Goal: Task Accomplishment & Management: Complete application form

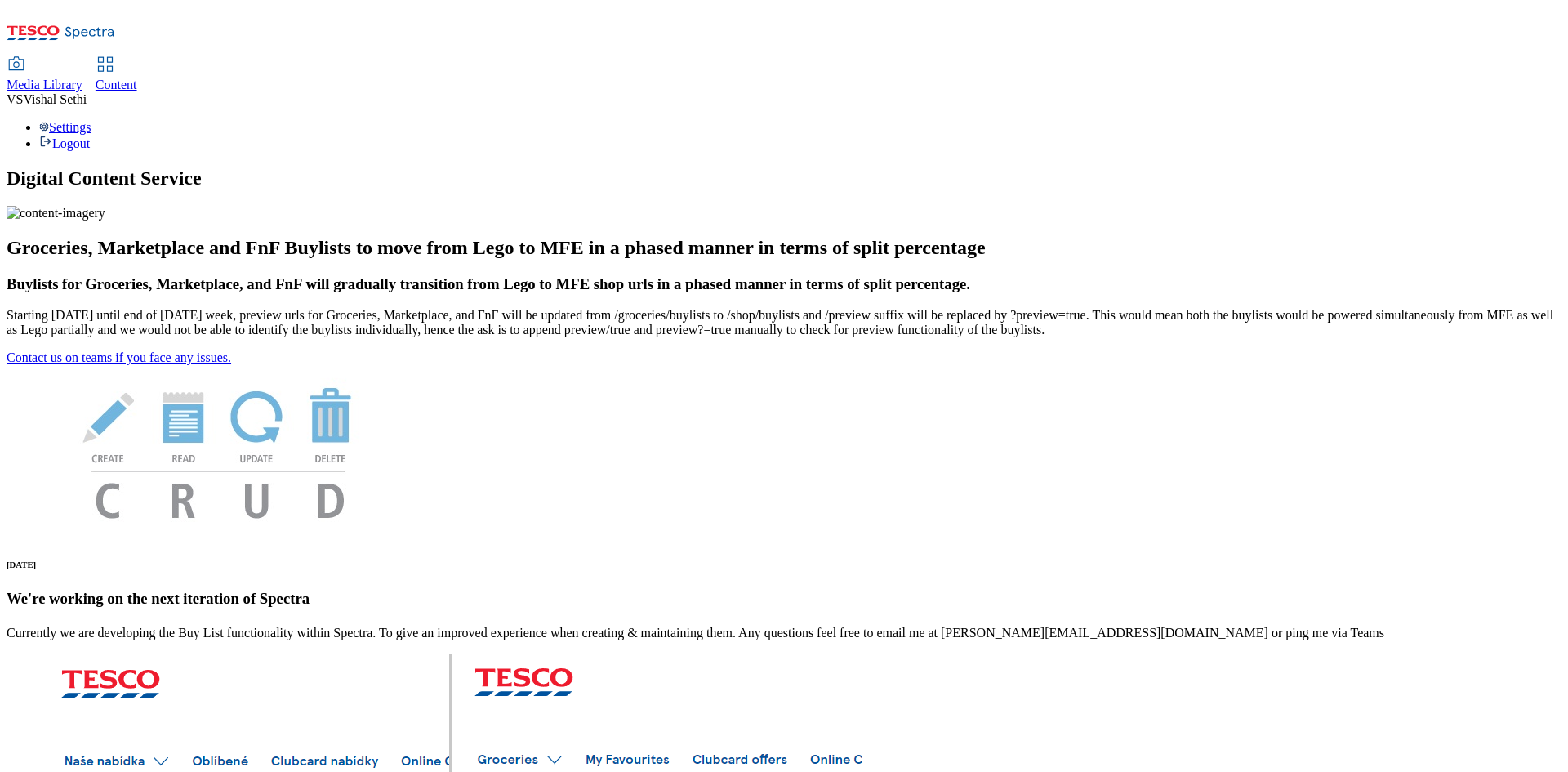
click at [137, 78] on div "Content" at bounding box center [116, 85] width 42 height 15
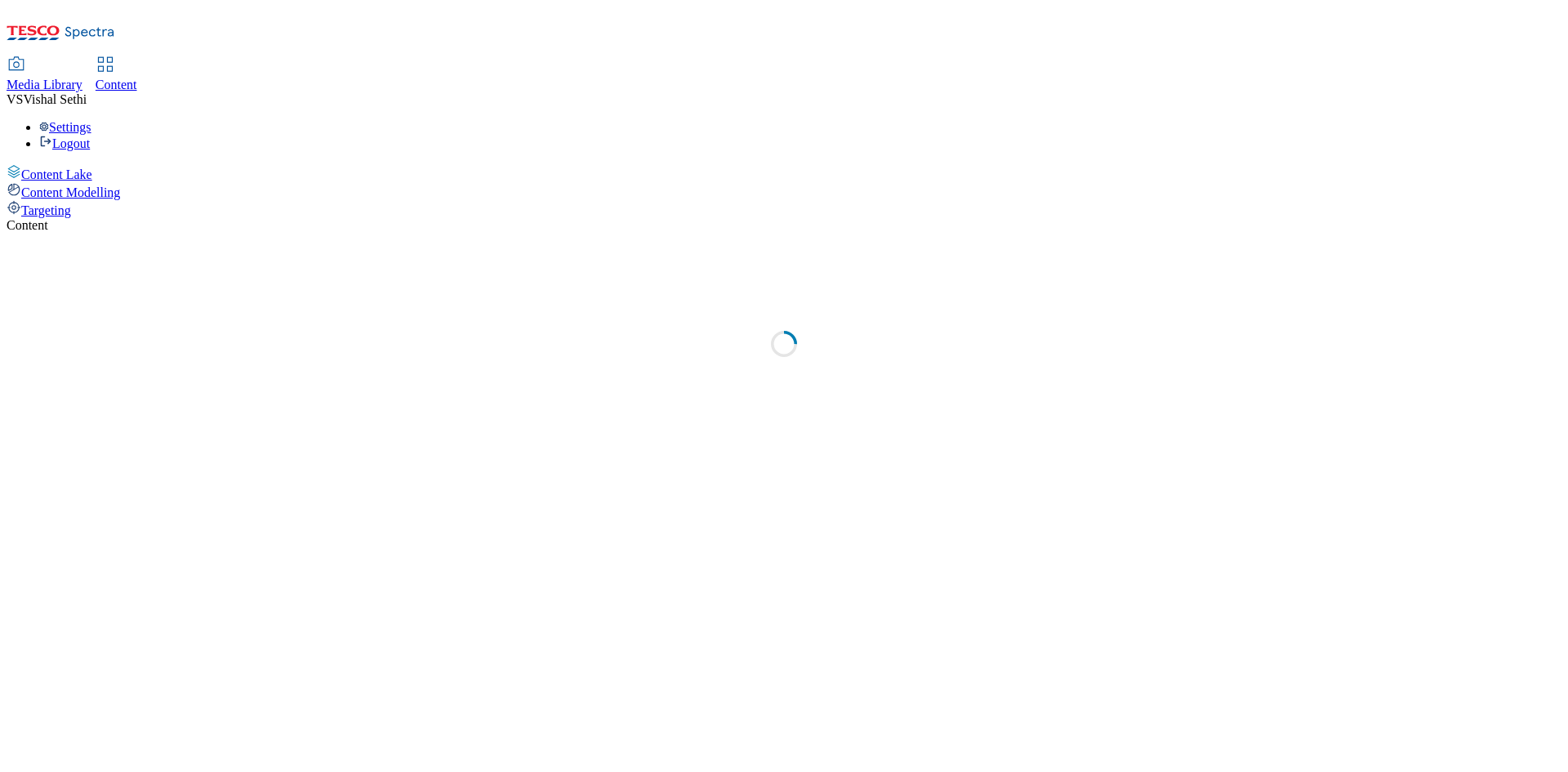
select select "ghs-[GEOGRAPHIC_DATA]"
click at [731, 233] on div "( optional ) ghs-roi ghs-uk ghs-uk Stored View" at bounding box center [783, 296] width 1555 height 127
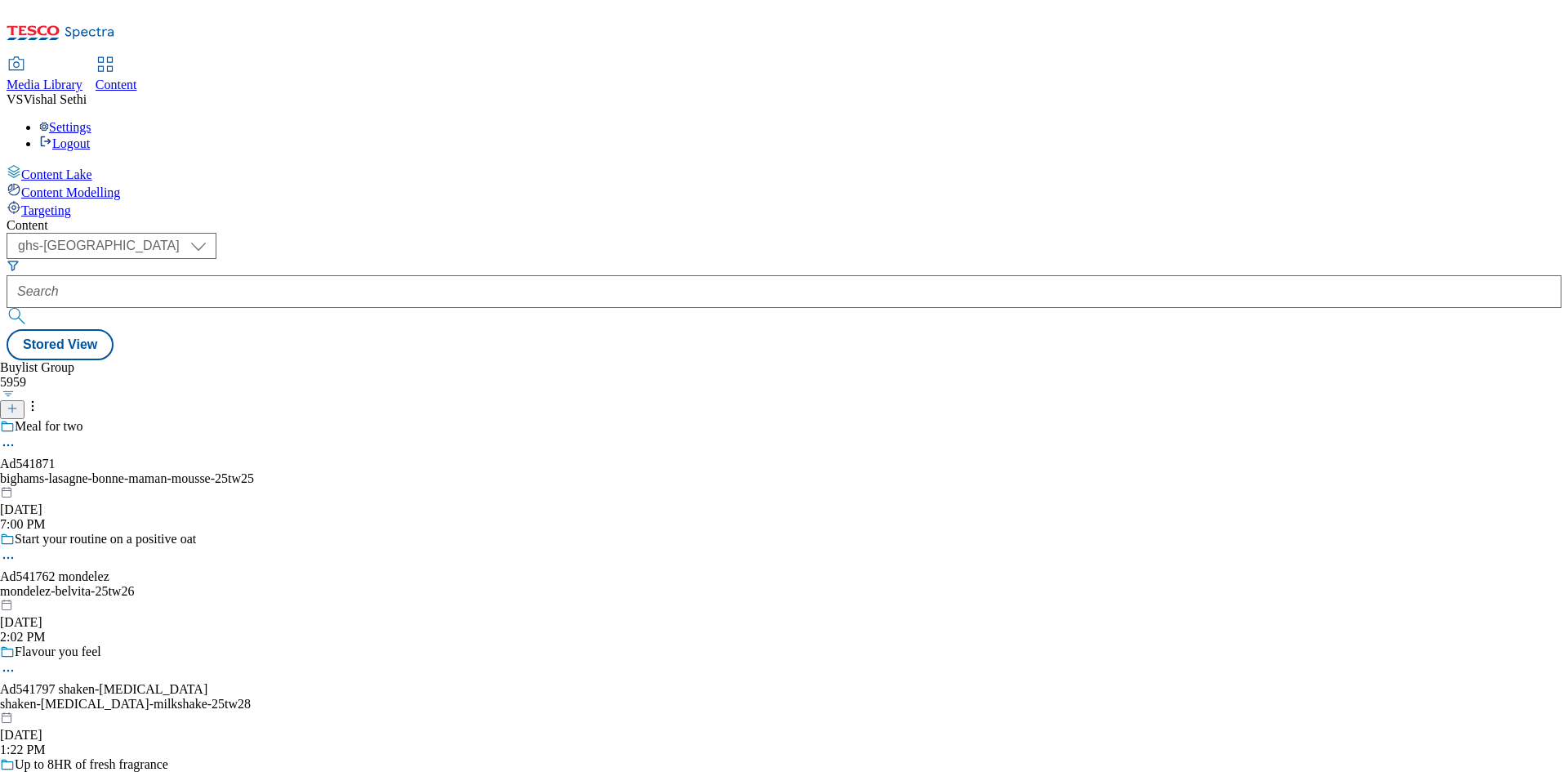
click at [16, 408] on line at bounding box center [12, 408] width 8 height 0
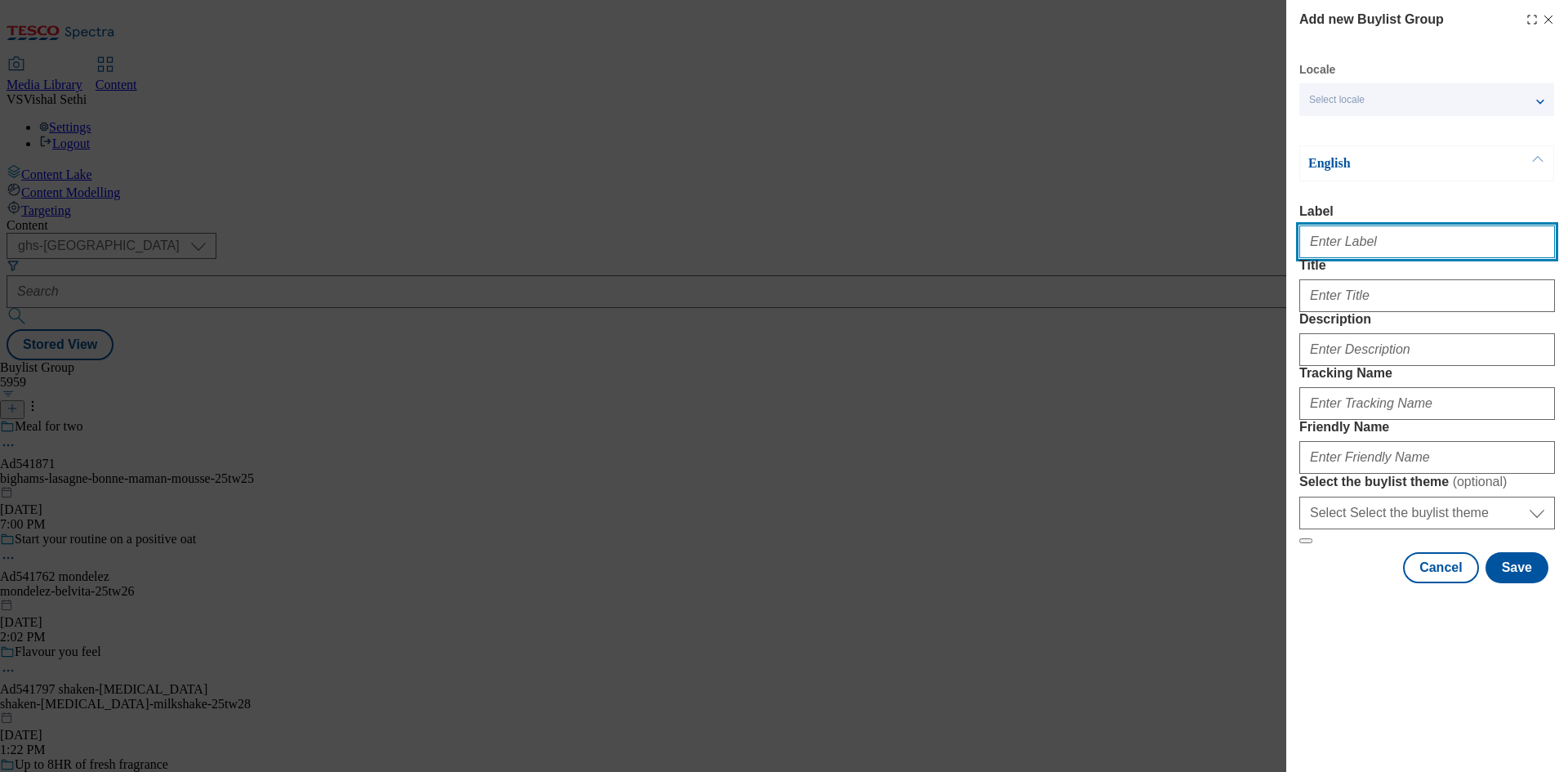
click at [1412, 240] on input "Label" at bounding box center [1426, 242] width 256 height 33
paste input "541449"
type input "Ad541449"
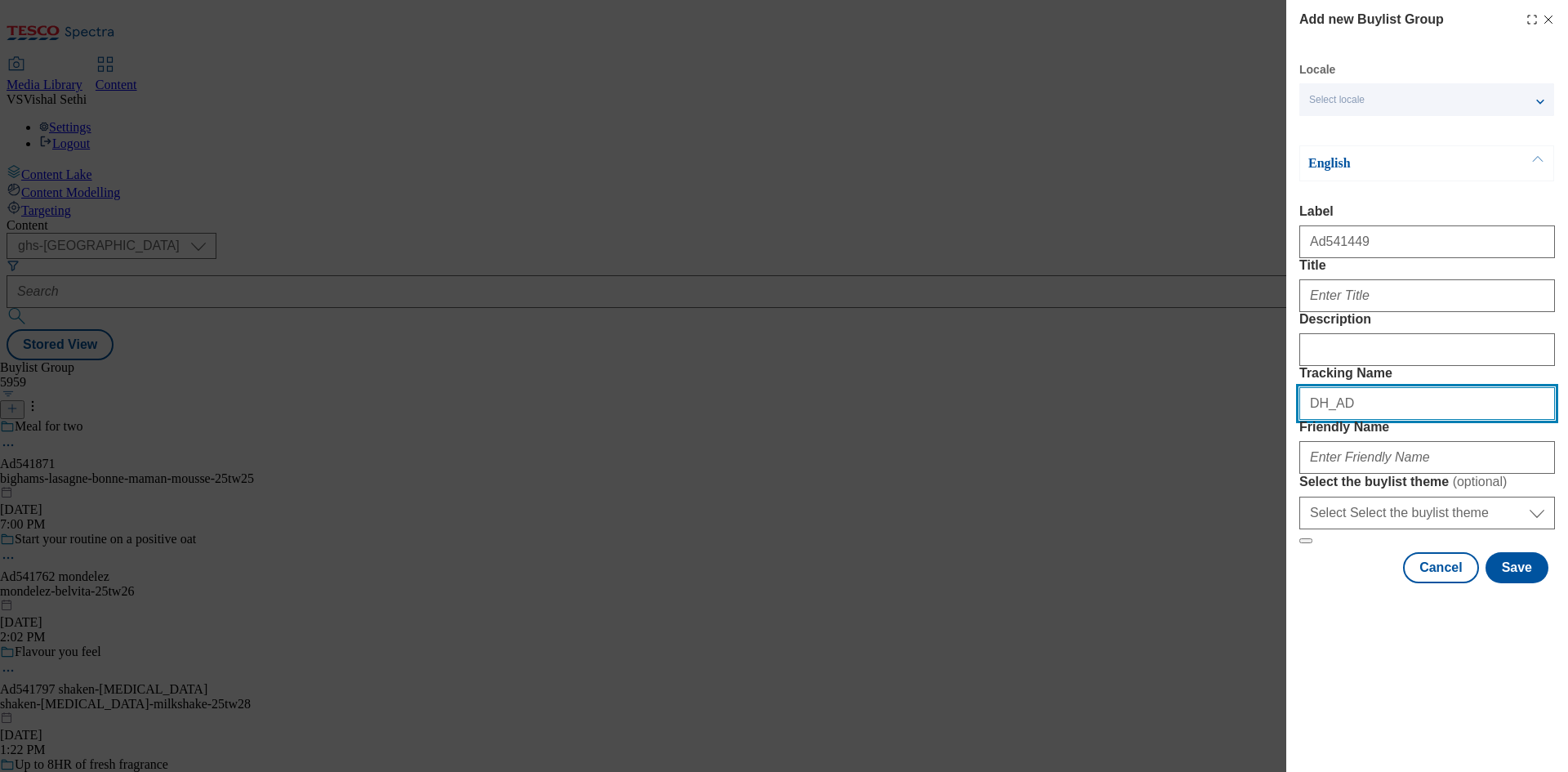
paste input "541449"
type input "DH_AD541449"
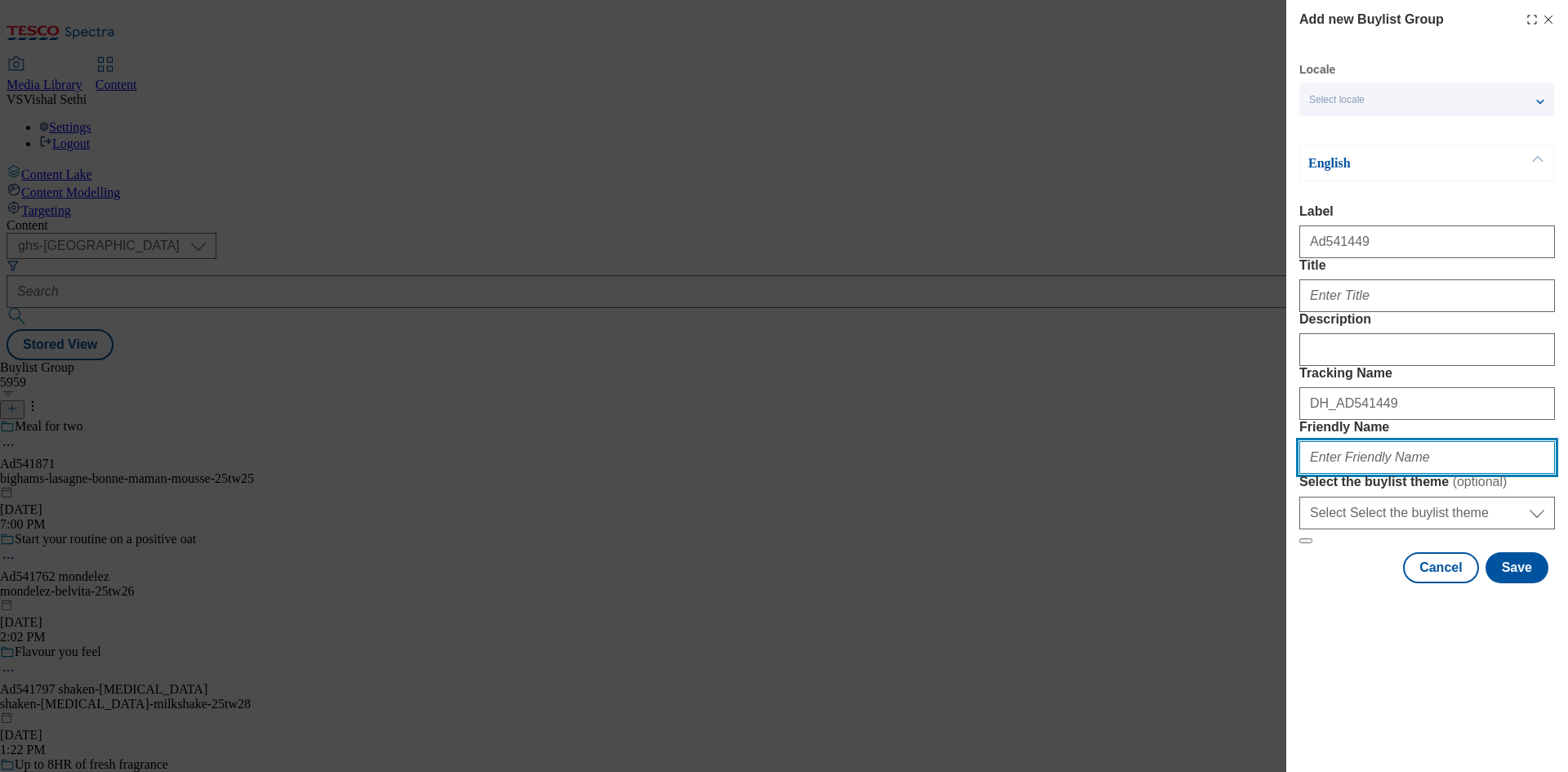
paste input "english-provender-very-lazy-25tw24"
type input "english-provender-very-lazy-25tw24"
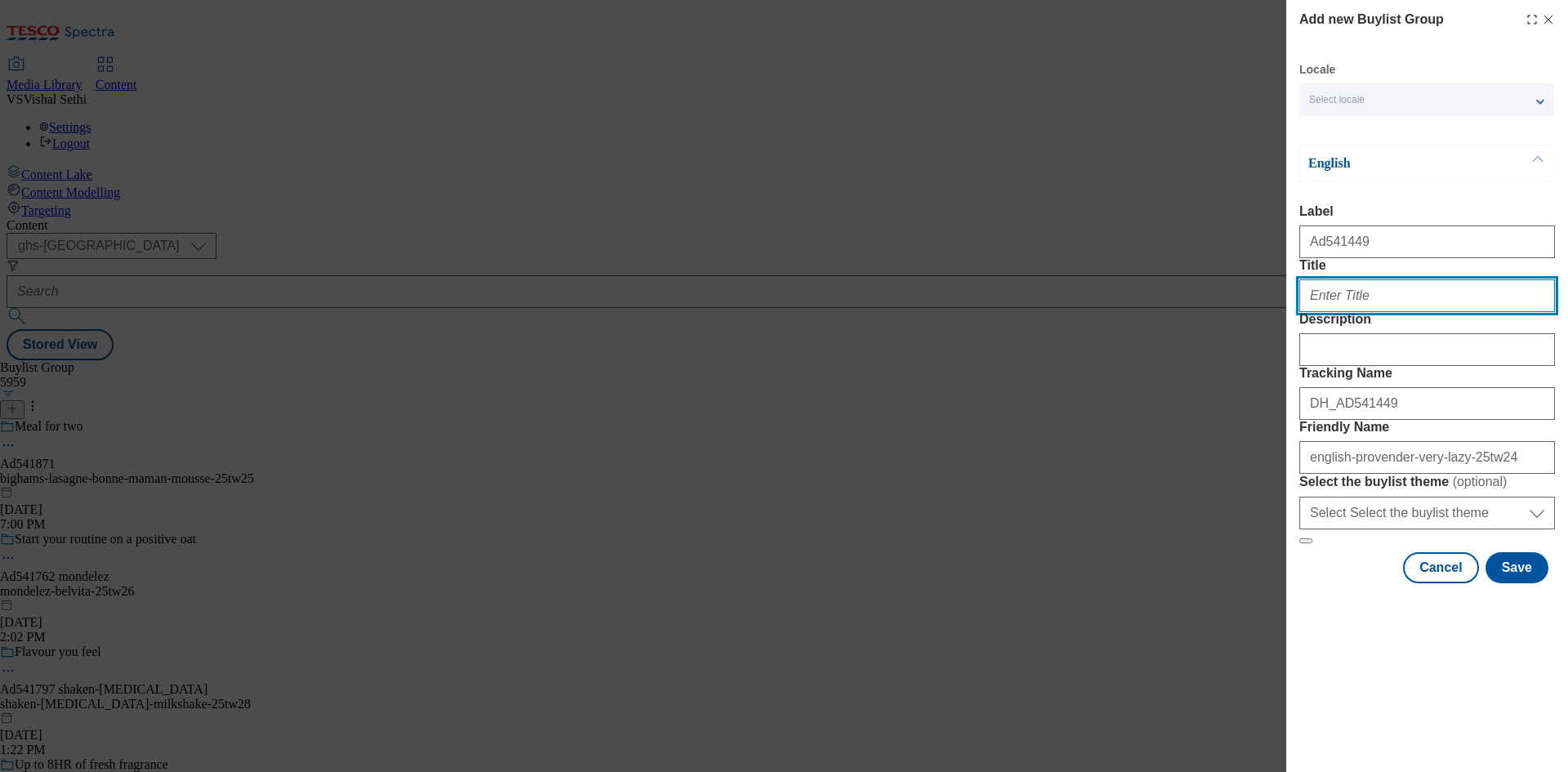
click at [1383, 312] on input "Title" at bounding box center [1426, 296] width 256 height 33
paste input "Perfect for this BBQ season"
type input "Perfect for this BBQ season"
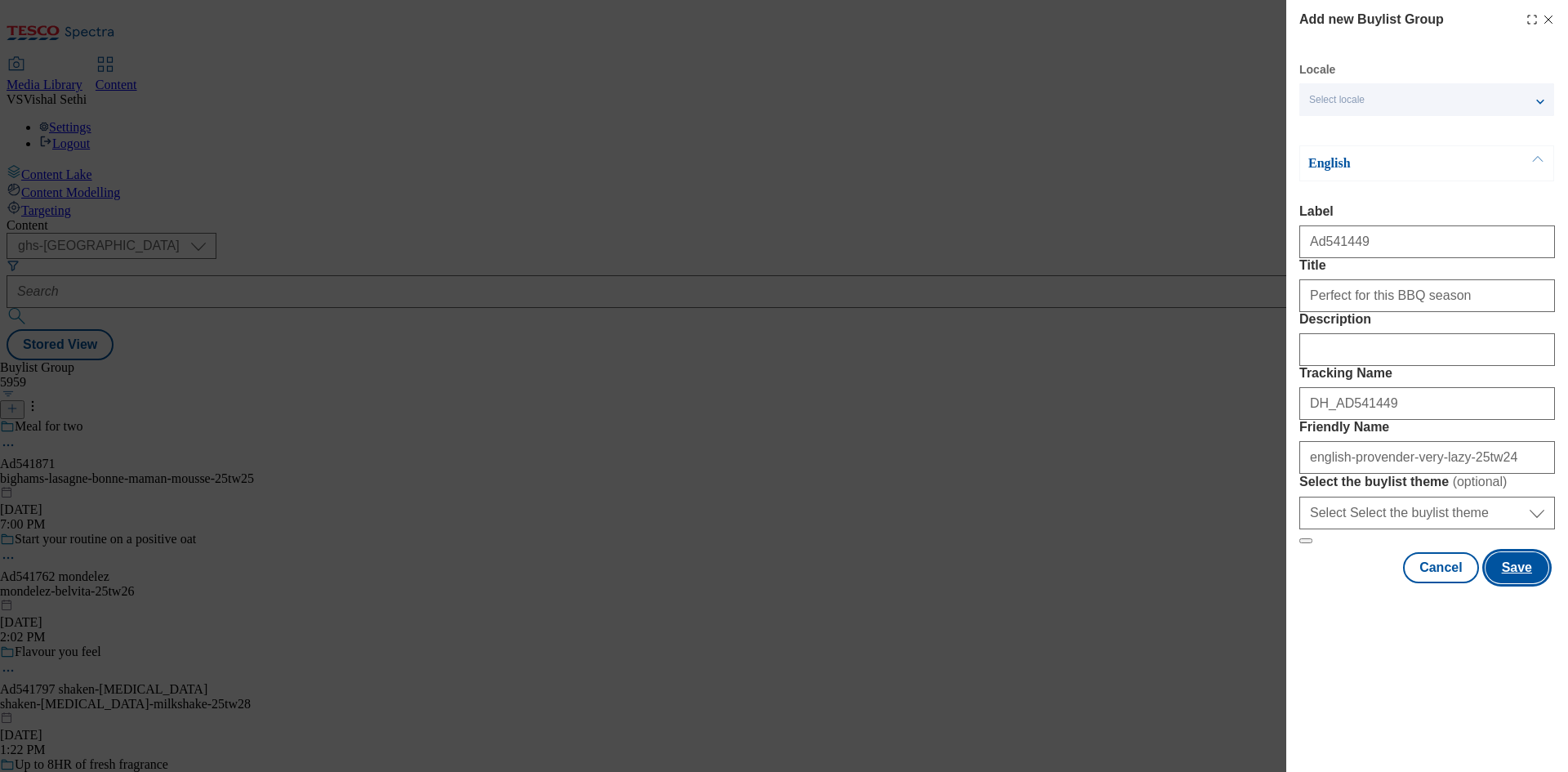
click at [1518, 584] on button "Save" at bounding box center [1516, 568] width 63 height 31
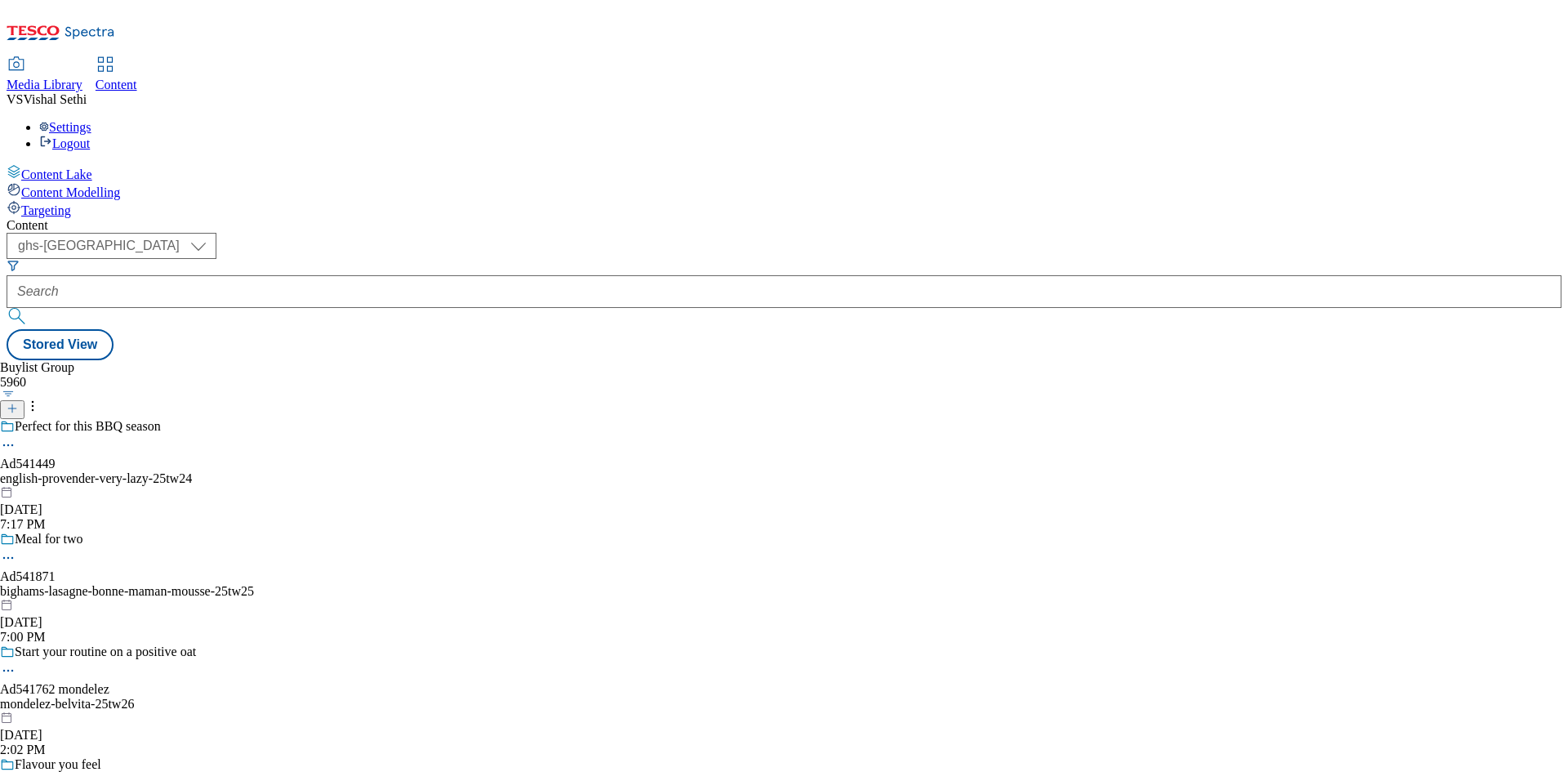
click at [254, 472] on div "english-provender-very-lazy-25tw24" at bounding box center [127, 479] width 254 height 15
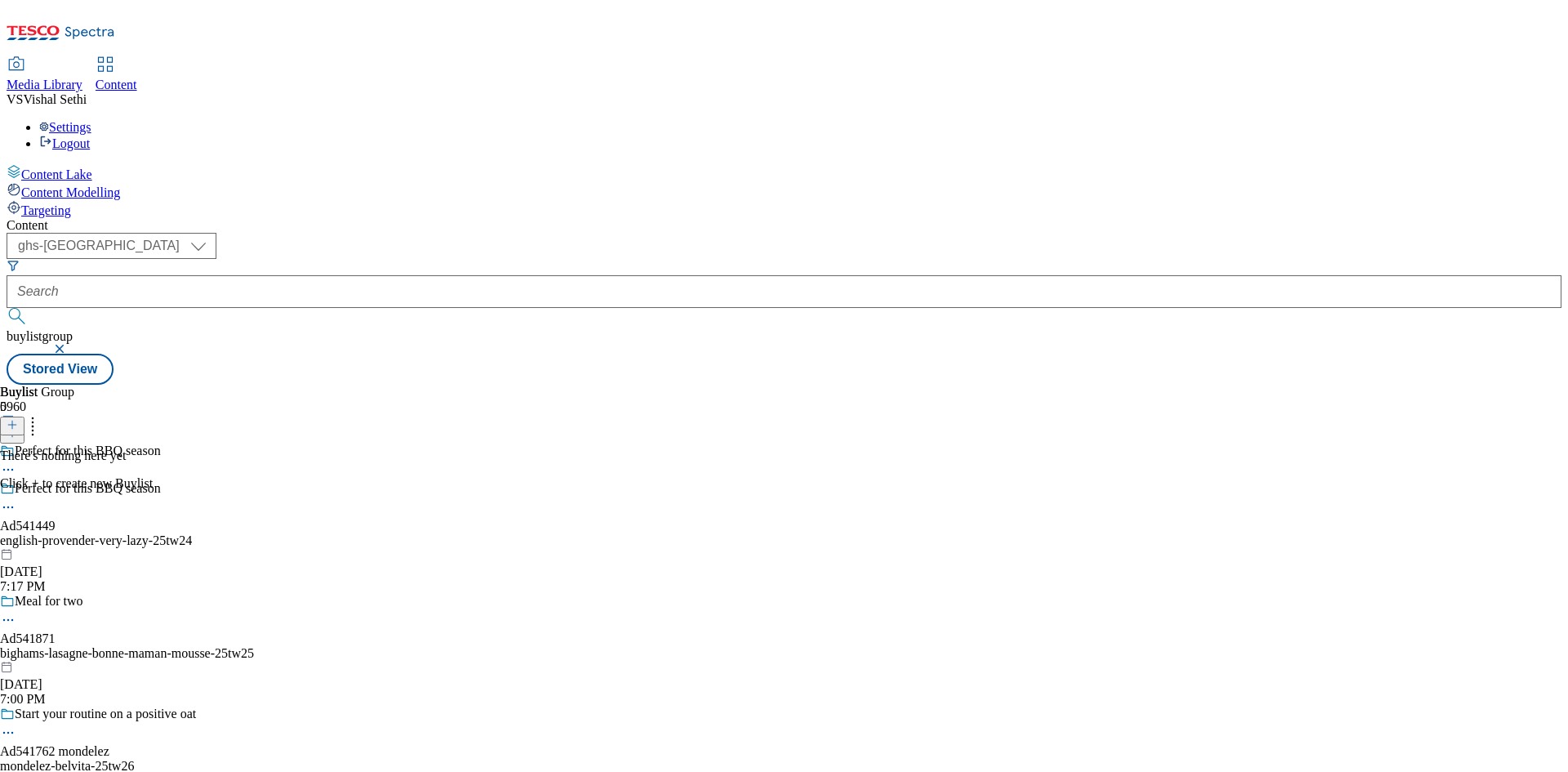
click at [18, 419] on icon at bounding box center [12, 424] width 12 height 12
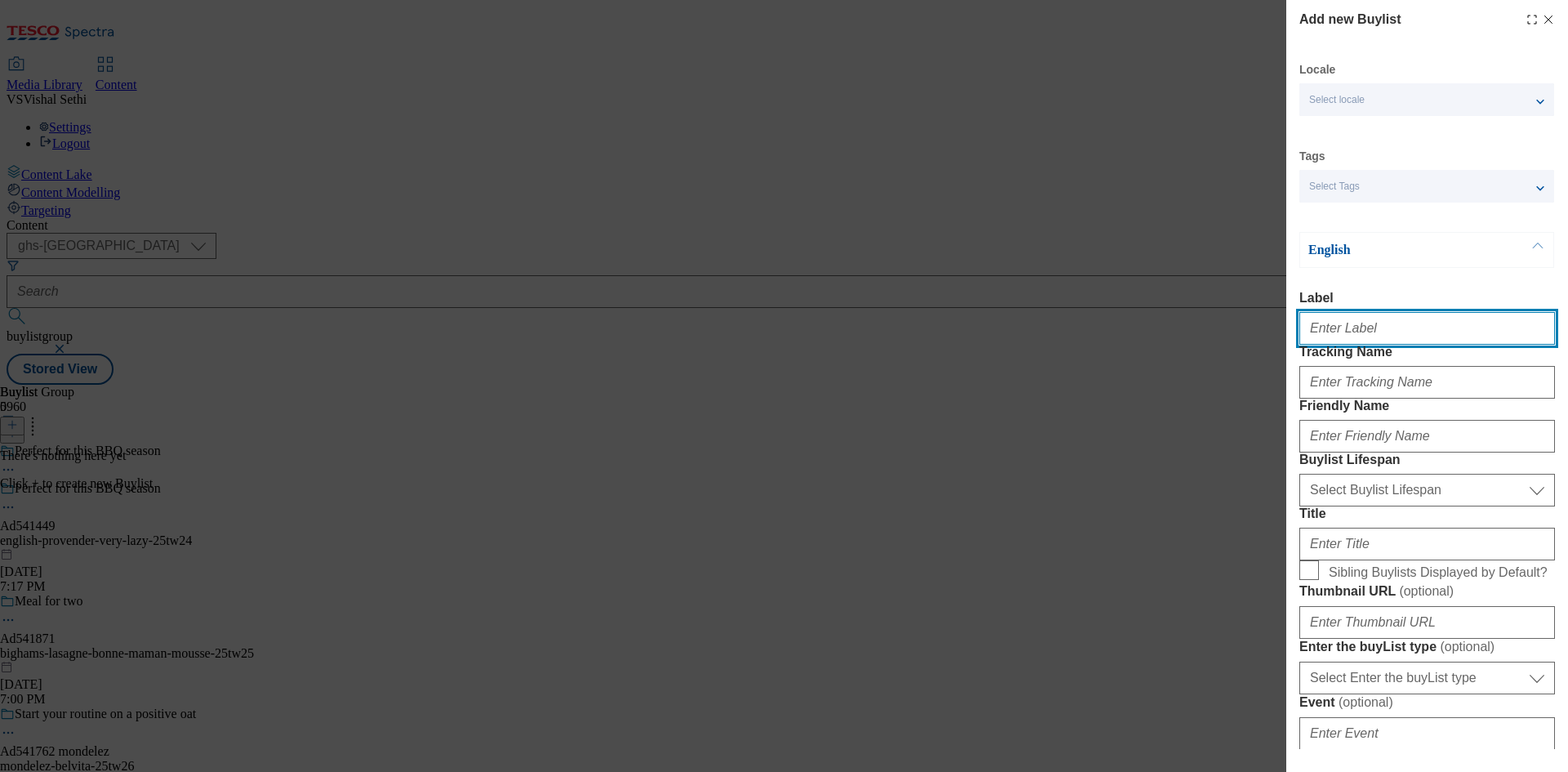
click at [1387, 333] on input "Label" at bounding box center [1426, 328] width 256 height 33
paste input "541449"
type input "Ad541449"
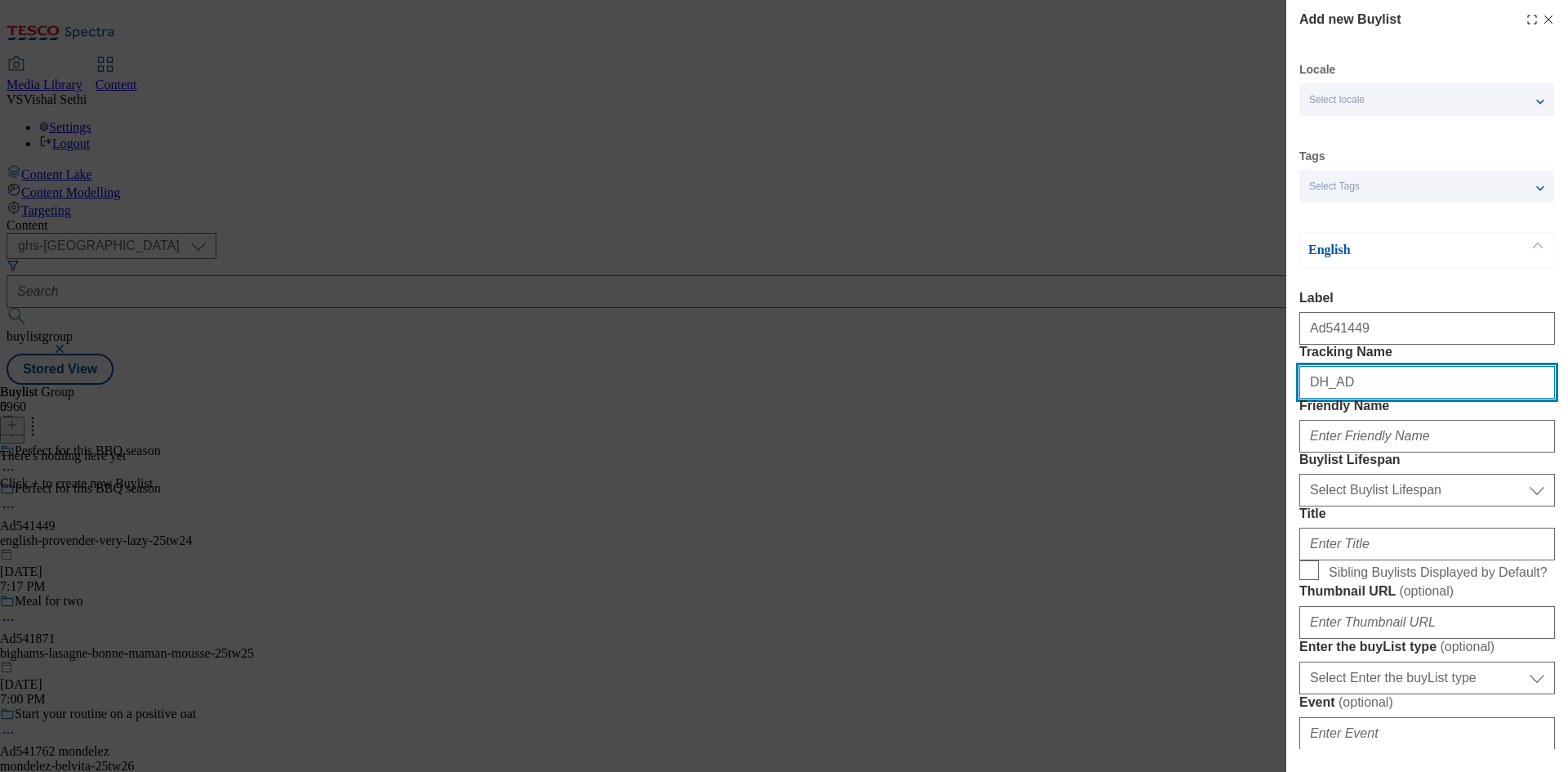
paste input "541449"
type input "DH_AD541449"
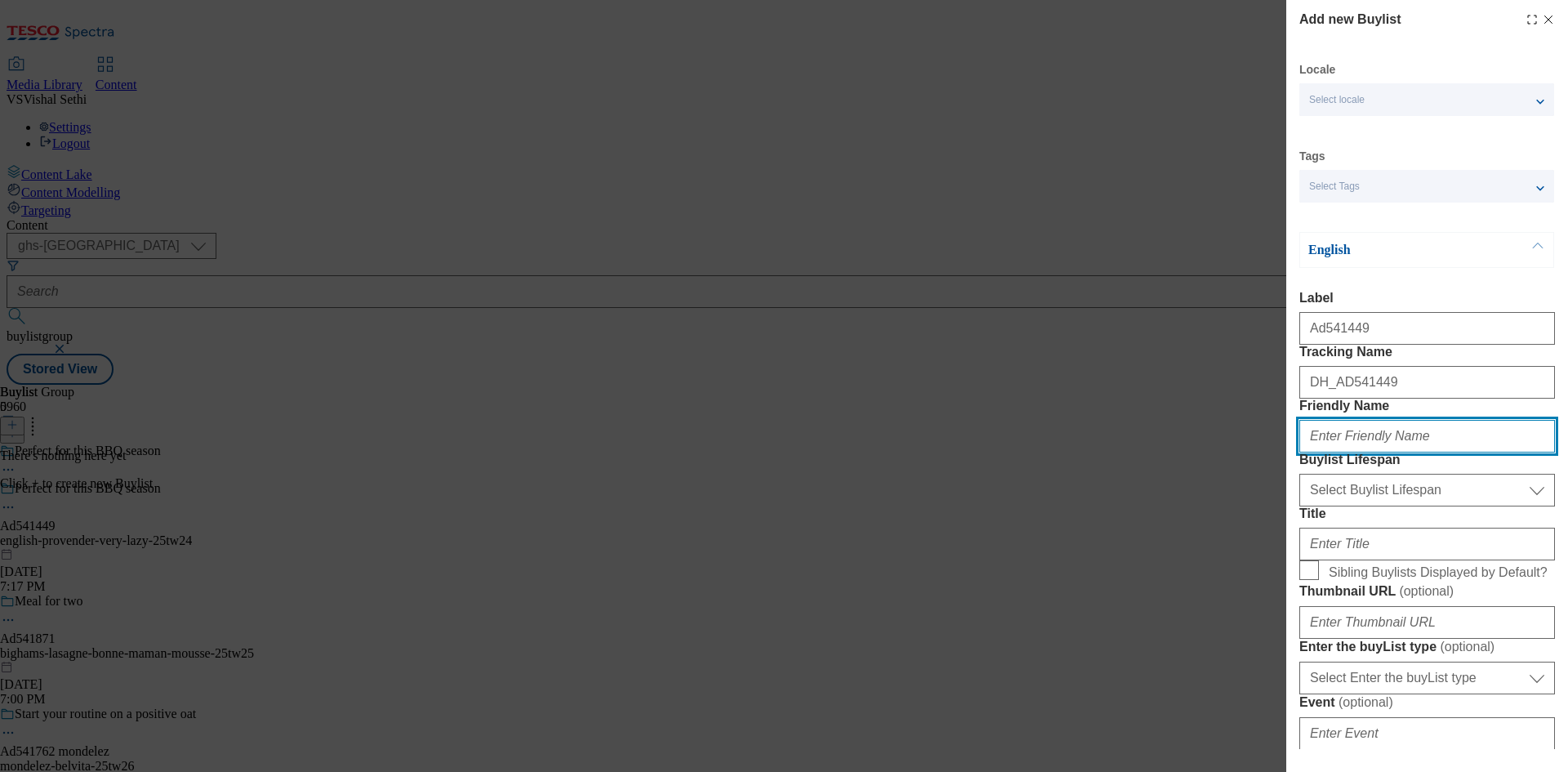
paste input "english-provender"
type input "english-provender"
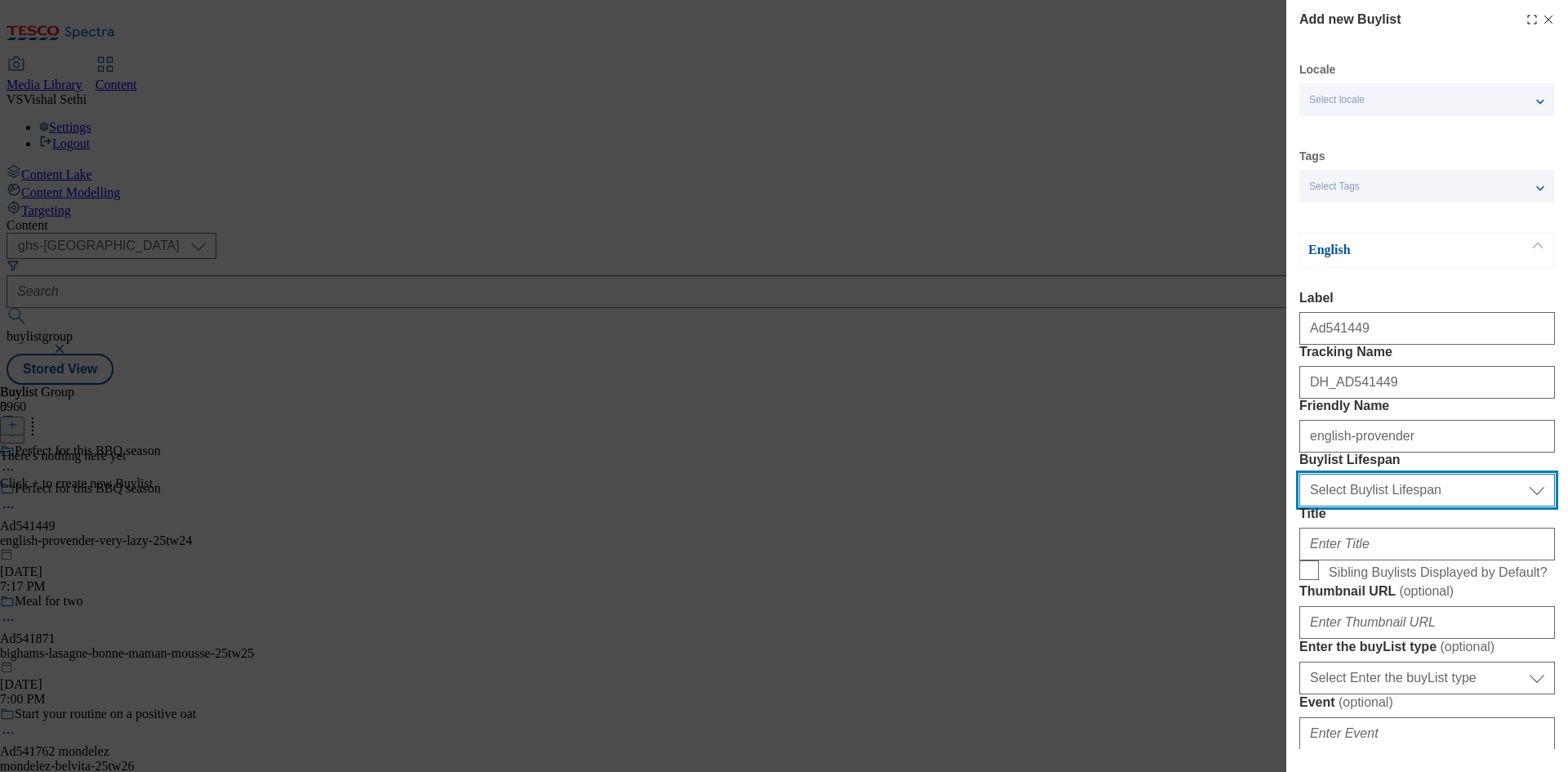
drag, startPoint x: 1476, startPoint y: 580, endPoint x: 1484, endPoint y: 595, distance: 17.0
click at [1476, 506] on select "Select Buylist Lifespan evergreen seasonal tactical" at bounding box center [1426, 490] width 256 height 33
select select "tactical"
click at [1299, 506] on select "Select Buylist Lifespan evergreen seasonal tactical" at bounding box center [1426, 490] width 256 height 33
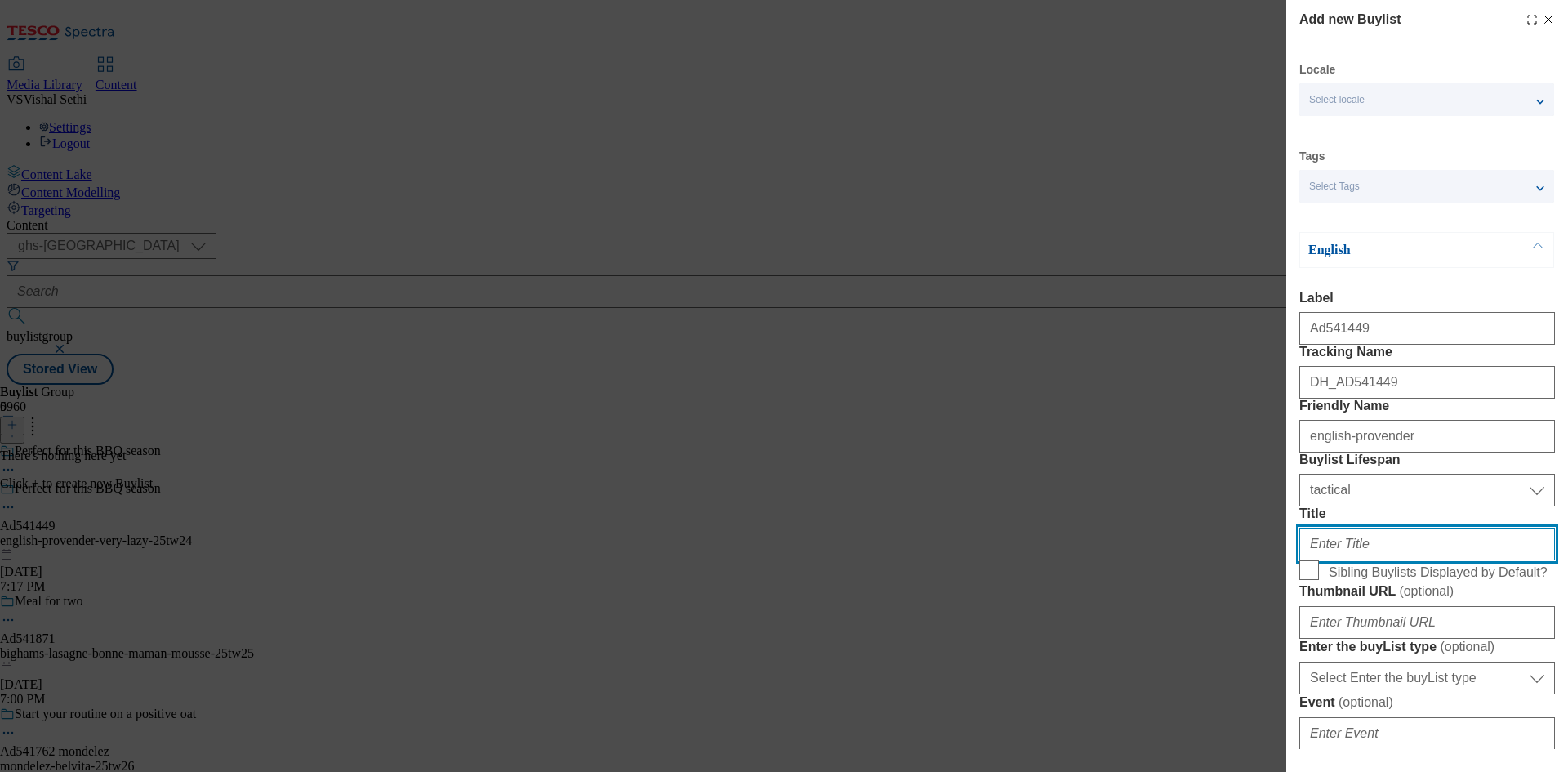
click at [1378, 561] on input "Title" at bounding box center [1426, 544] width 256 height 33
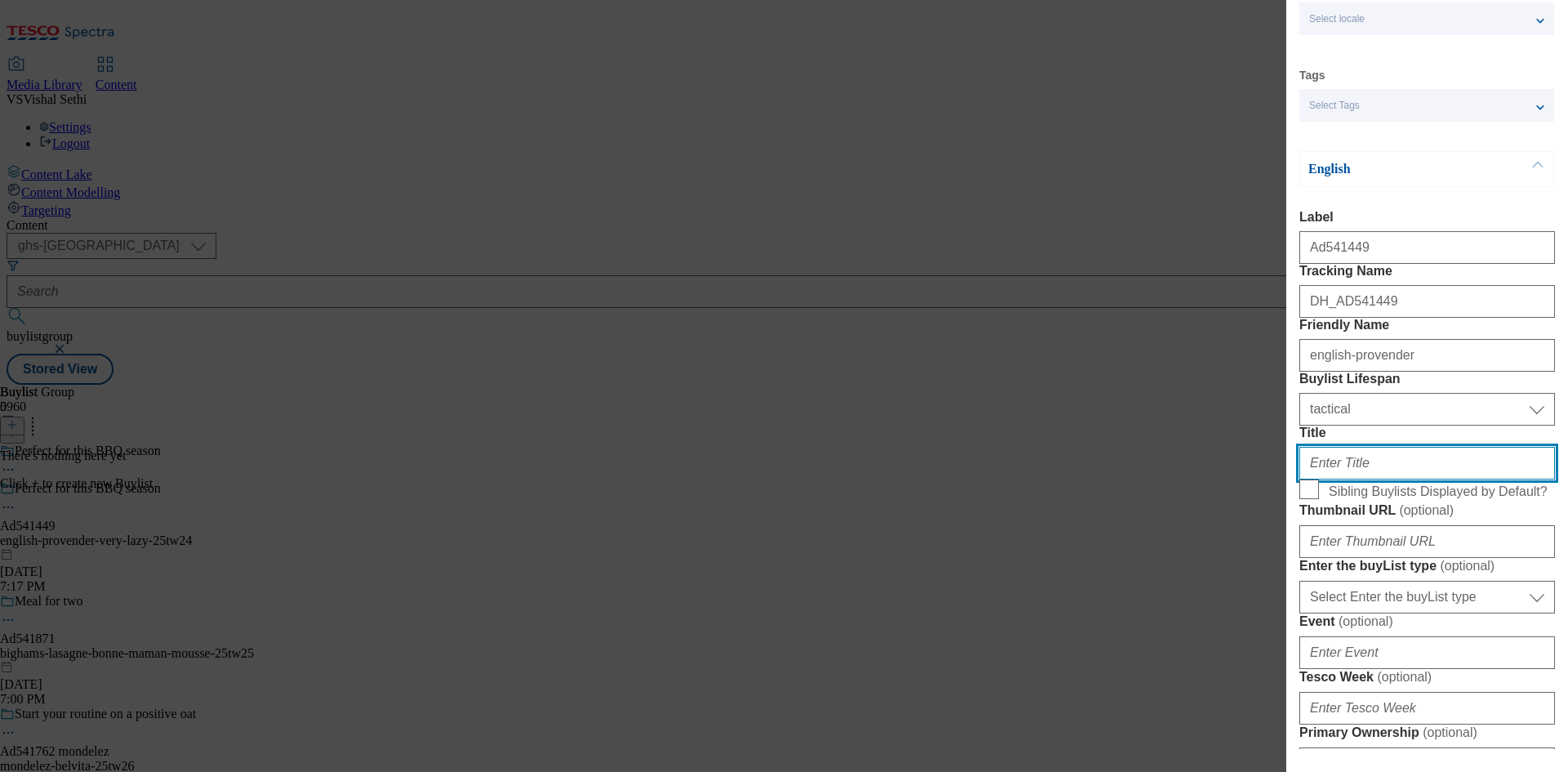
scroll to position [245, 0]
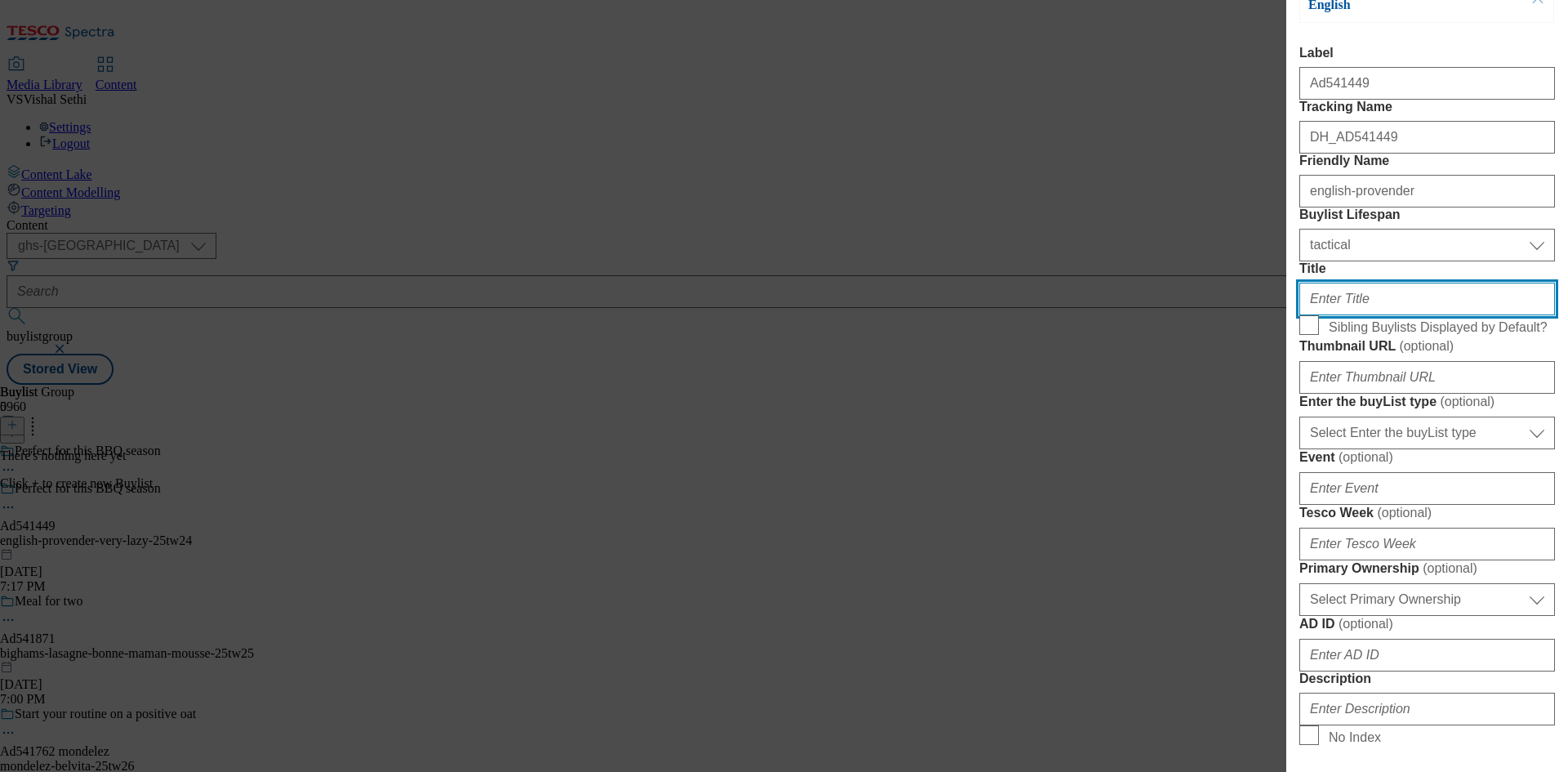
click at [1418, 316] on input "Title" at bounding box center [1426, 299] width 256 height 33
paste input "Only at Tesco"
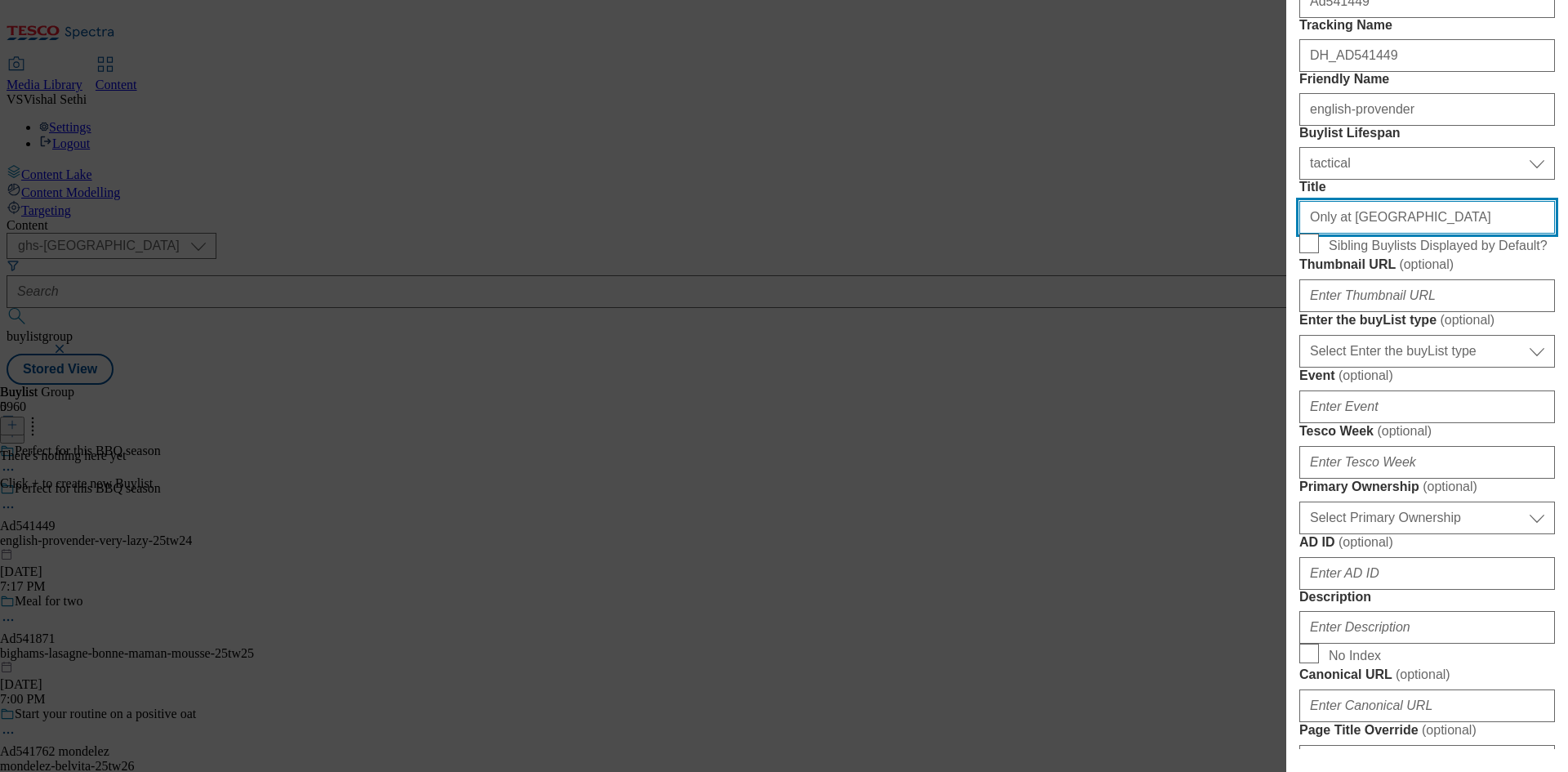
scroll to position [490, 0]
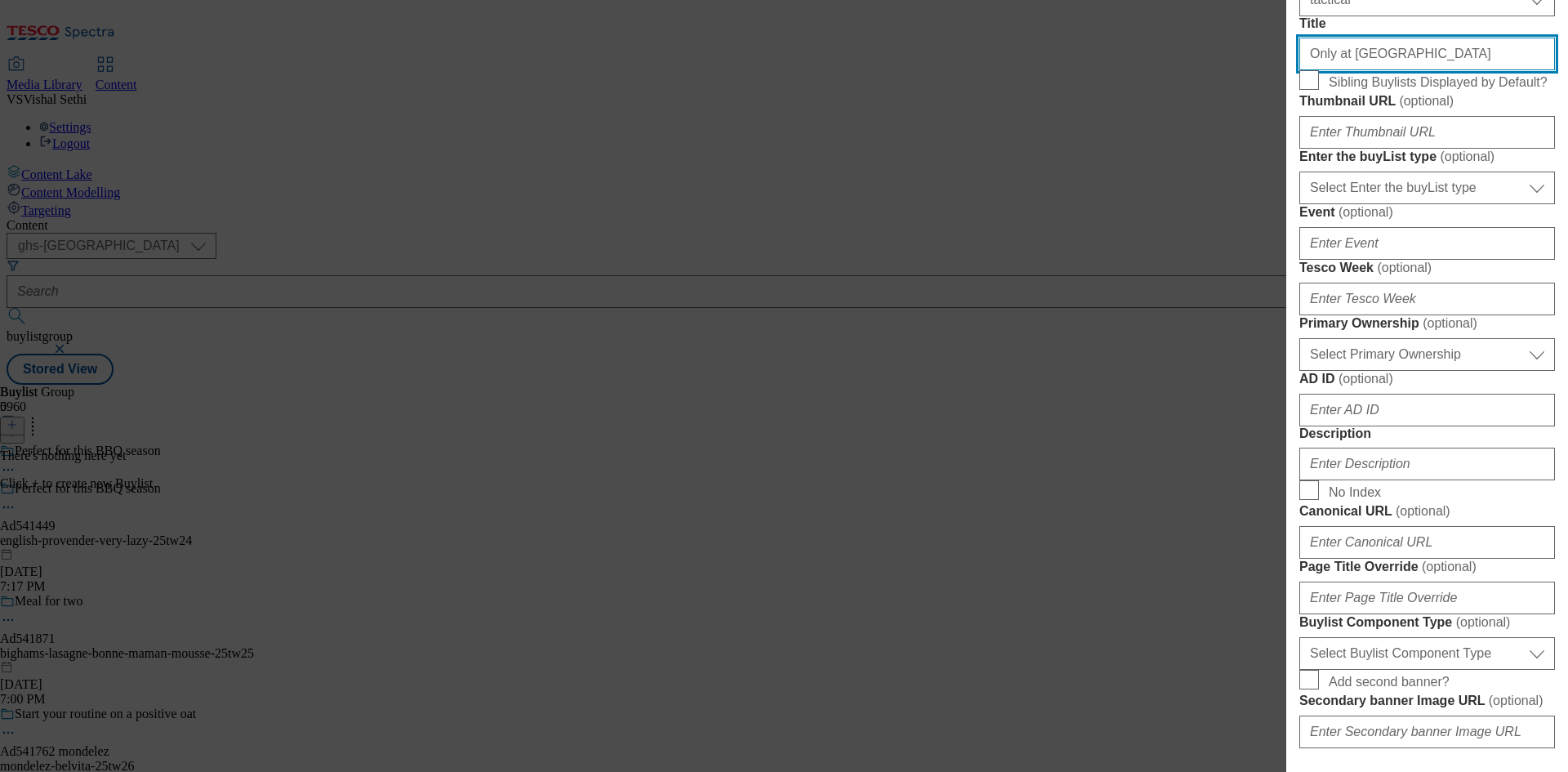
type input "Only at Tesco"
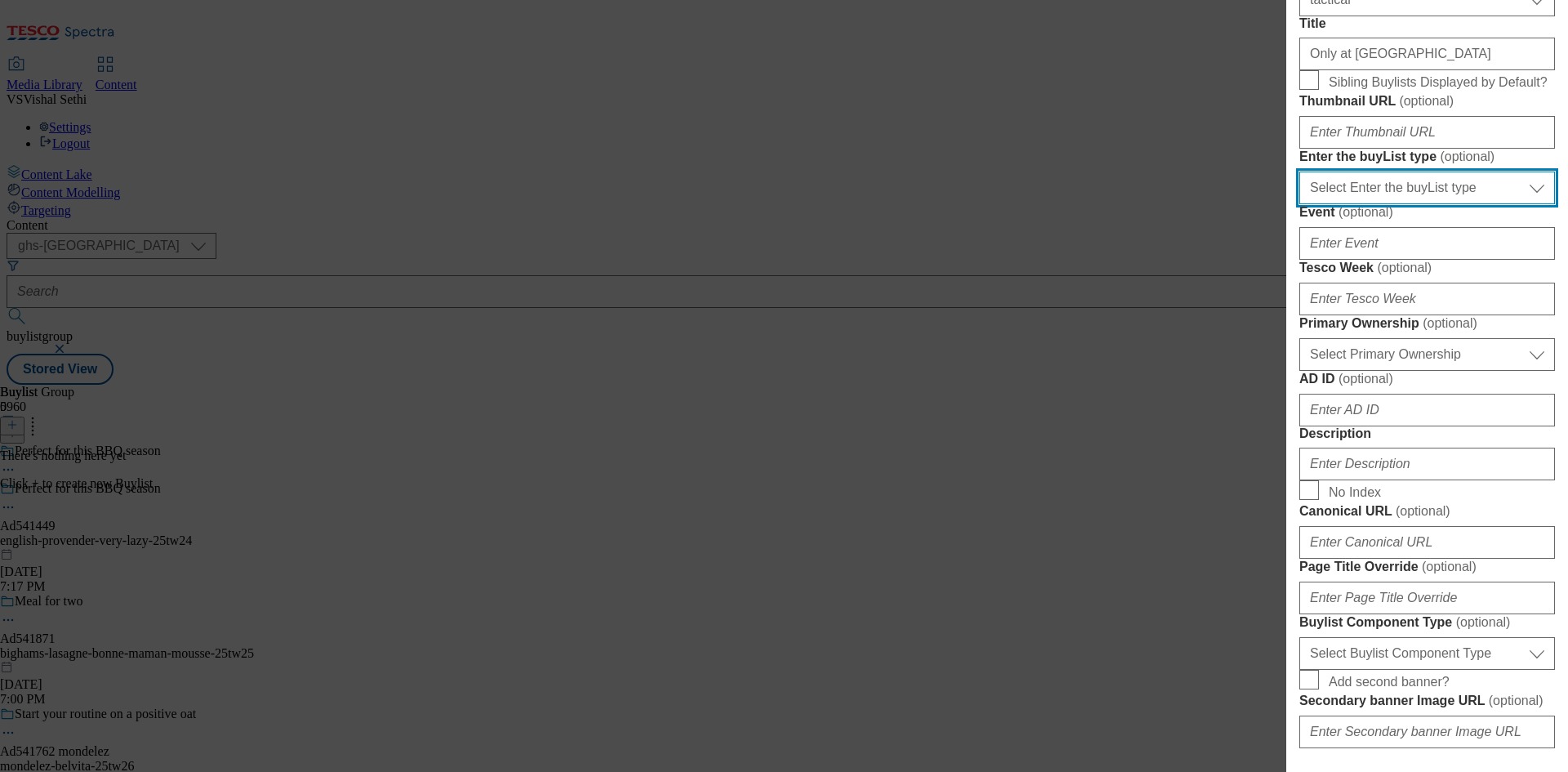
click at [1521, 204] on select "Select Enter the buyList type event supplier funded long term >4 weeks supplier…" at bounding box center [1426, 188] width 256 height 33
select select "supplier funded short term 1-3 weeks"
click at [1299, 204] on select "Select Enter the buyList type event supplier funded long term >4 weeks supplier…" at bounding box center [1426, 188] width 256 height 33
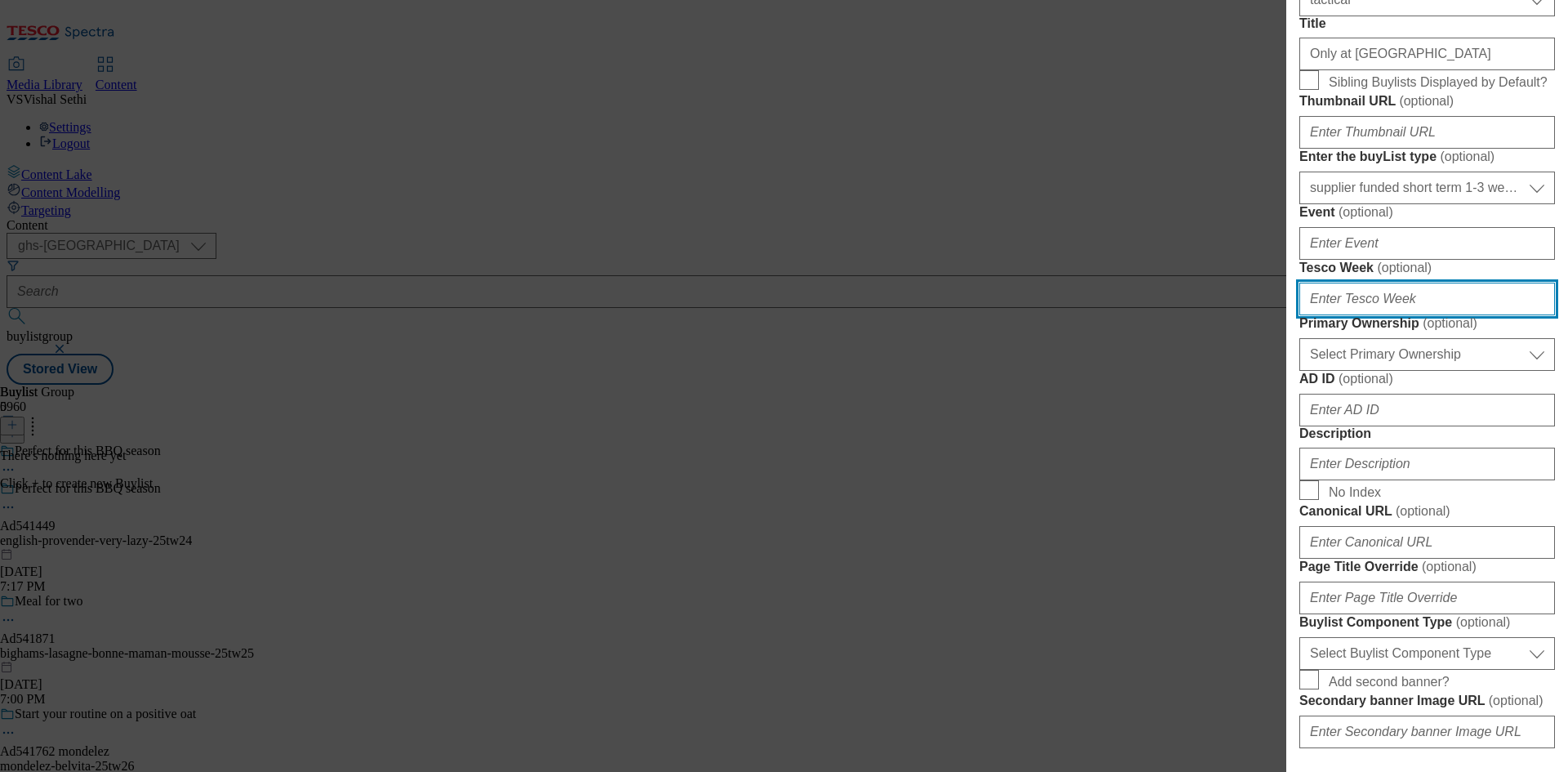
click at [1405, 316] on input "Tesco Week ( optional )" at bounding box center [1426, 299] width 256 height 33
type input "24"
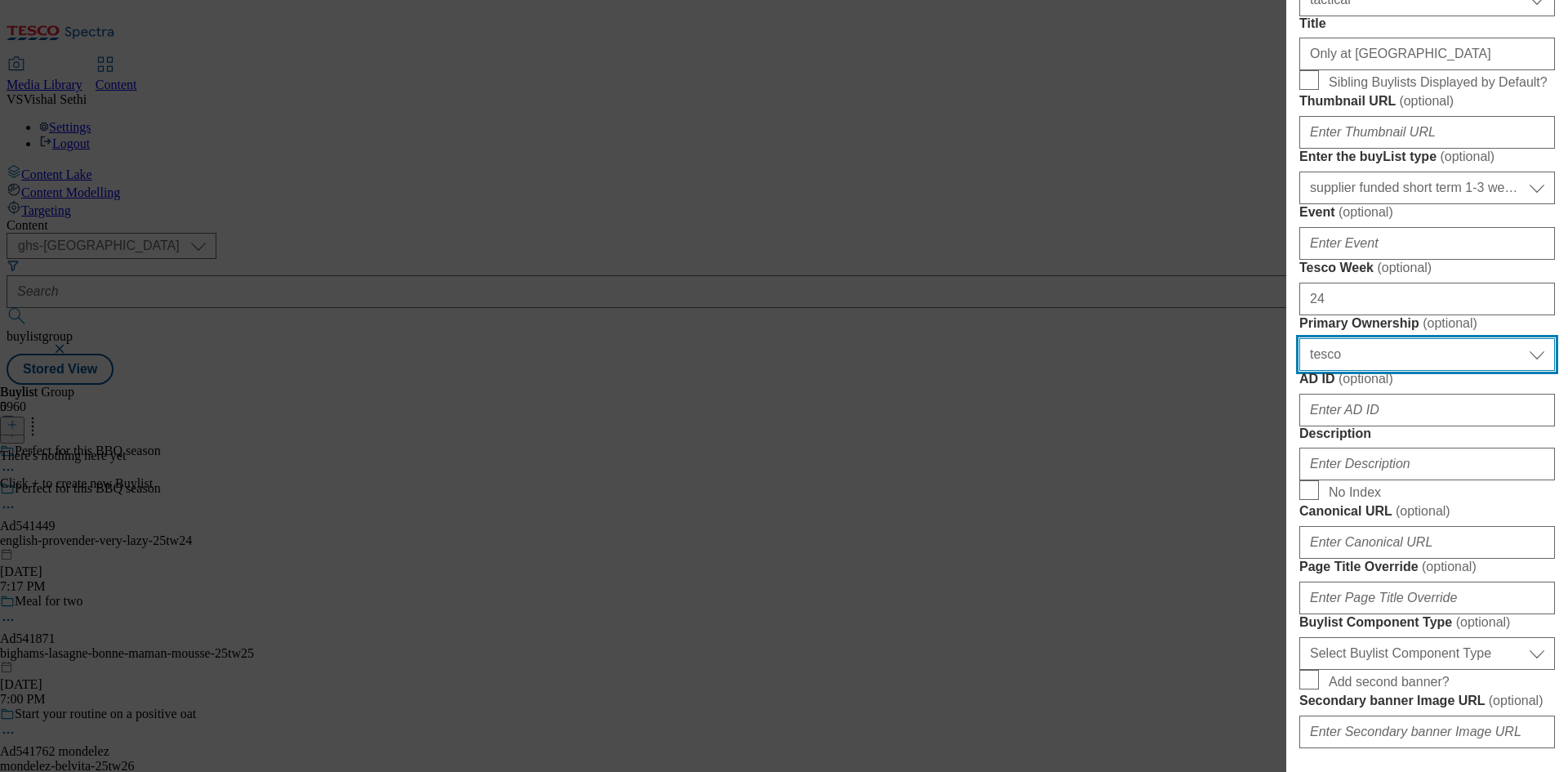
select select "dunnhumby"
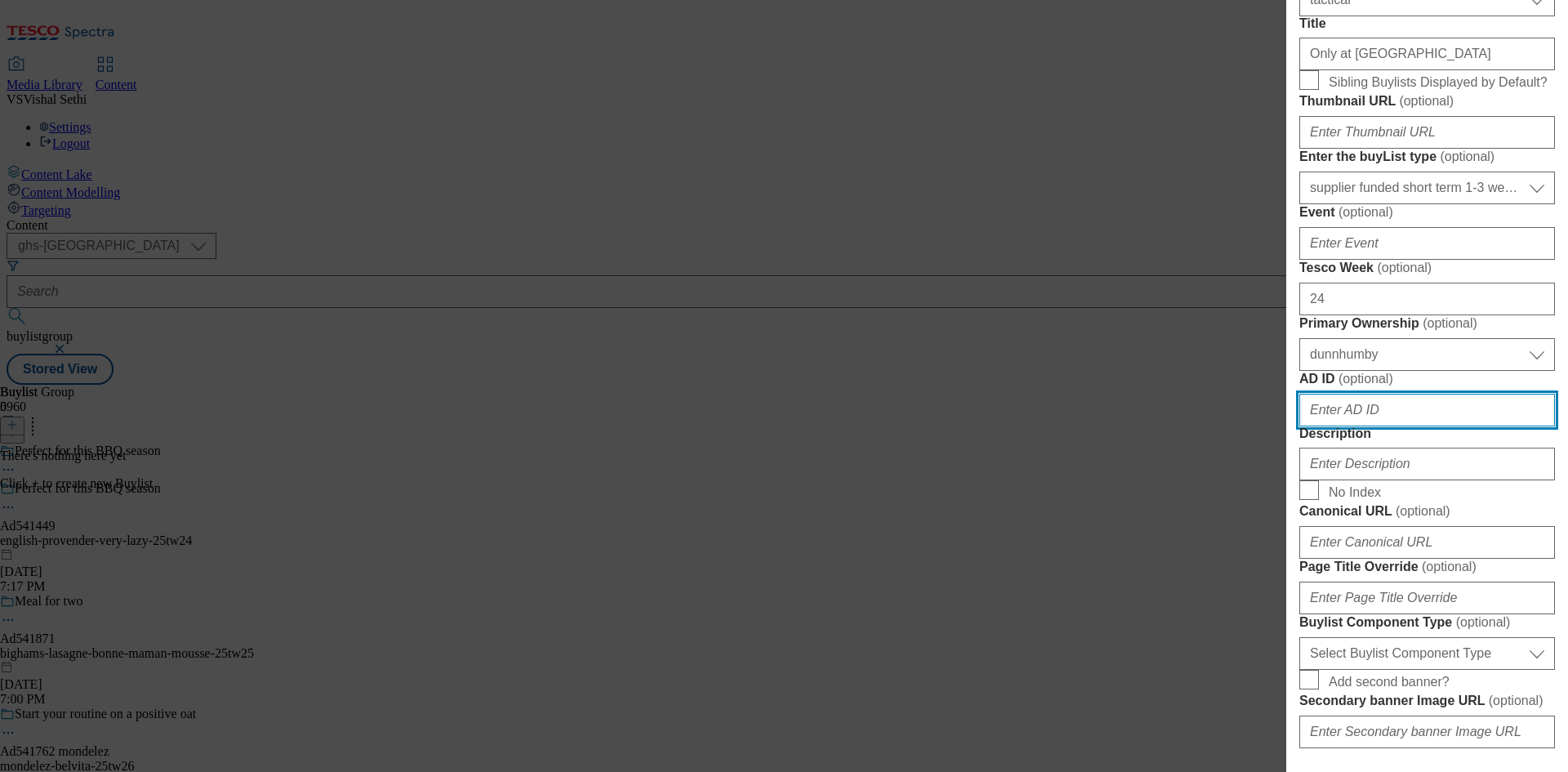
paste input "541449"
type input "541449"
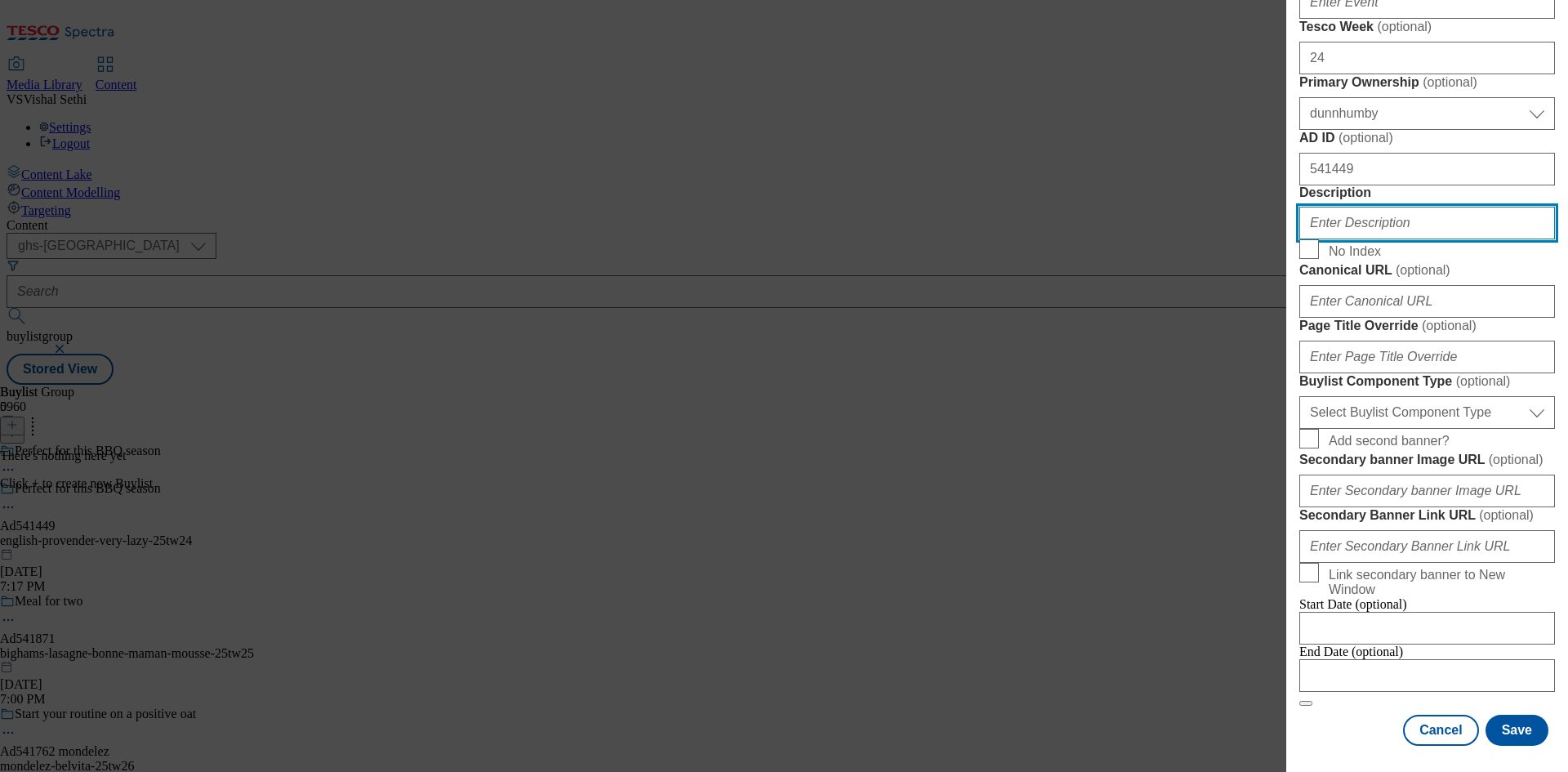
scroll to position [1066, 0]
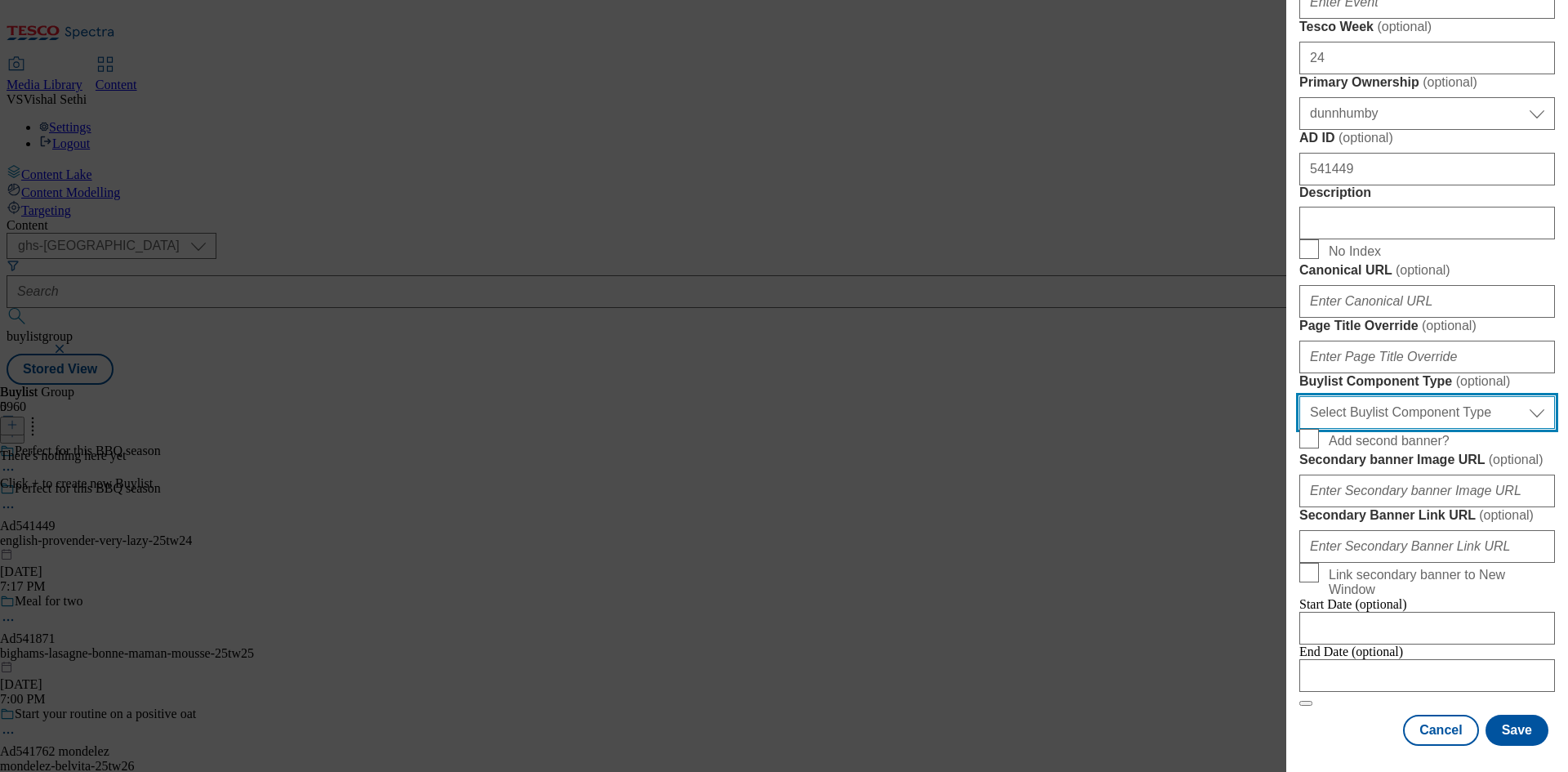
click at [1444, 429] on select "Select Buylist Component Type Banner Competition Header Meal" at bounding box center [1426, 413] width 256 height 33
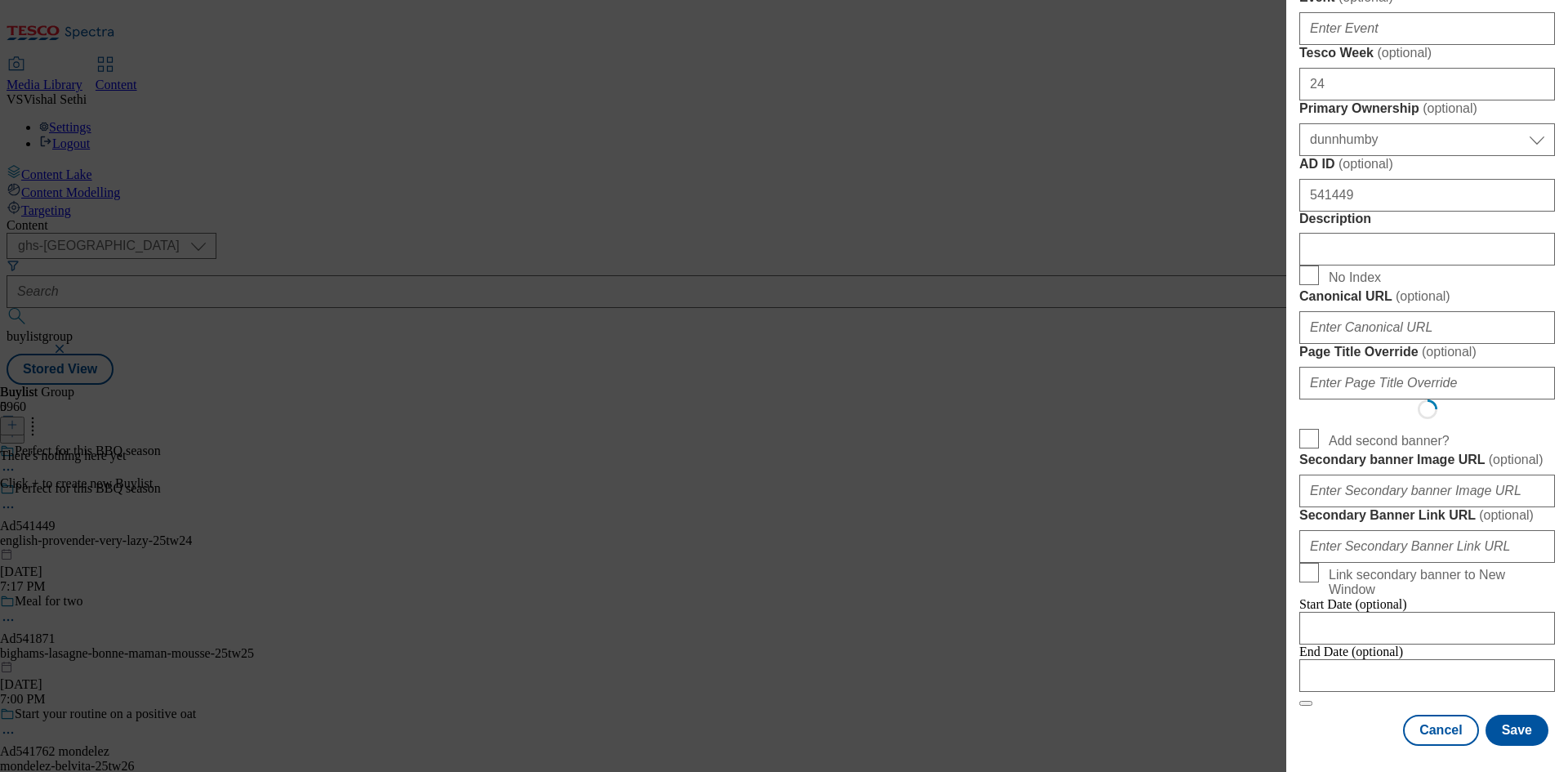
select select "Banner"
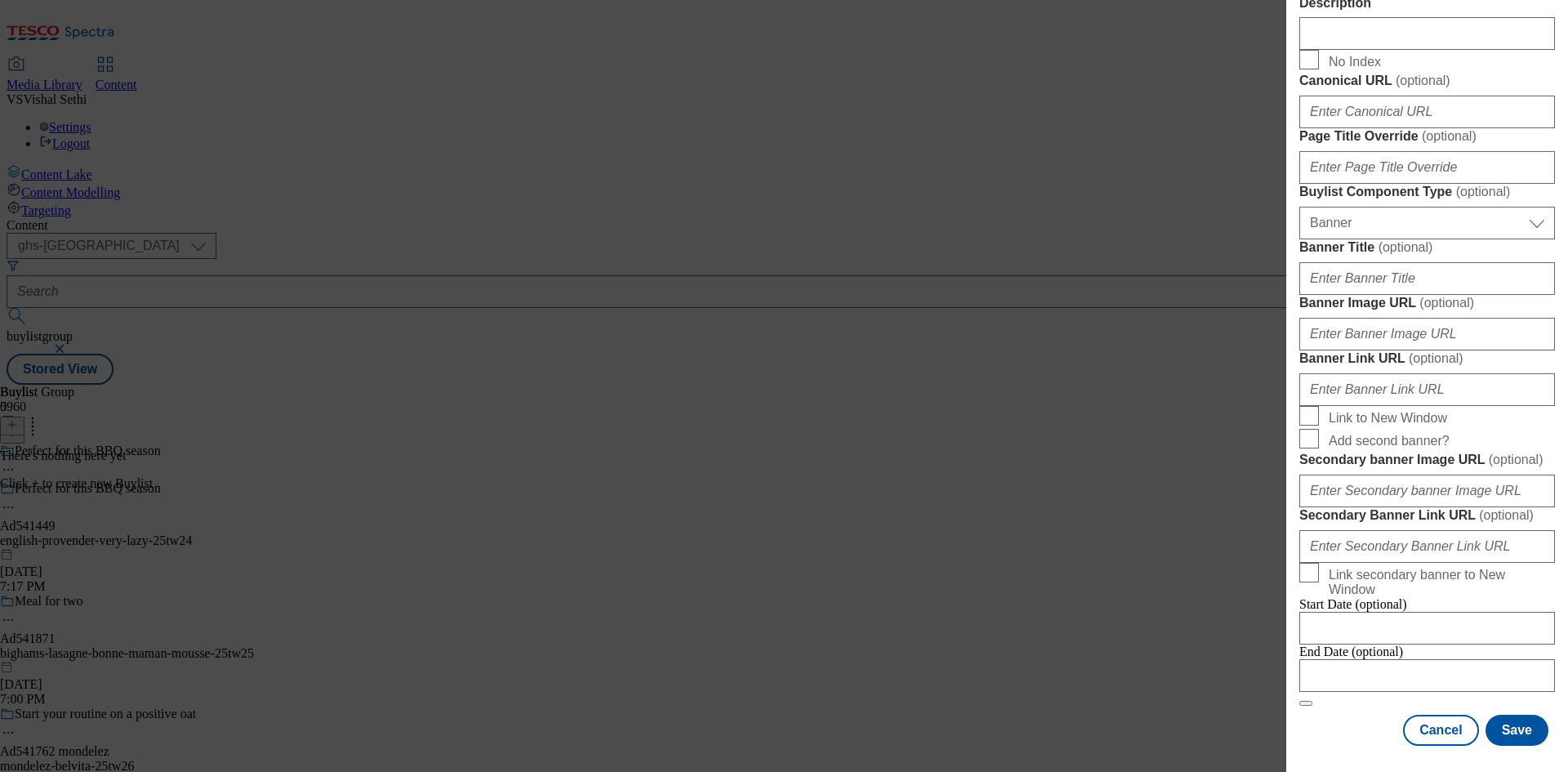
scroll to position [1620, 0]
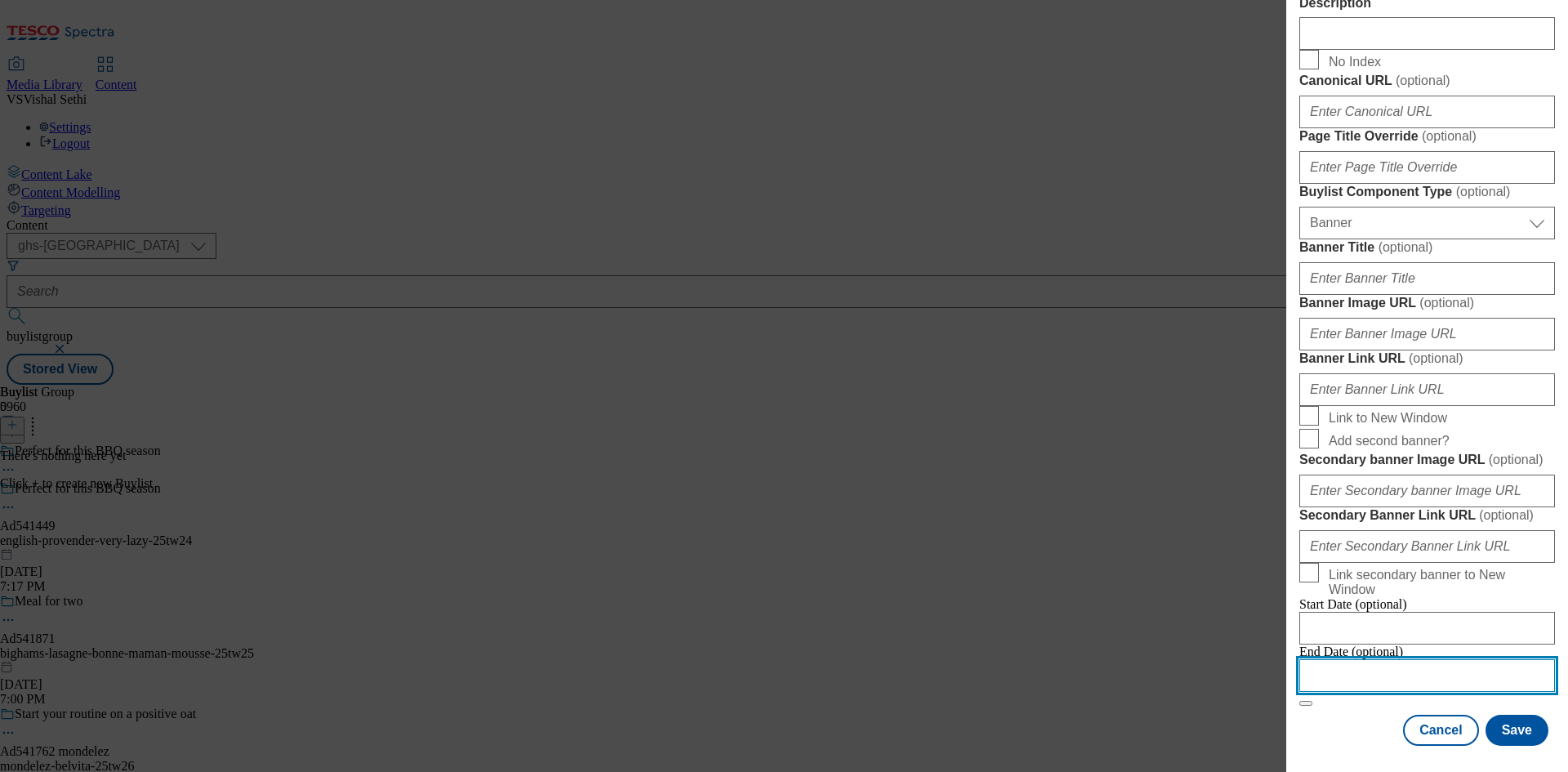
click at [1392, 660] on input "Modal" at bounding box center [1426, 676] width 256 height 33
select select "2025"
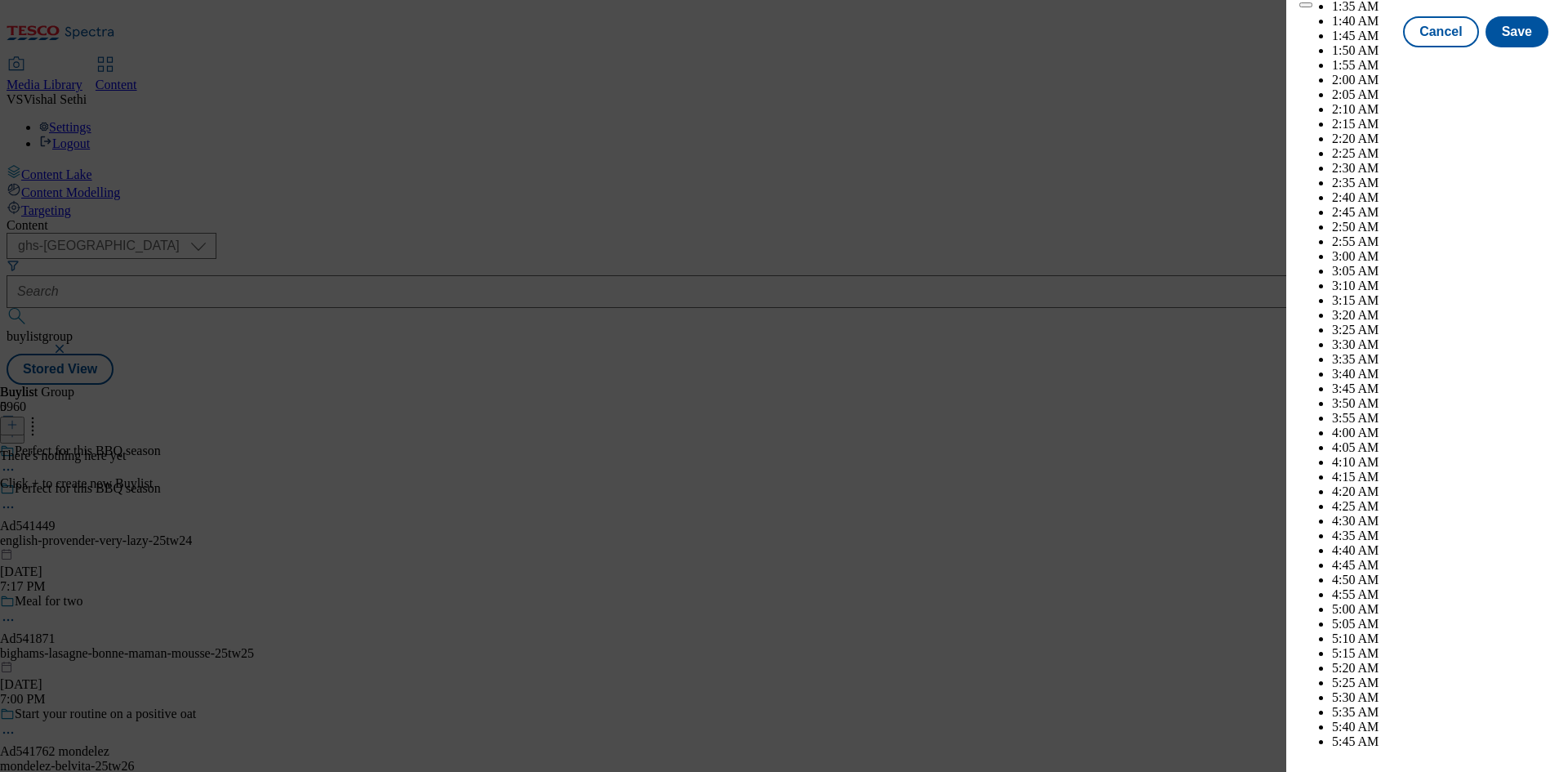
scroll to position [6977, 0]
select select "November"
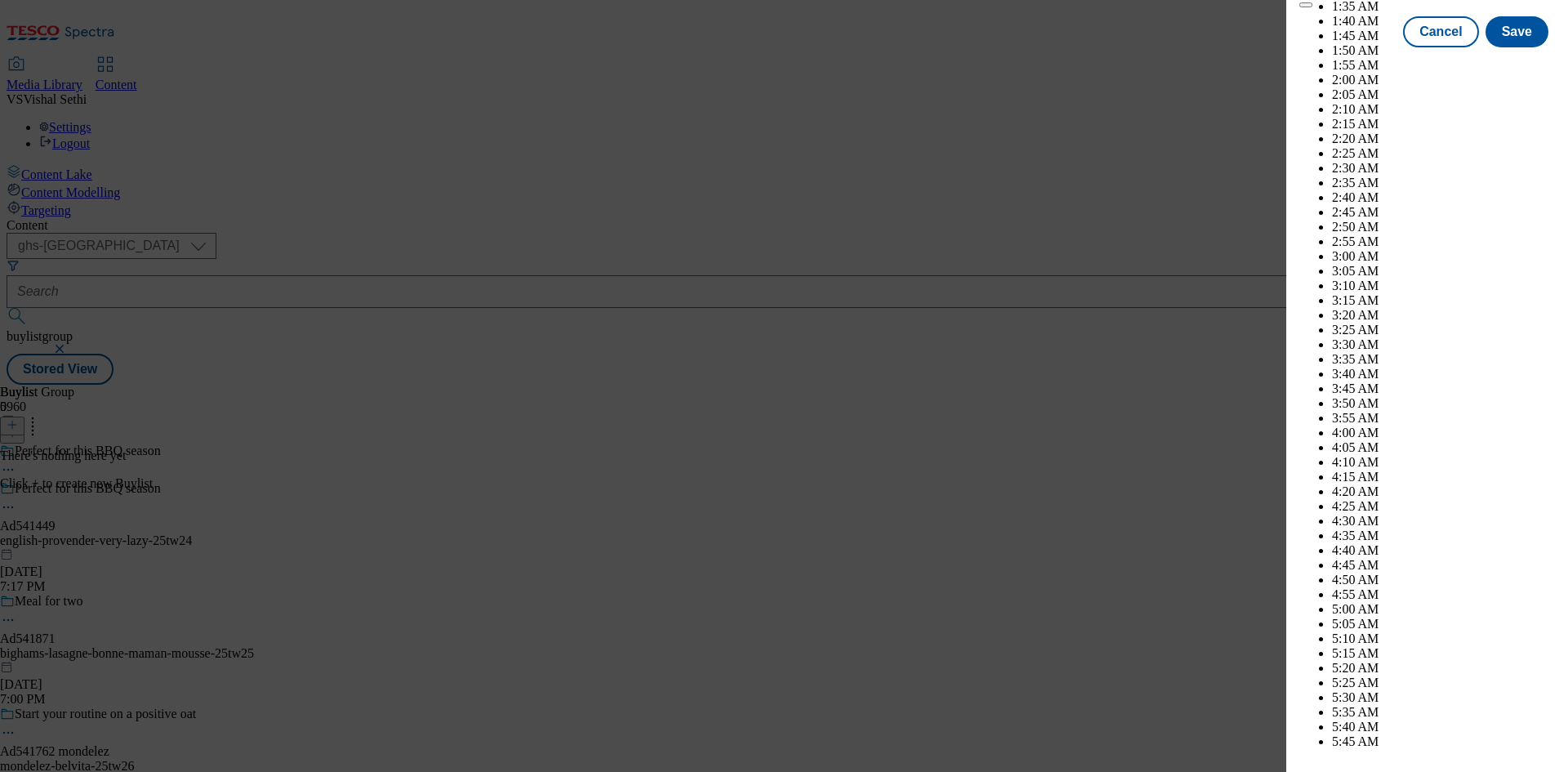
click at [1505, 62] on button "Save" at bounding box center [1516, 46] width 63 height 31
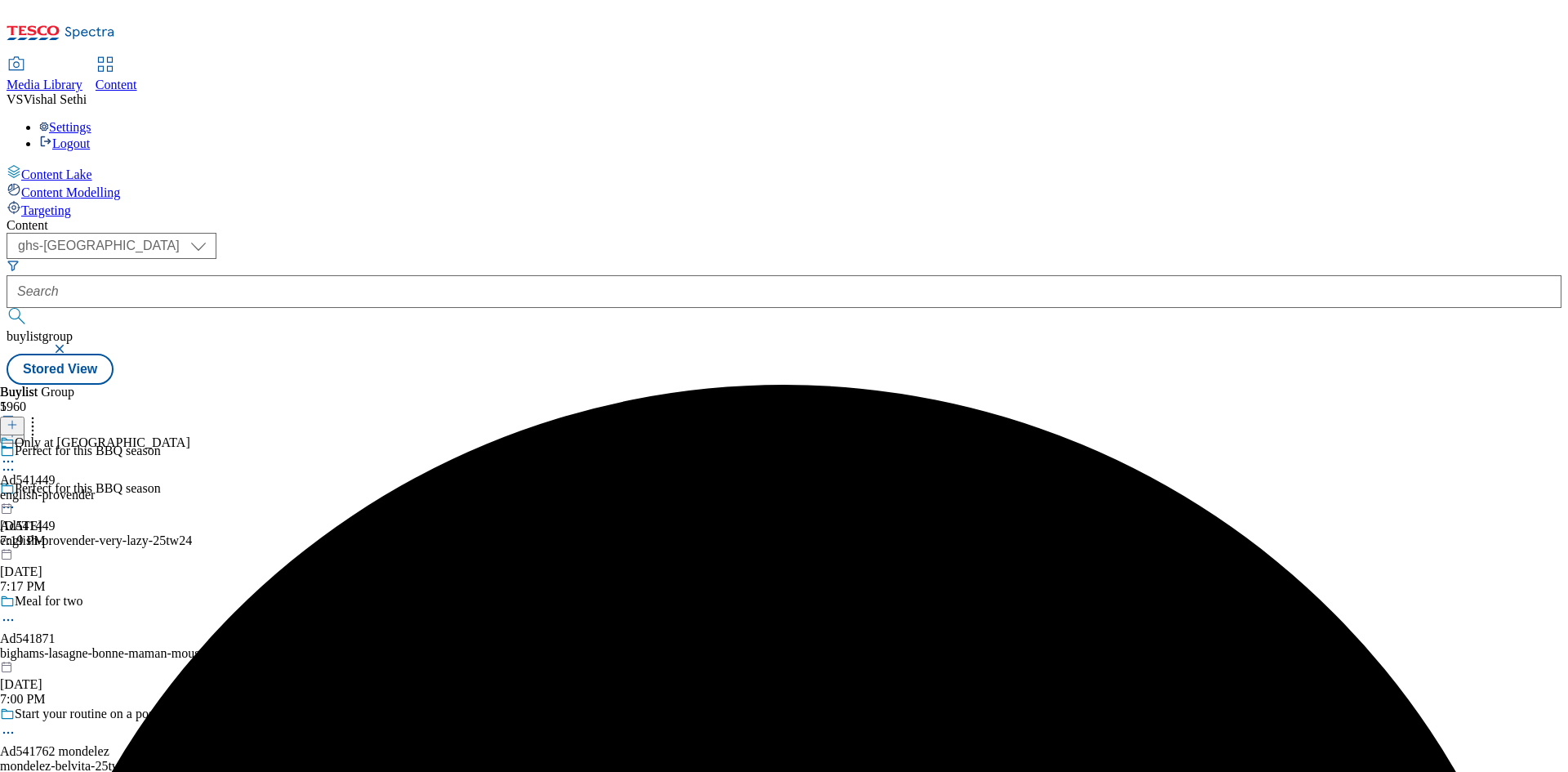
click at [191, 488] on div "english-provender" at bounding box center [95, 495] width 191 height 15
click at [18, 419] on icon at bounding box center [12, 424] width 12 height 12
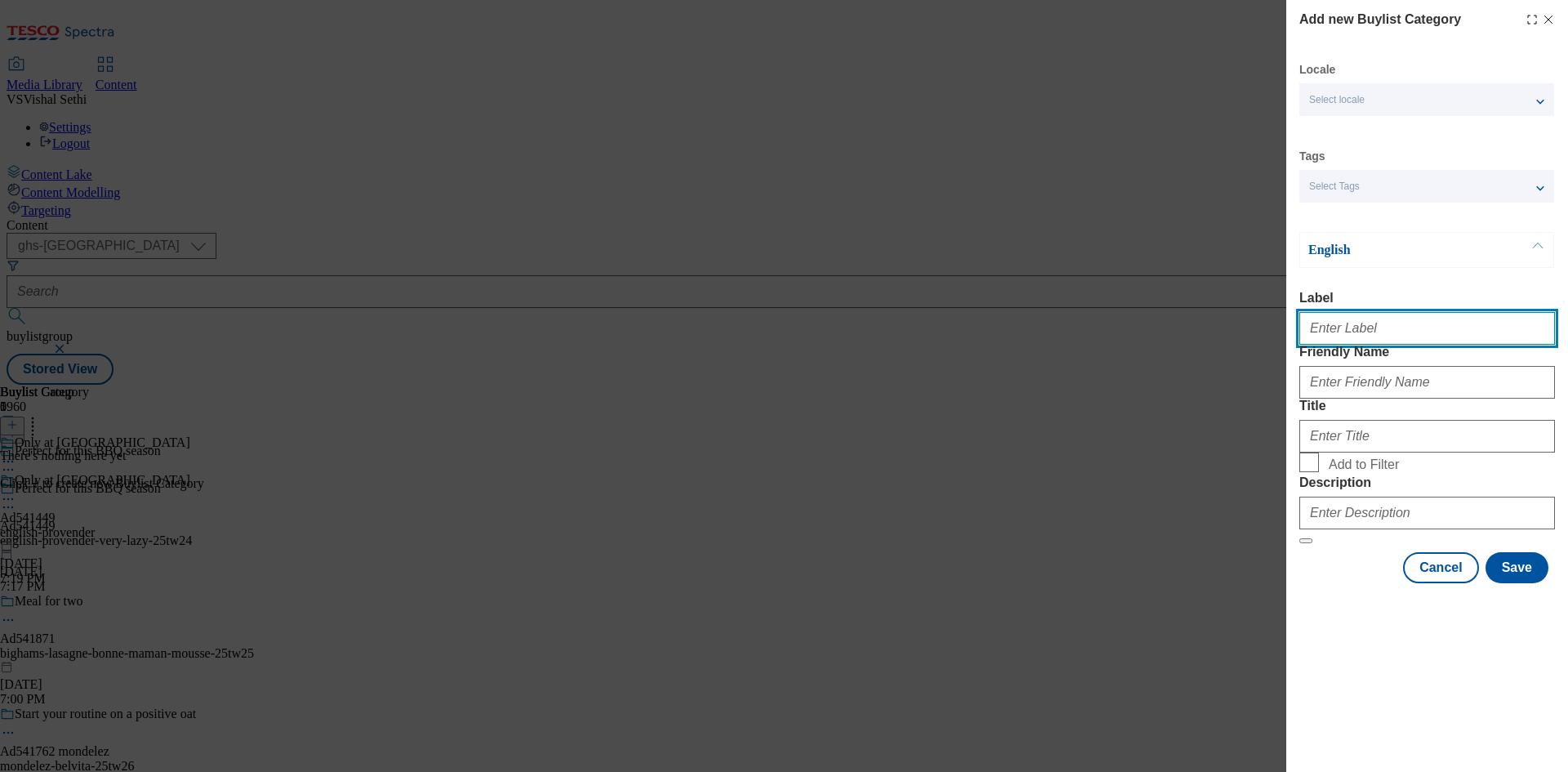
click at [1401, 333] on input "Label" at bounding box center [1426, 328] width 256 height 33
paste input "541449"
type input "Ad541449"
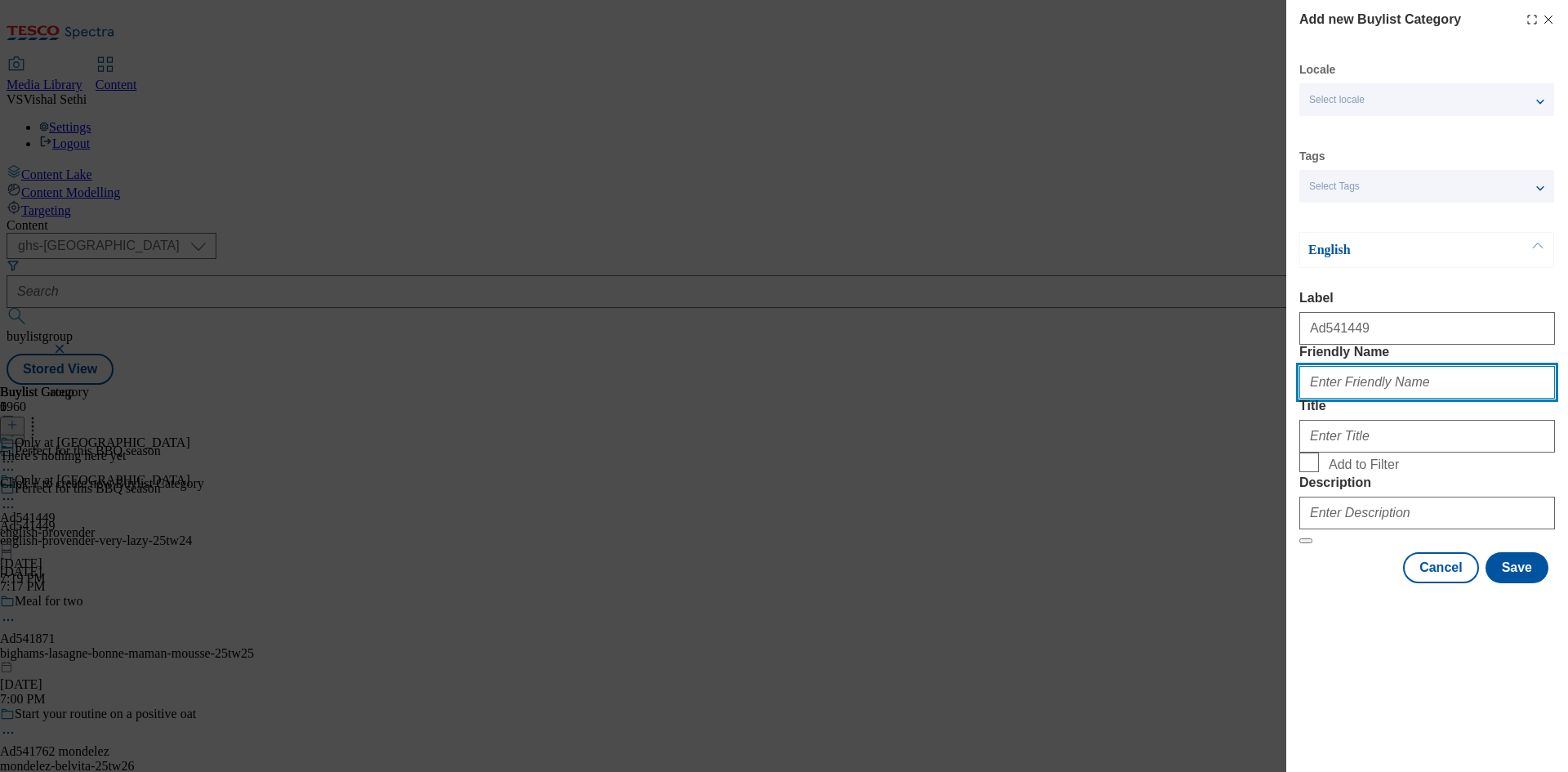
click at [1436, 398] on input "Friendly Name" at bounding box center [1426, 382] width 256 height 33
paste input "english-provender-very-lazy"
type input "english-provender-very-lazy"
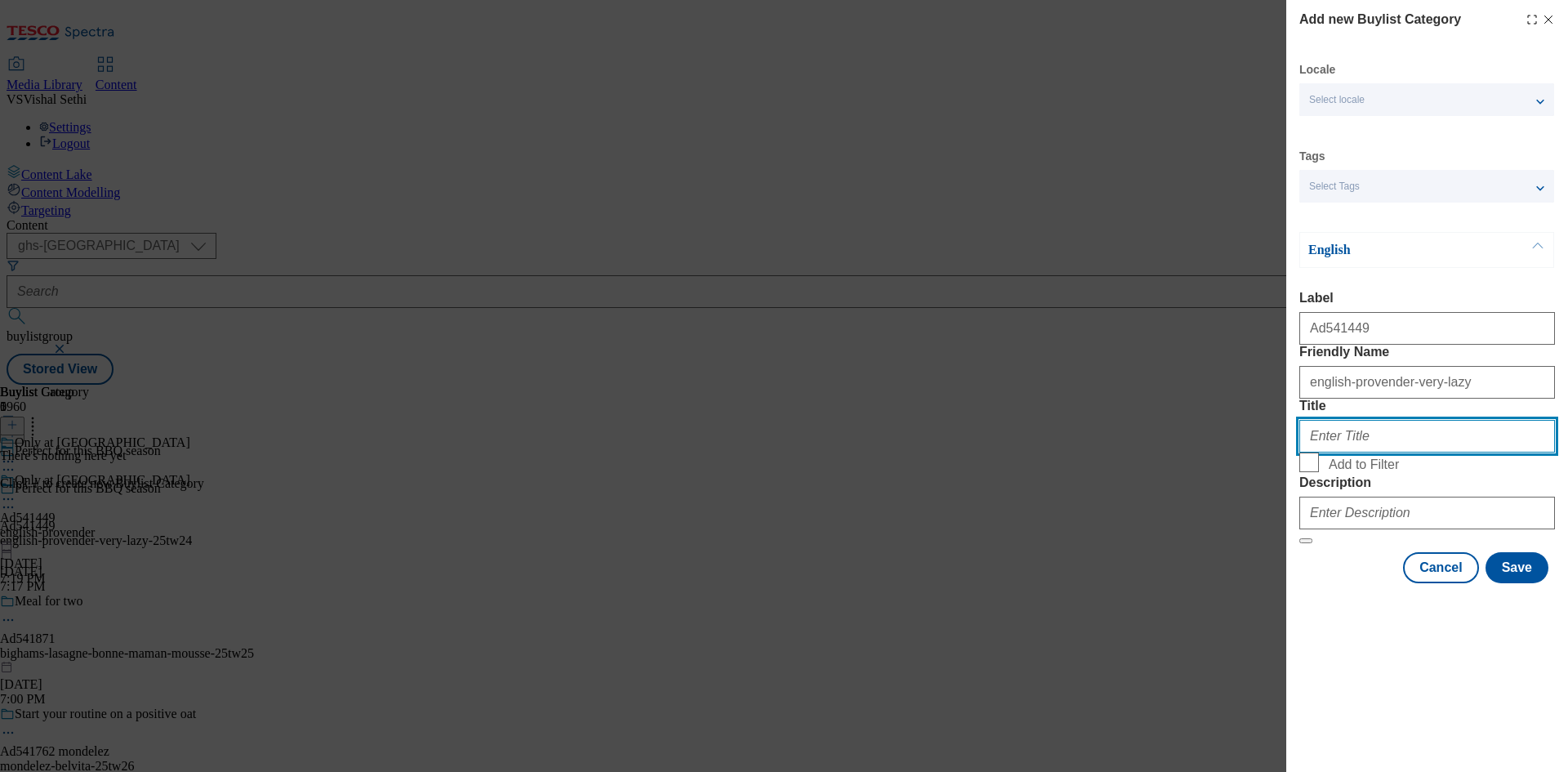
paste input "english-provender-very-lazy"
paste input "English Provender"
click at [1389, 453] on input "English Provender" at bounding box center [1426, 436] width 256 height 33
type input "English Provender"
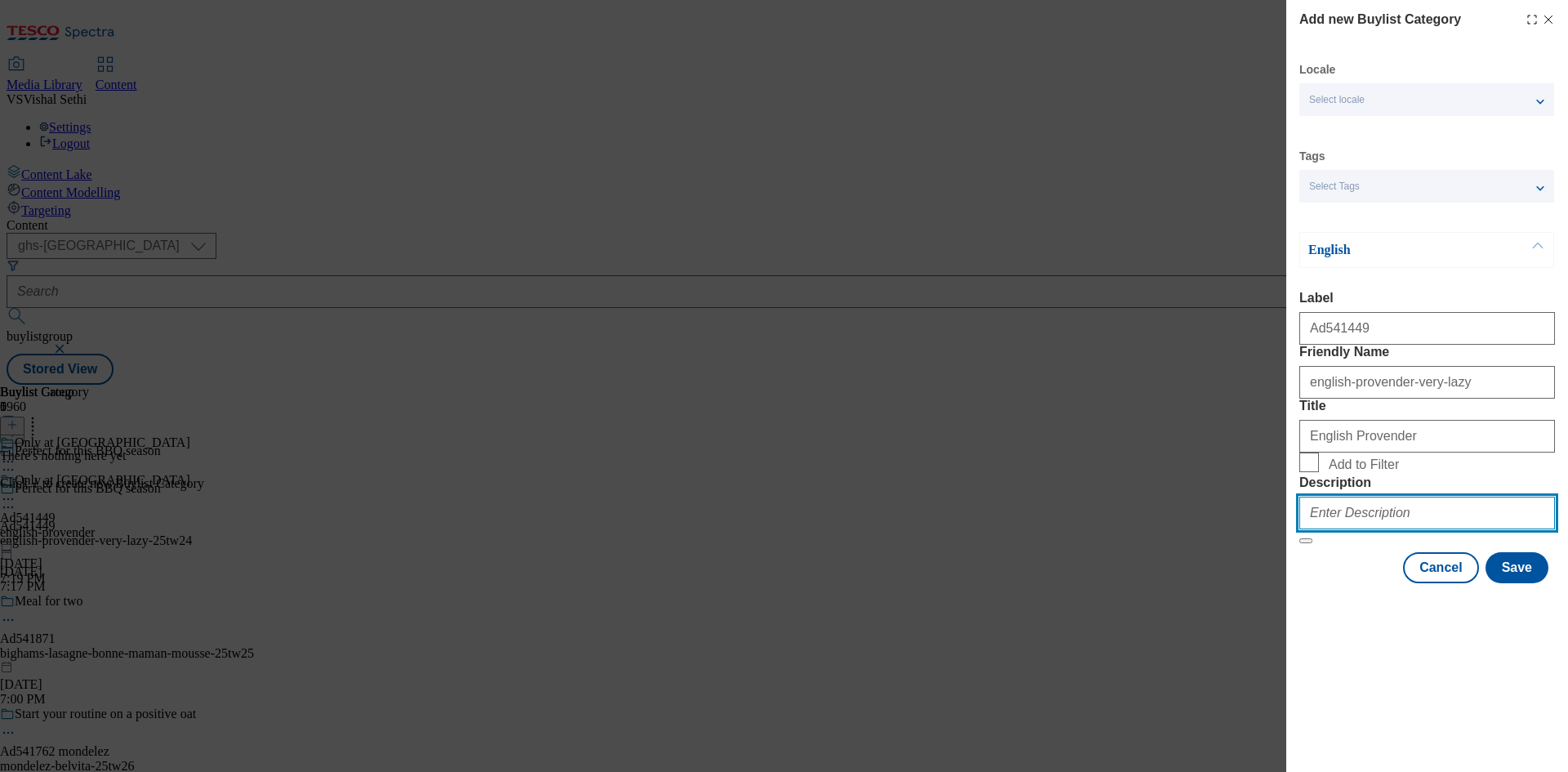
click at [1431, 530] on input "Description" at bounding box center [1426, 513] width 256 height 33
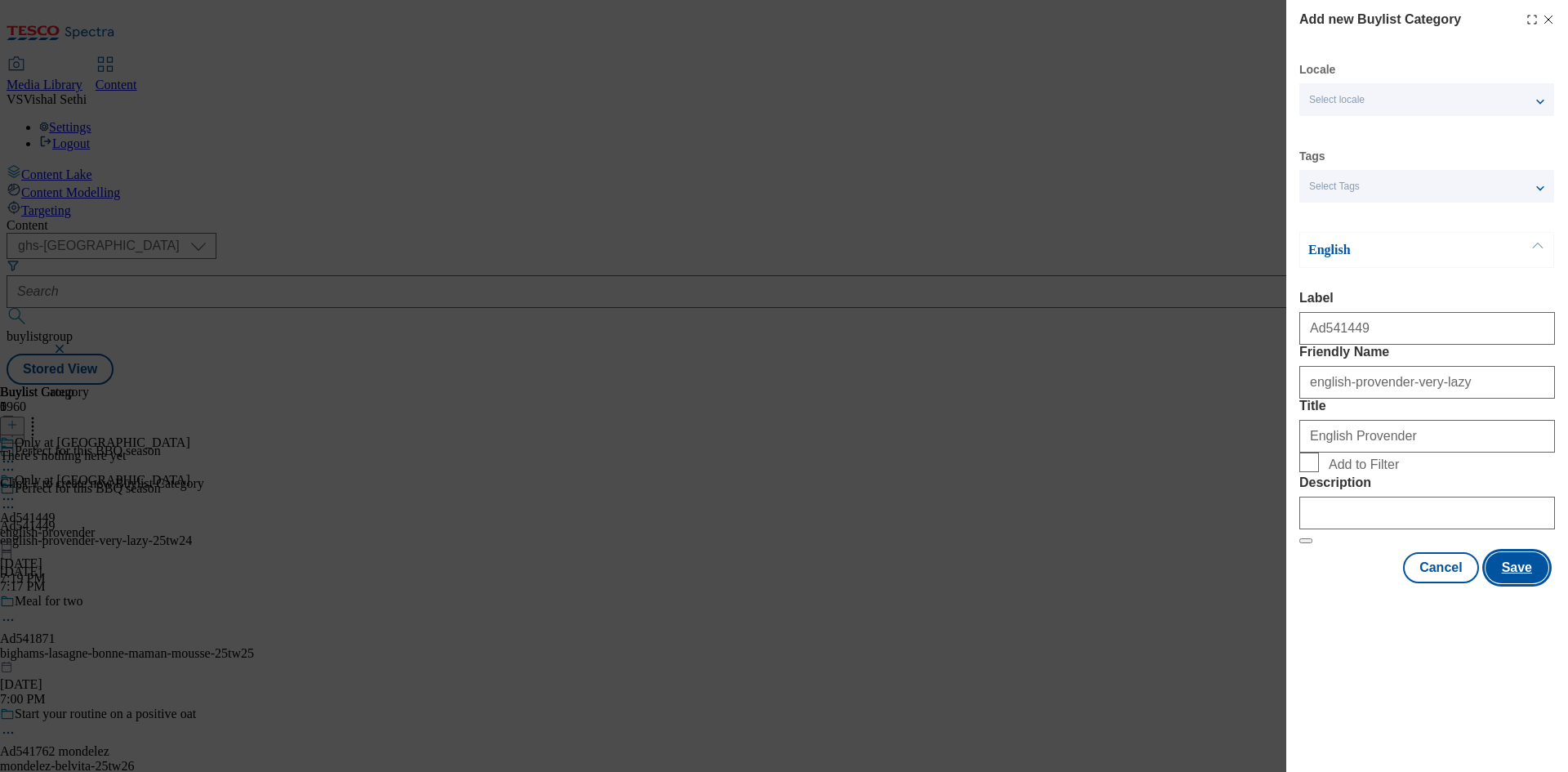
click at [1529, 584] on button "Save" at bounding box center [1516, 568] width 63 height 31
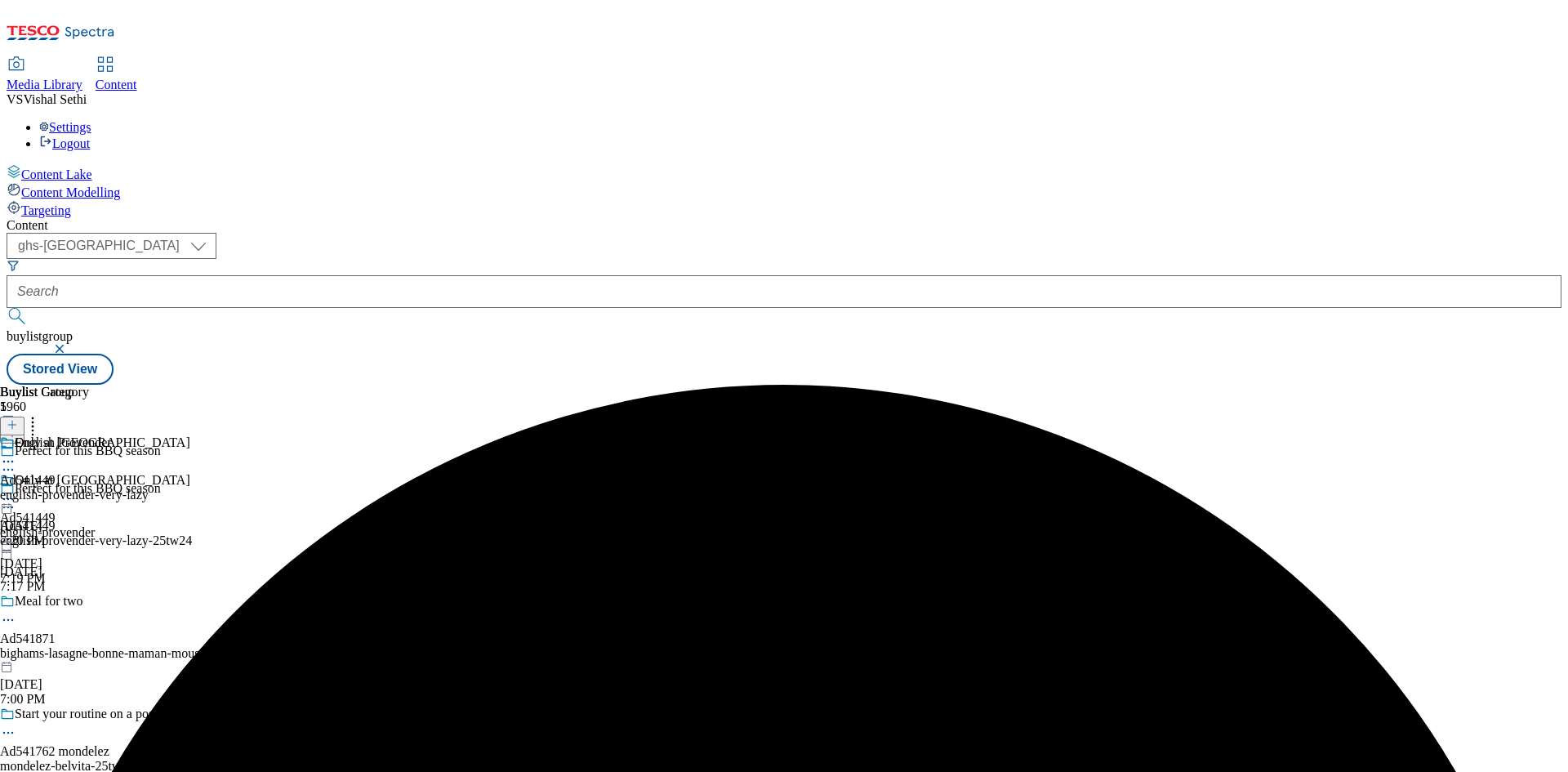
click at [149, 488] on div "english-provender-very-lazy" at bounding box center [74, 495] width 149 height 15
click at [16, 425] on line at bounding box center [12, 425] width 8 height 0
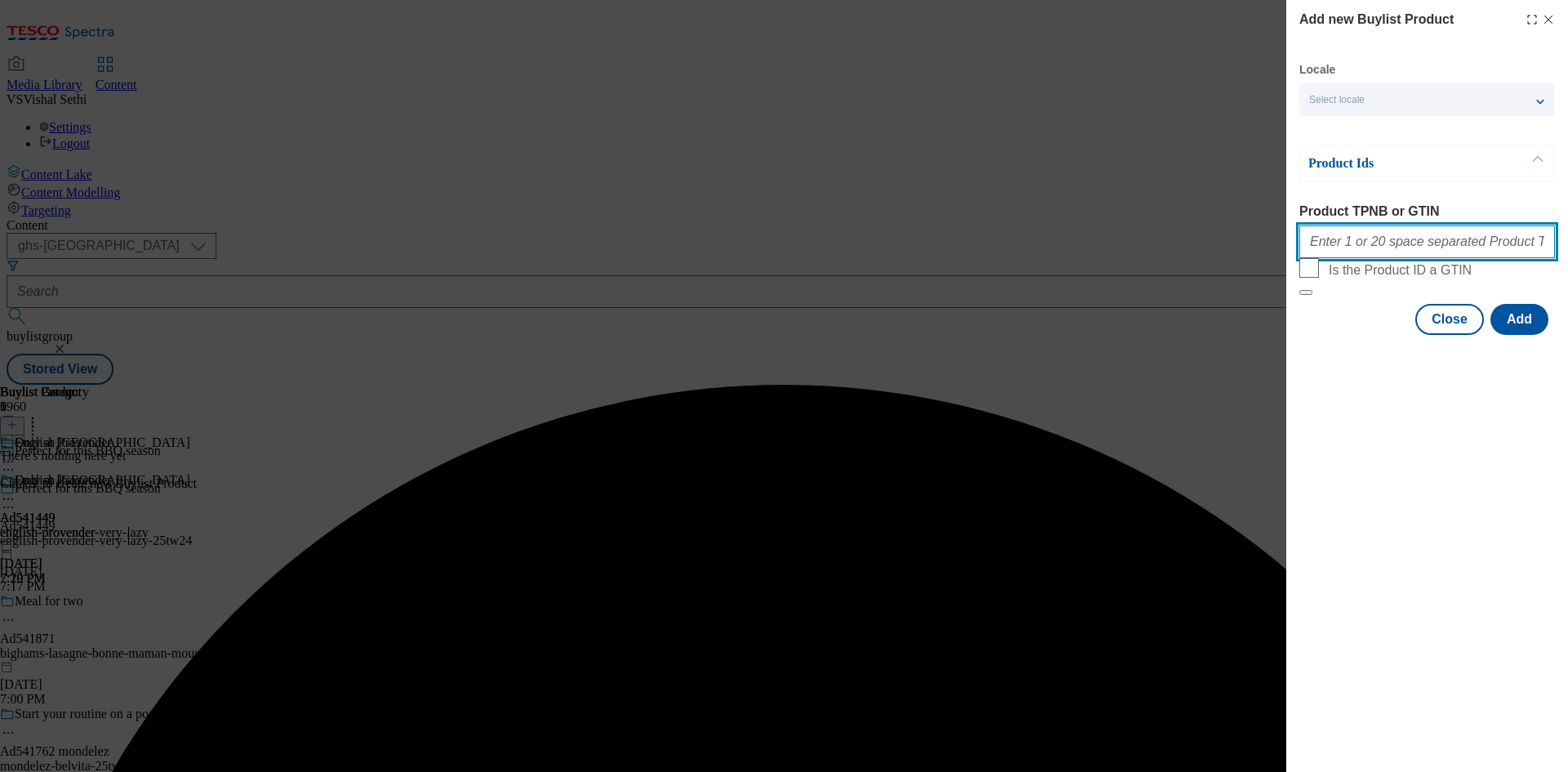
click at [1441, 248] on input "Product TPNB or GTIN" at bounding box center [1426, 242] width 256 height 33
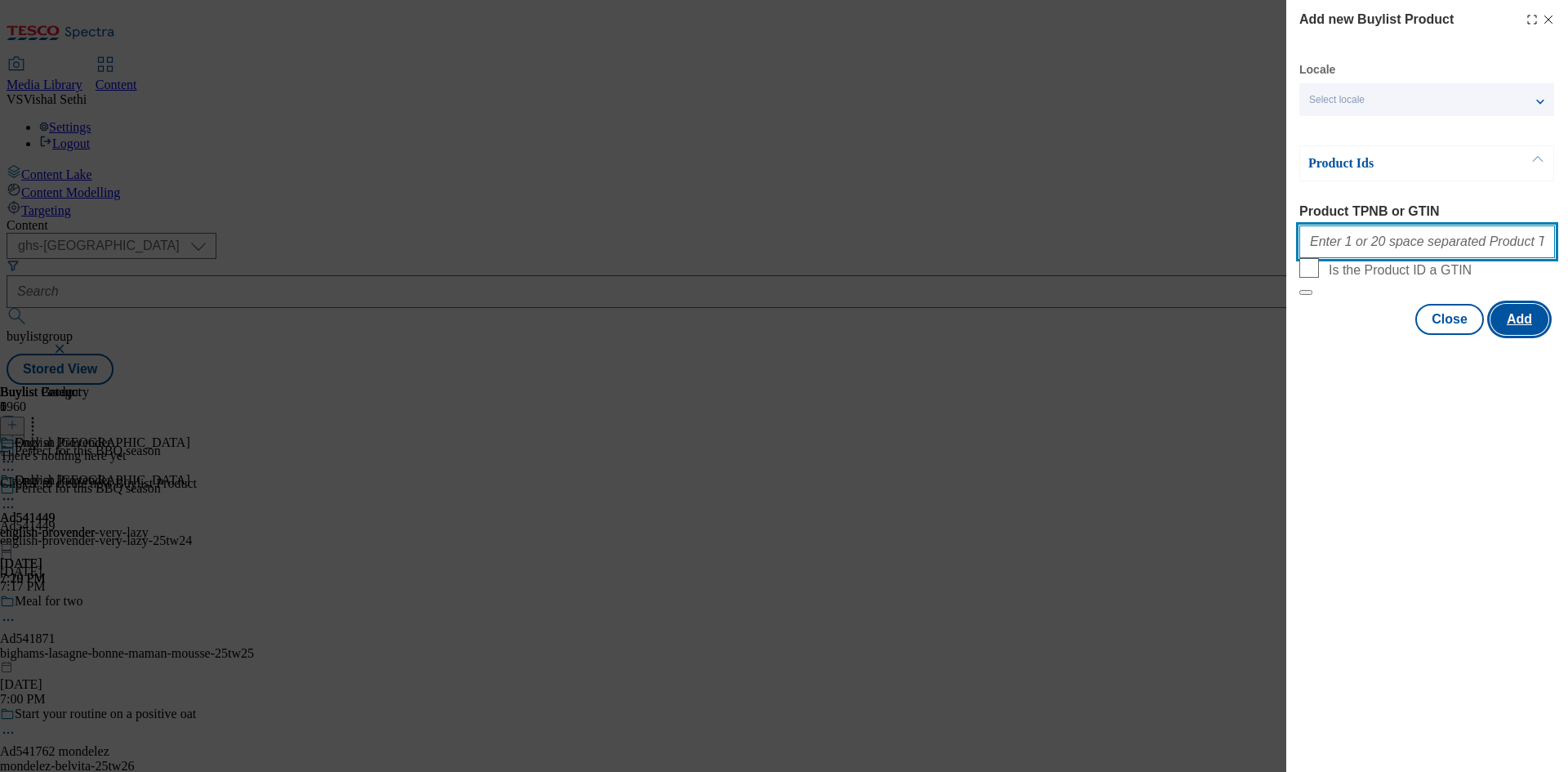
paste input "96772926 96538669 96879985"
type input "96772926 96538669 96879985"
click at [1515, 335] on div "Locale Select locale English Welsh Product Ids Product TPNB or GTIN 96772926 96…" at bounding box center [1426, 199] width 256 height 273
click at [1517, 335] on button "Add" at bounding box center [1519, 319] width 58 height 31
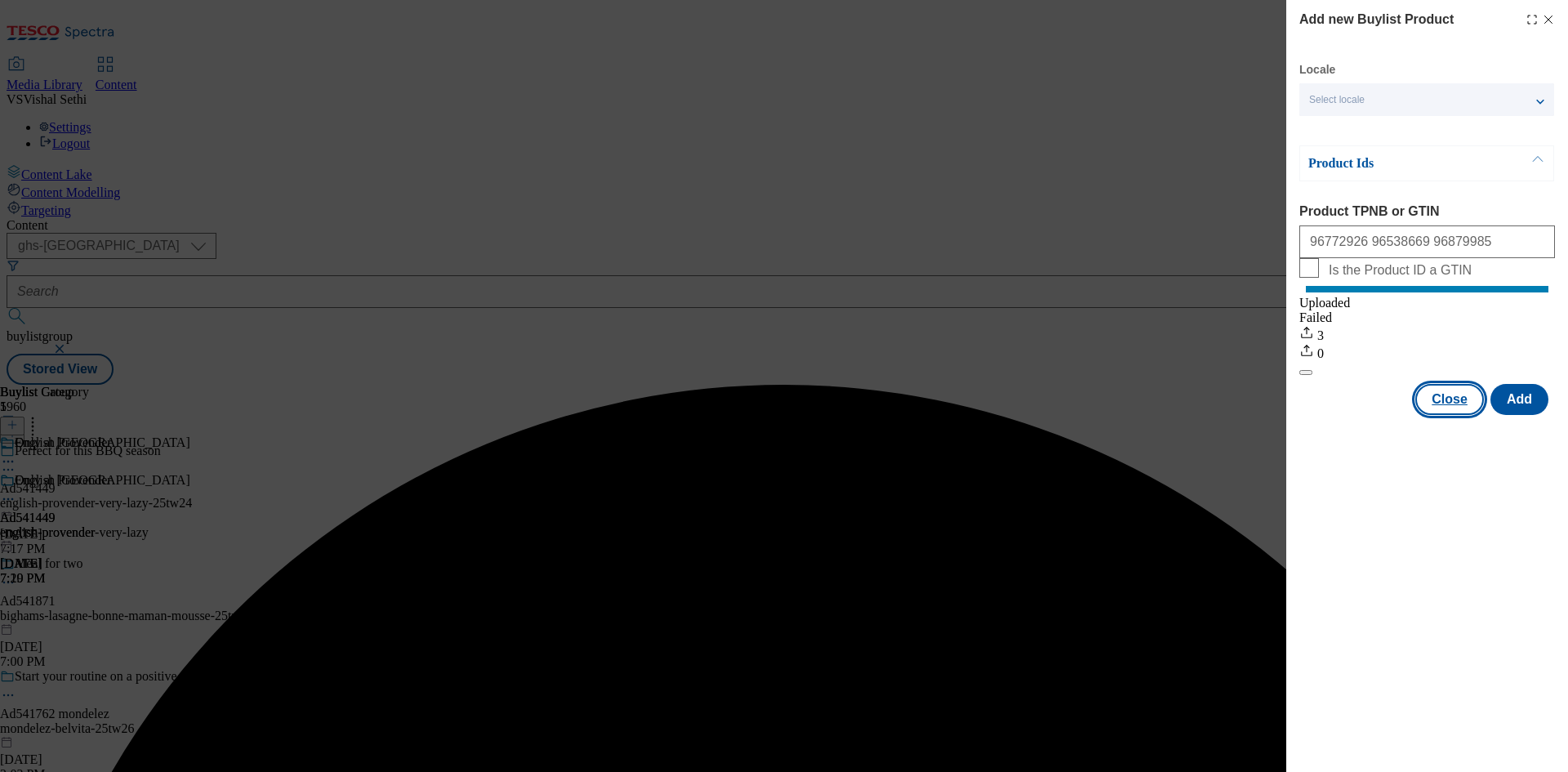
click at [1453, 413] on button "Close" at bounding box center [1450, 399] width 69 height 31
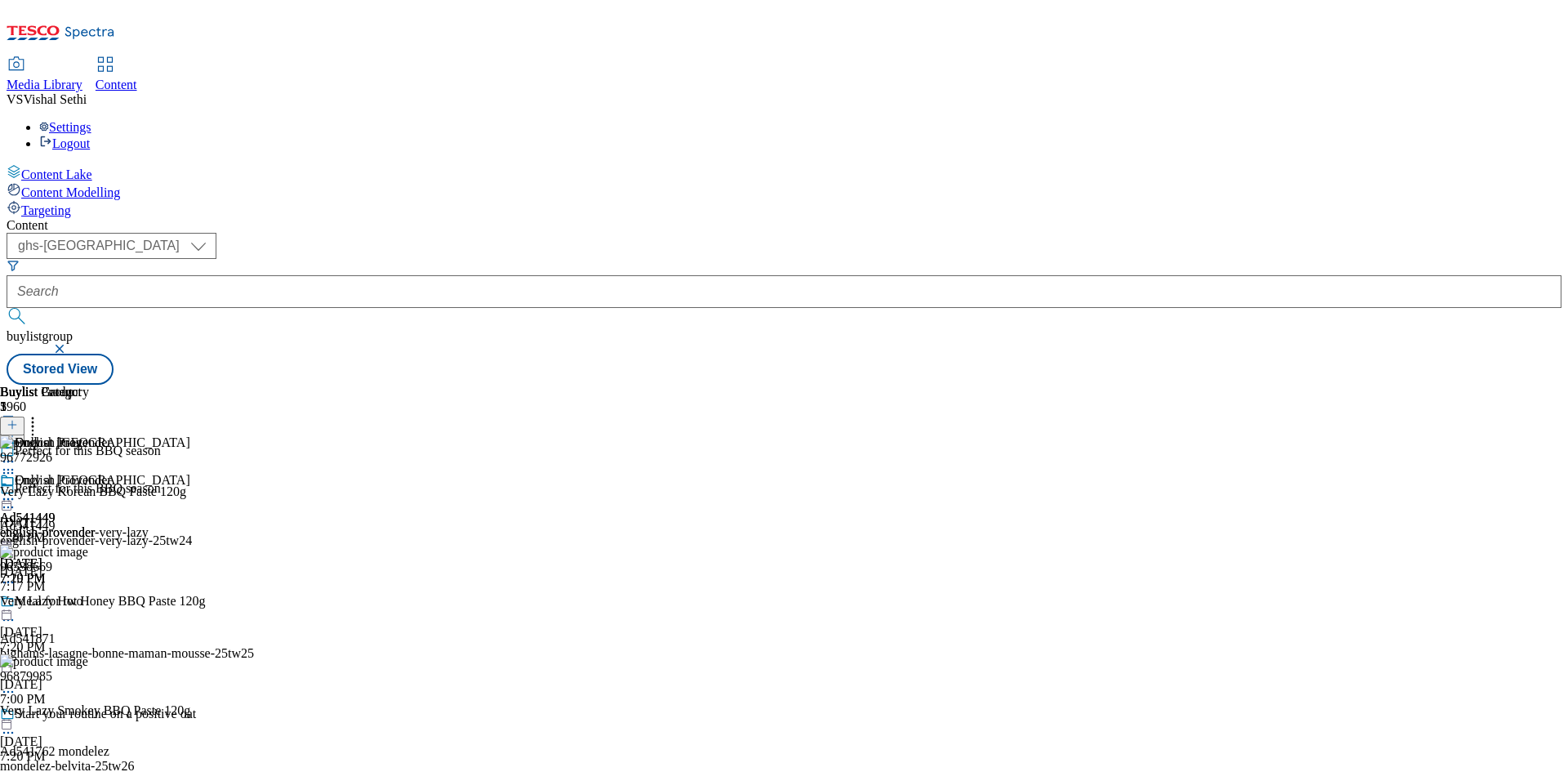
click at [16, 499] on icon at bounding box center [8, 507] width 16 height 16
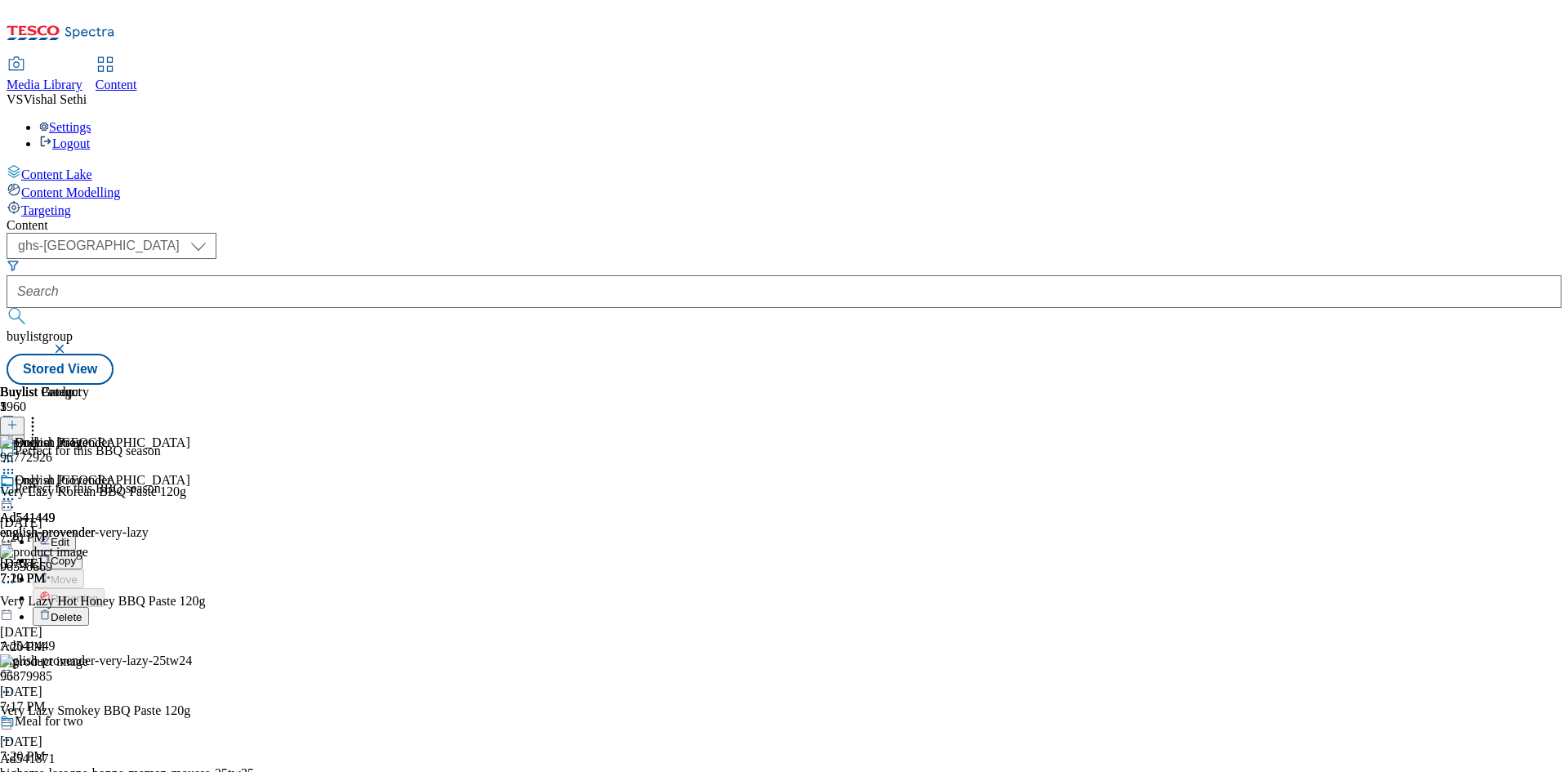
click at [69, 536] on span "Edit" at bounding box center [60, 542] width 19 height 12
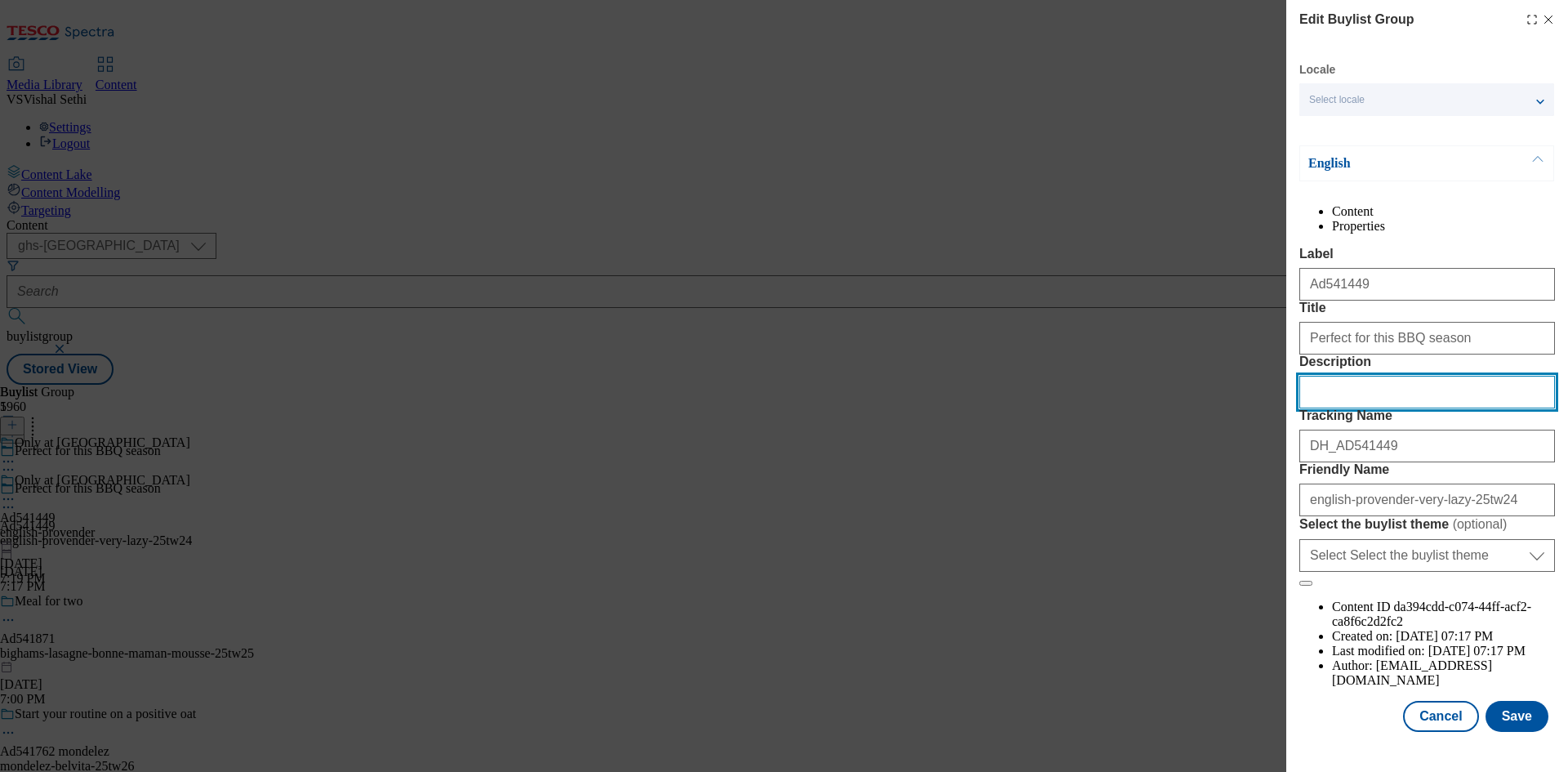
click at [1441, 408] on input "Description" at bounding box center [1426, 392] width 256 height 33
paste input "Very Lazy Korean BBQ Paste 120g"
type input "Very Lazy Korean BBQ Paste 120g"
click at [1299, 581] on button "Modal" at bounding box center [1305, 584] width 13 height 5
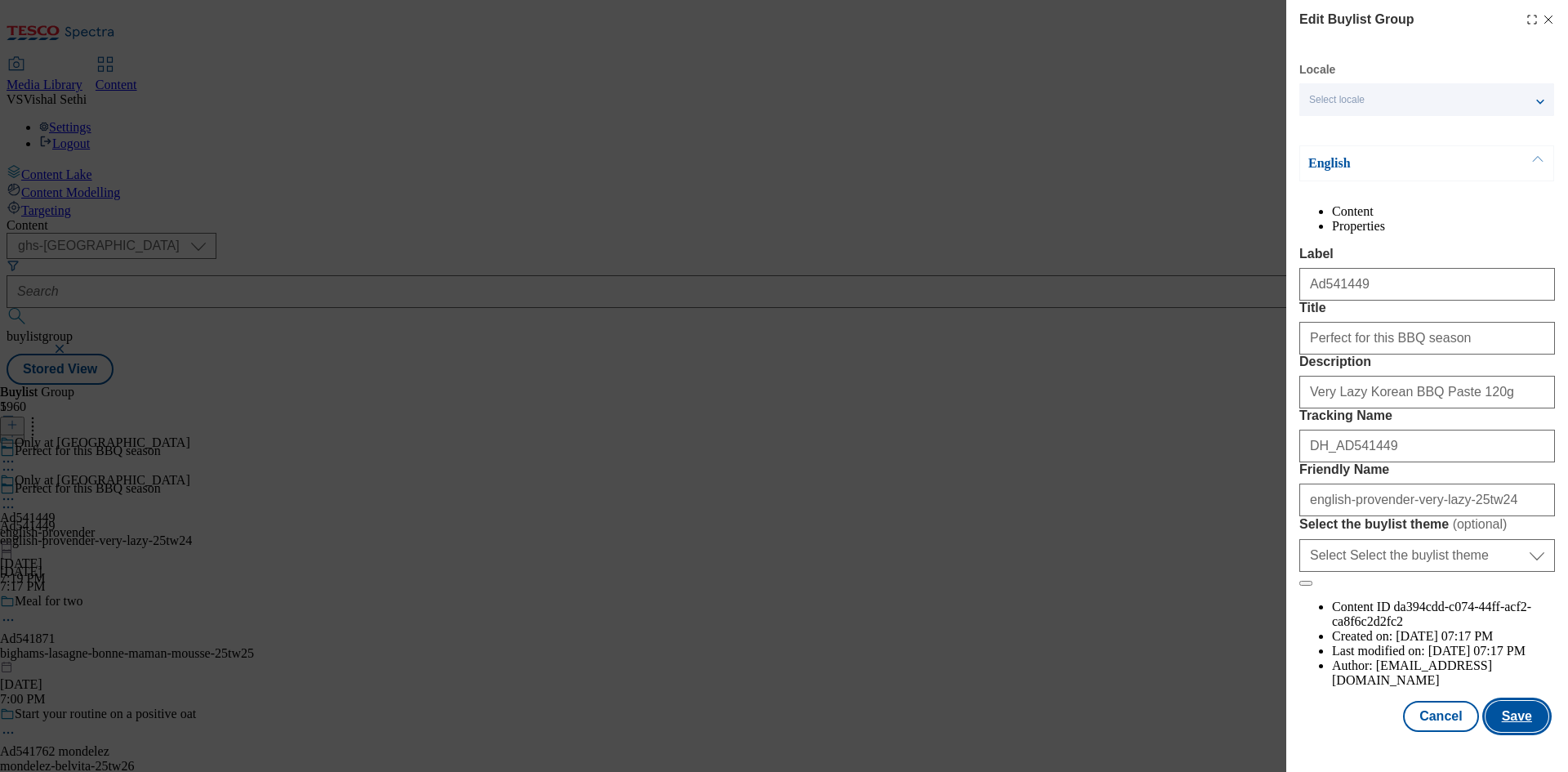
click at [1505, 732] on button "Save" at bounding box center [1516, 717] width 63 height 31
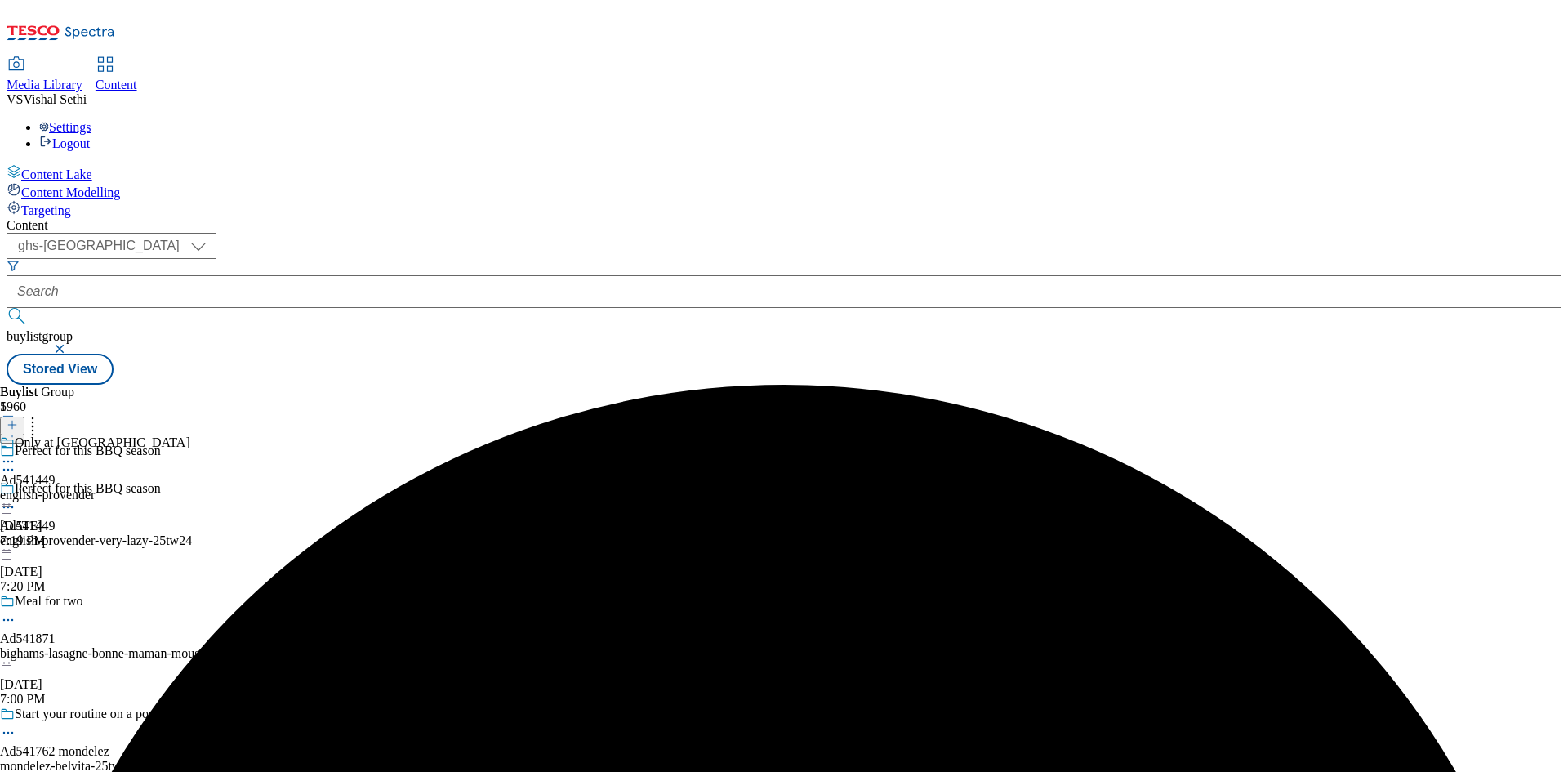
click at [16, 454] on icon at bounding box center [8, 462] width 16 height 16
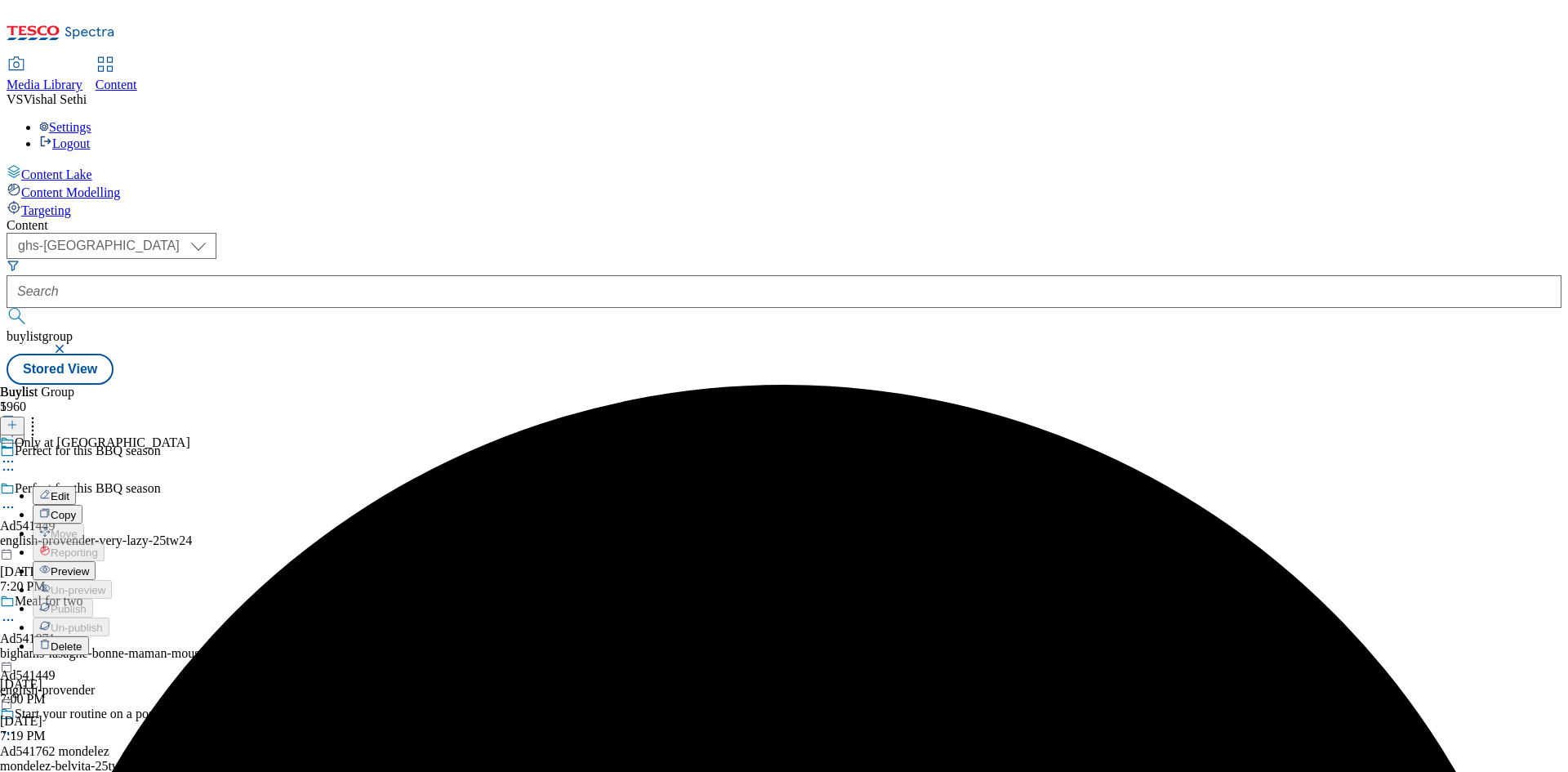
click at [69, 490] on span "Edit" at bounding box center [60, 497] width 19 height 12
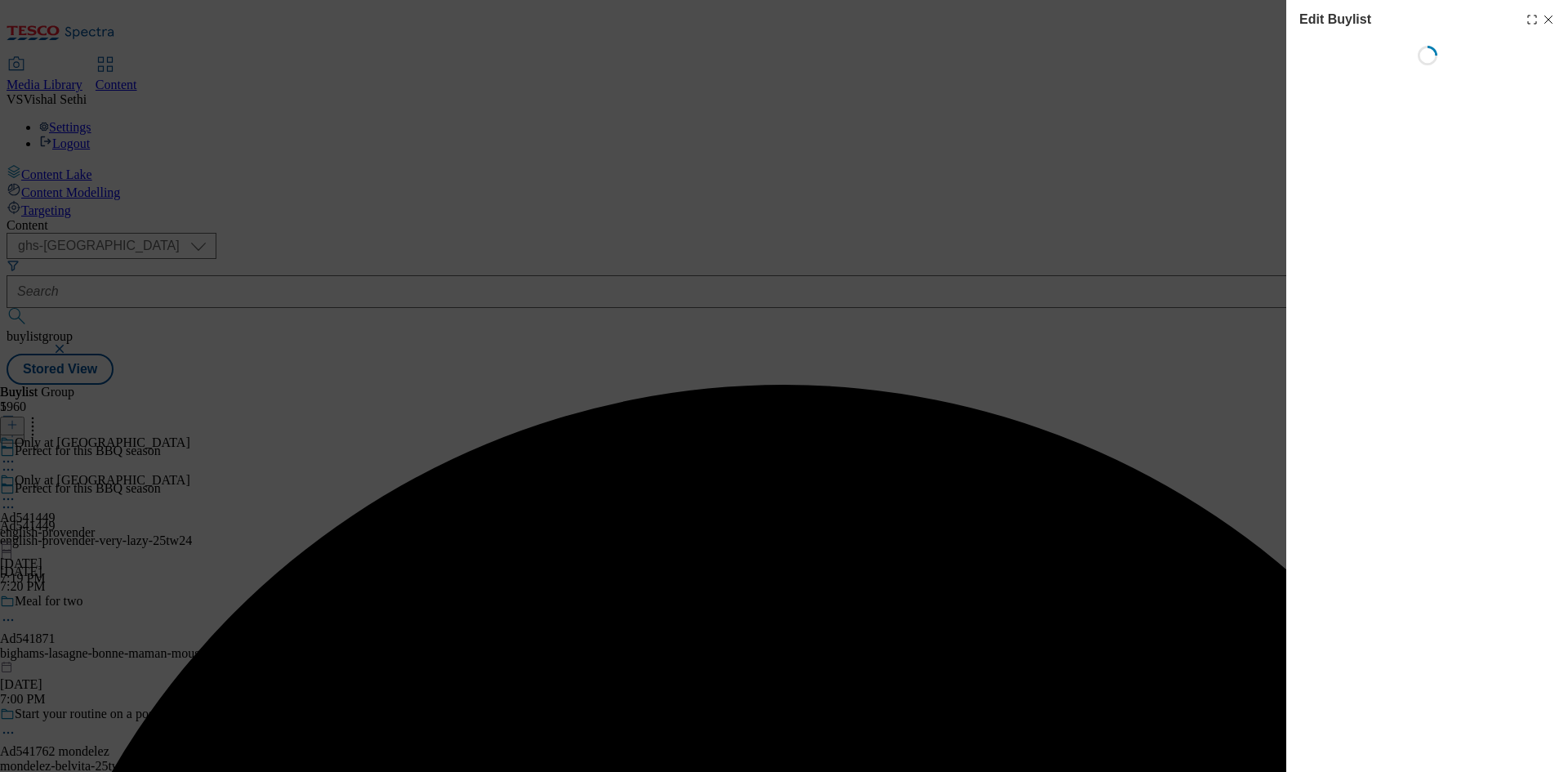
select select "tactical"
select select "supplier funded short term 1-3 weeks"
select select "dunnhumby"
select select "Banner"
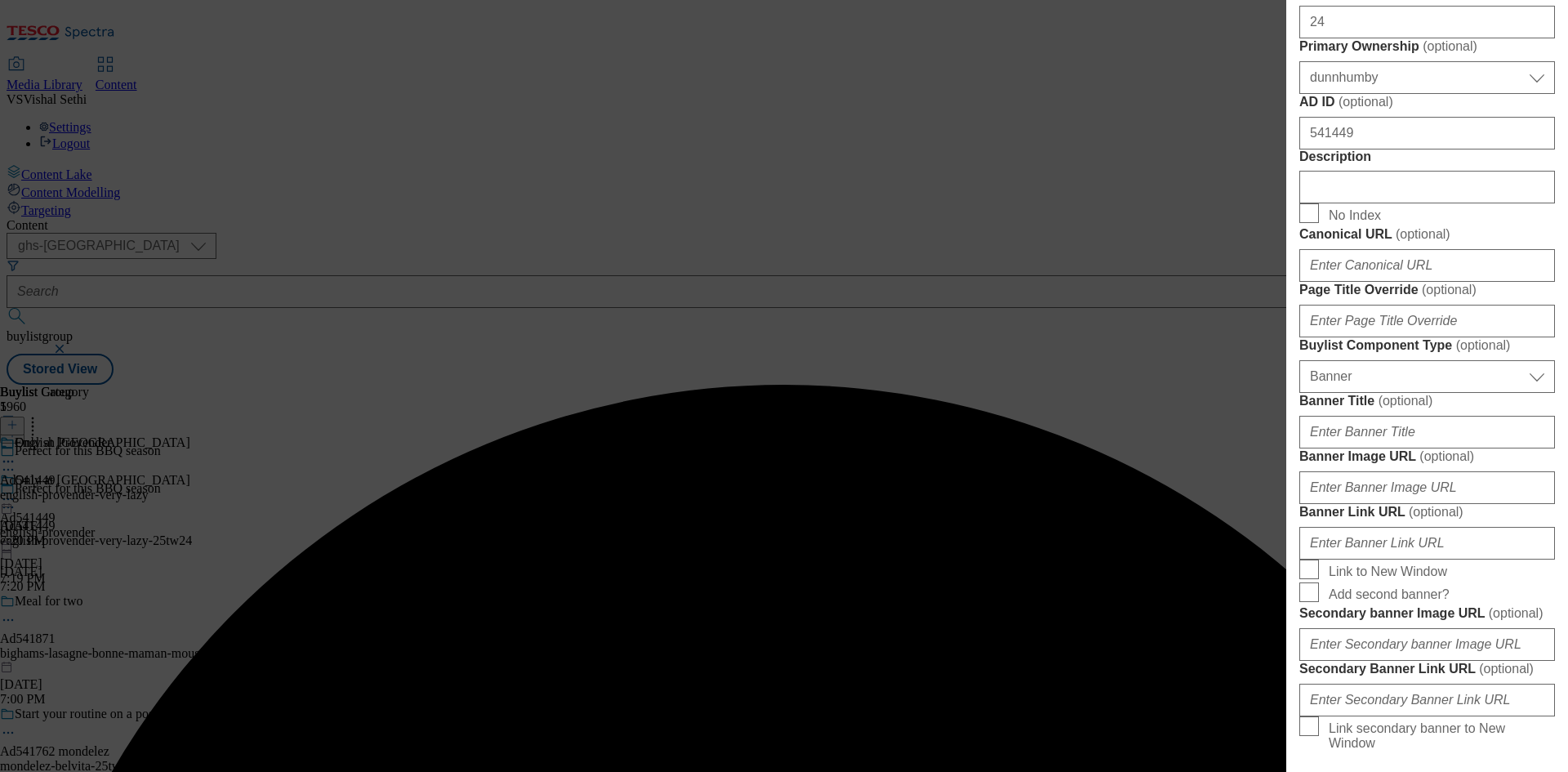
scroll to position [1063, 0]
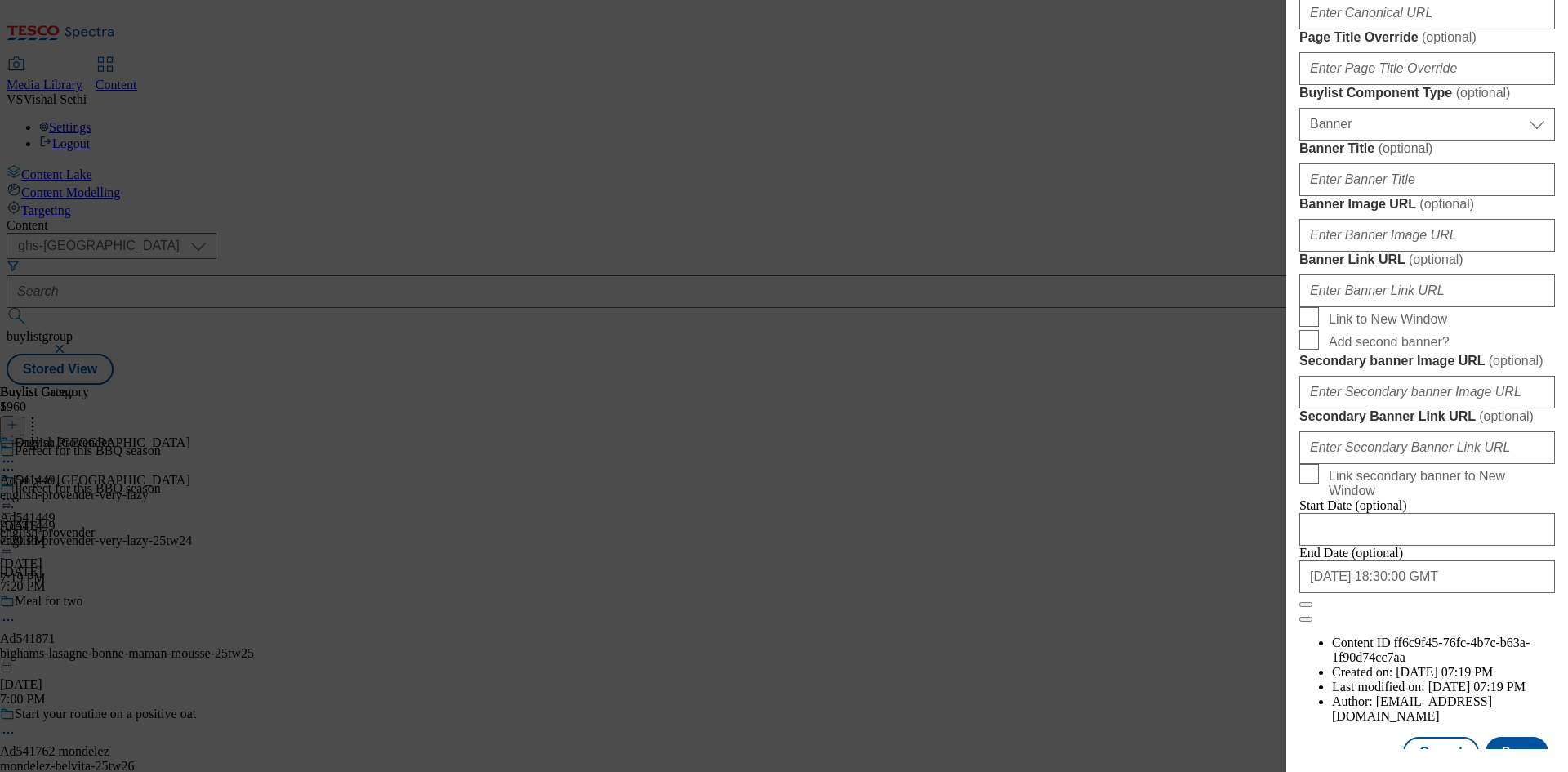
paste input "Very Lazy Korean BBQ Paste 120g"
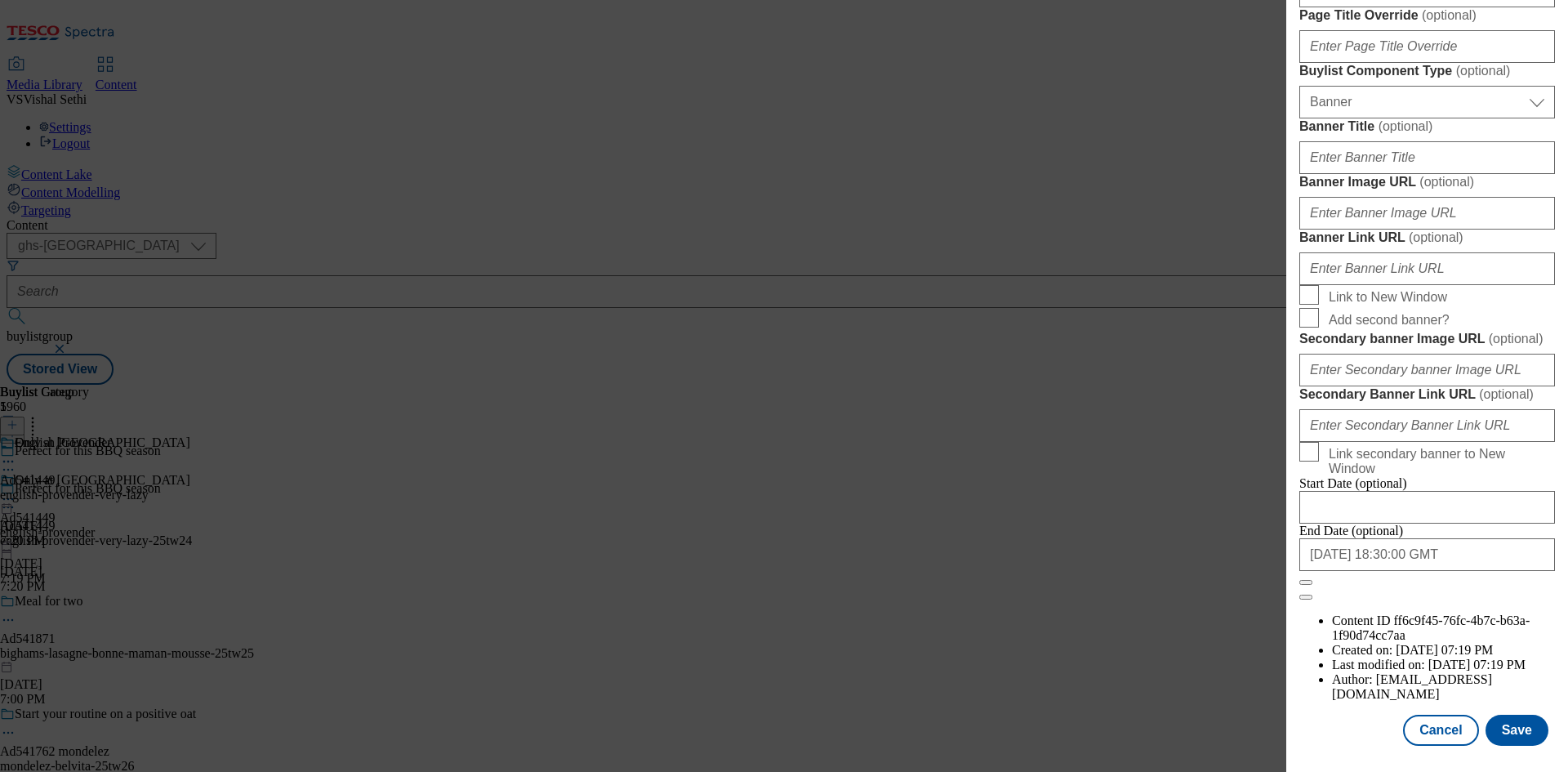
scroll to position [1692, 0]
type input "Very Lazy Korean BBQ Paste 120g"
click at [1510, 732] on button "Save" at bounding box center [1516, 730] width 63 height 31
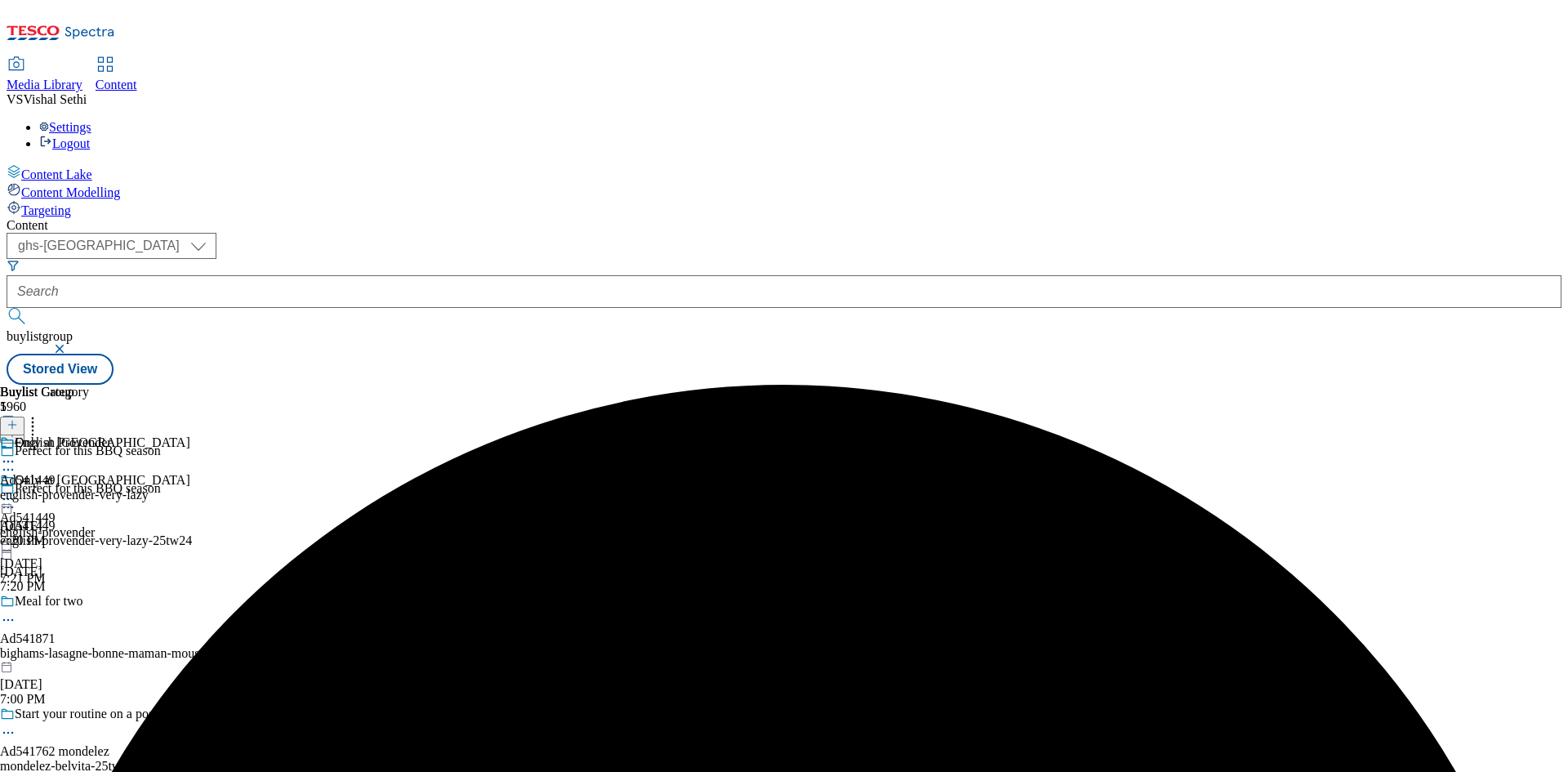
click at [16, 454] on icon at bounding box center [8, 462] width 16 height 16
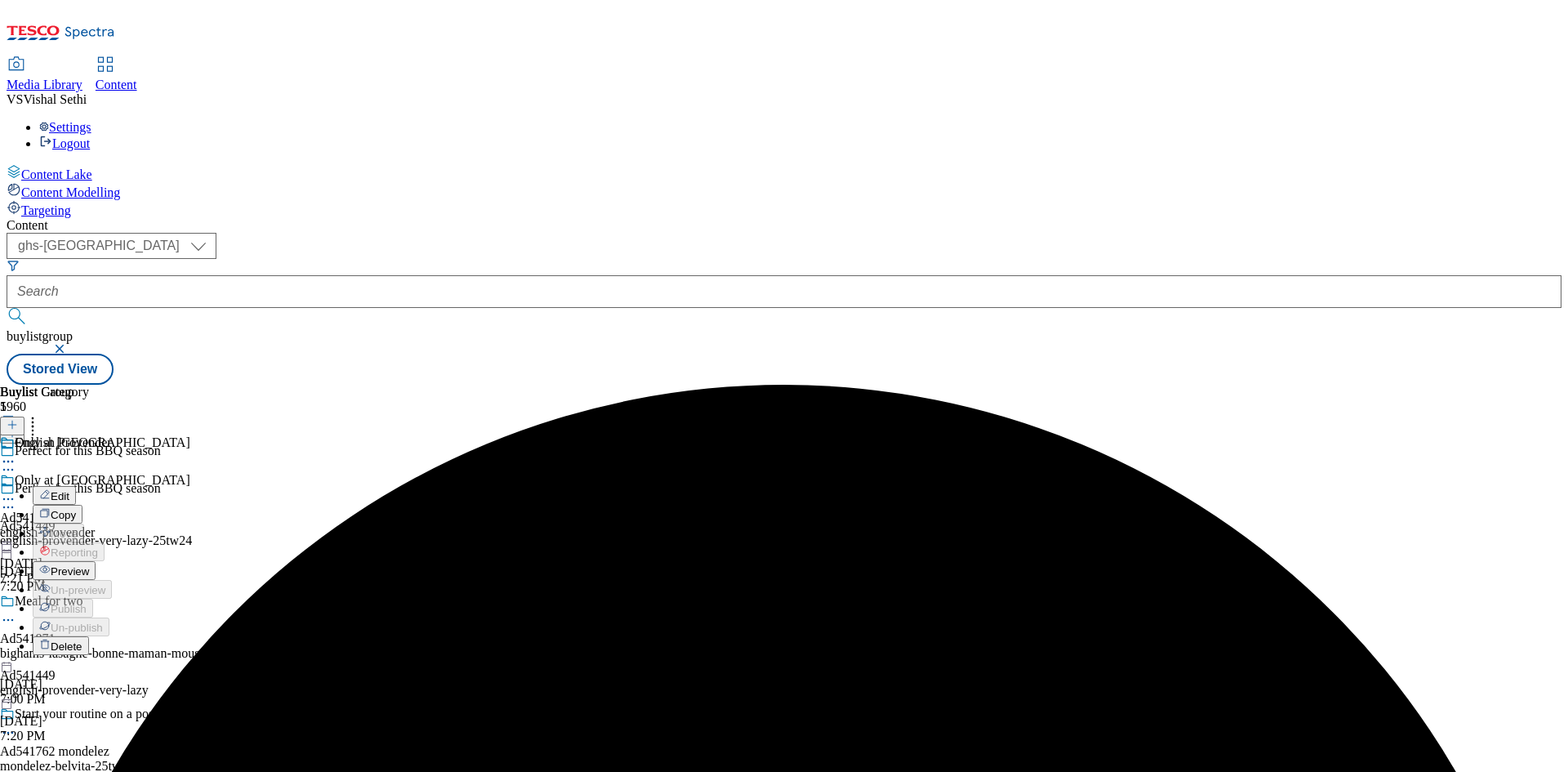
click at [69, 490] on span "Edit" at bounding box center [60, 497] width 19 height 12
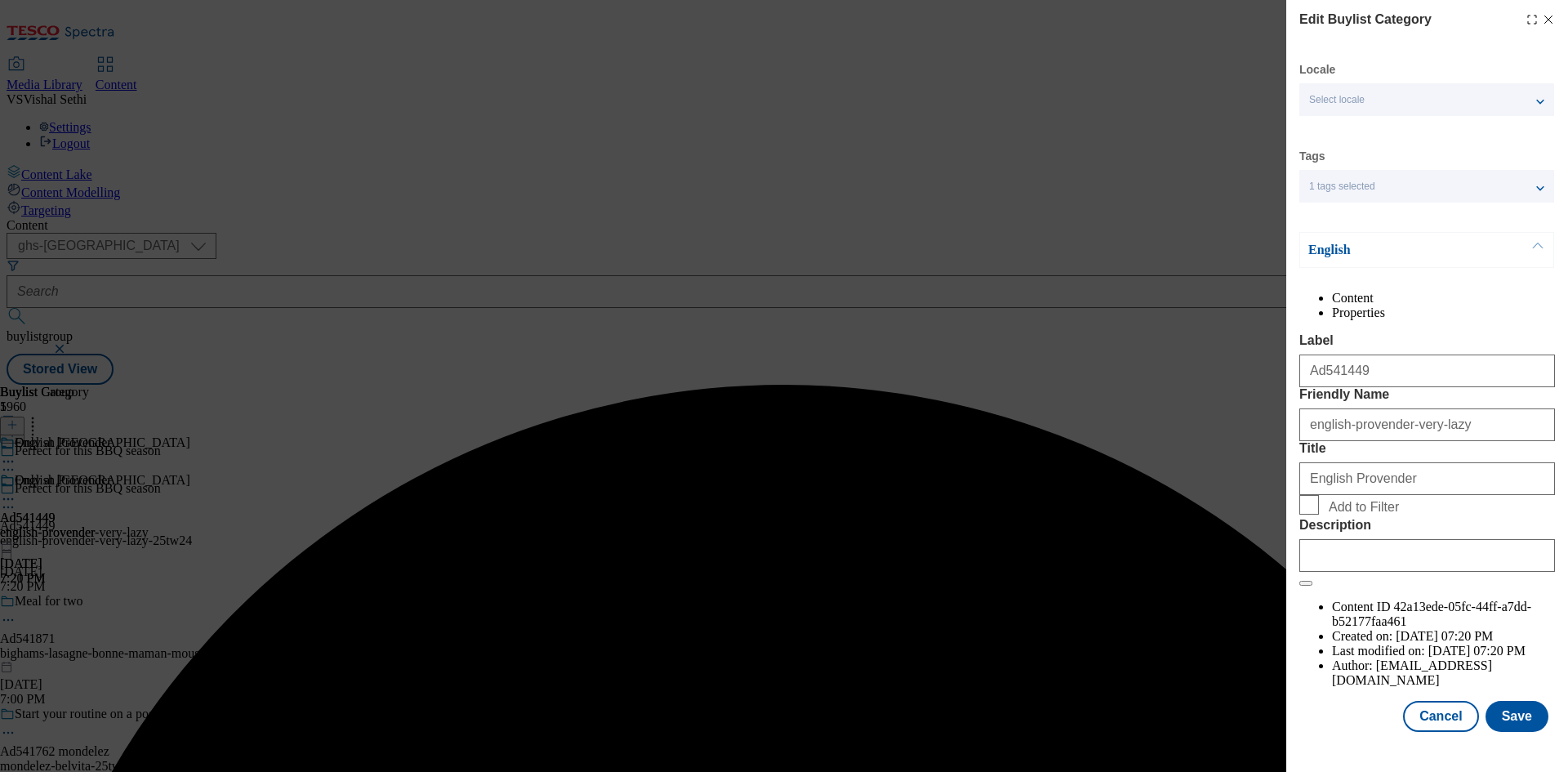
scroll to position [32, 0]
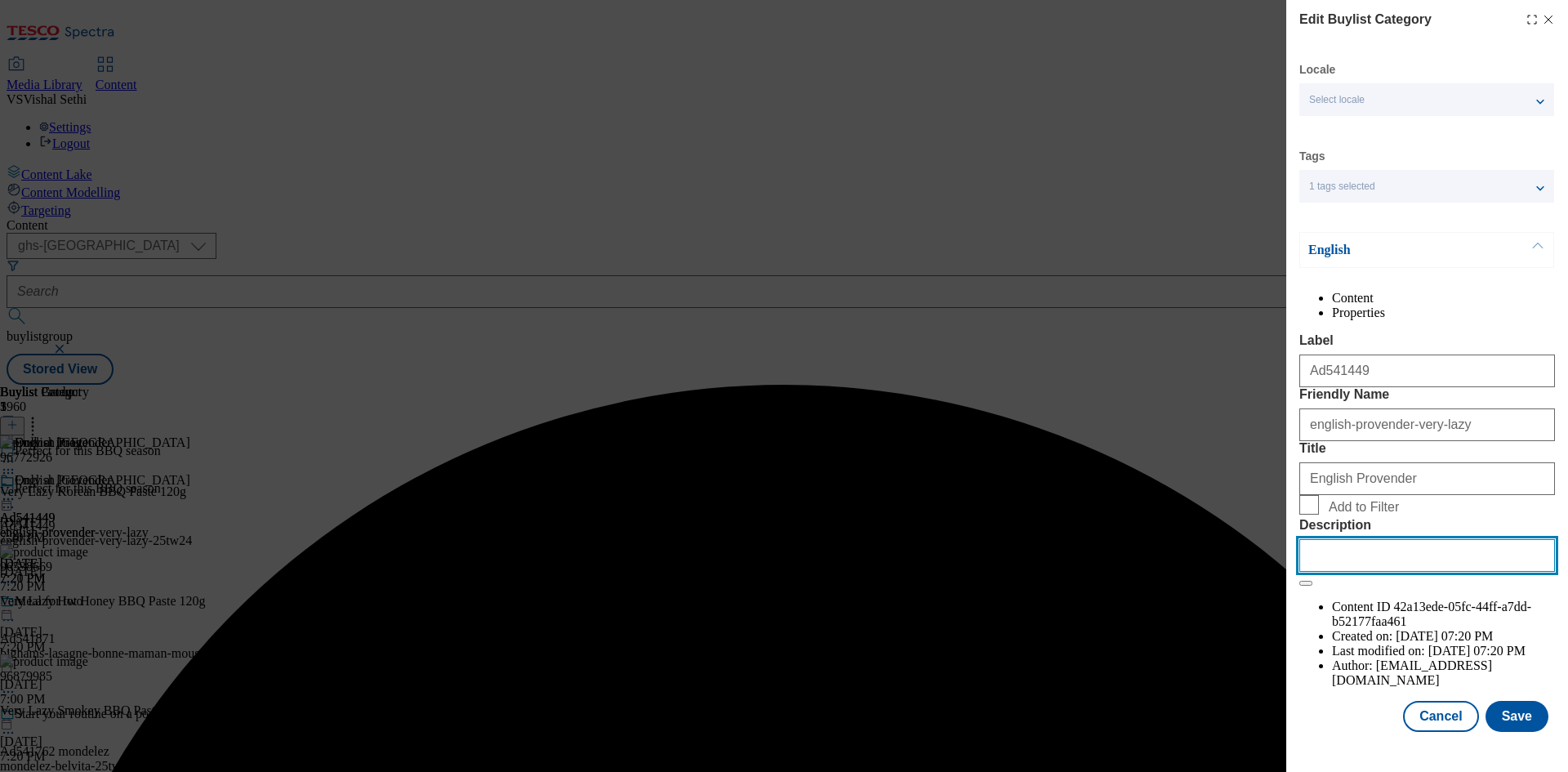
click at [1441, 572] on input "Description" at bounding box center [1426, 555] width 256 height 33
paste input "Very Lazy Korean BBQ Paste 120g"
type input "Very Lazy Korean BBQ Paste 120g"
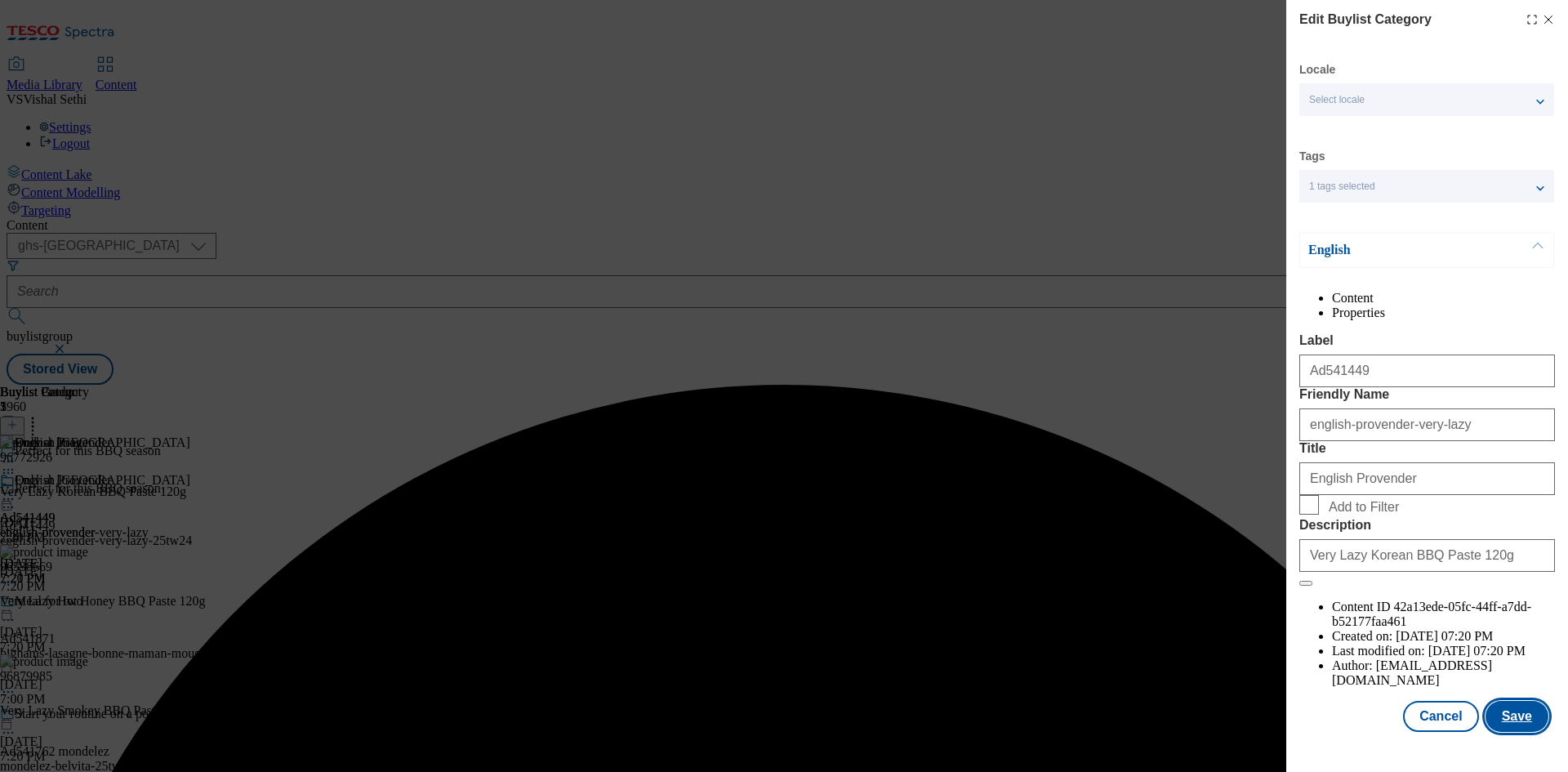
click at [1510, 732] on button "Save" at bounding box center [1516, 717] width 63 height 31
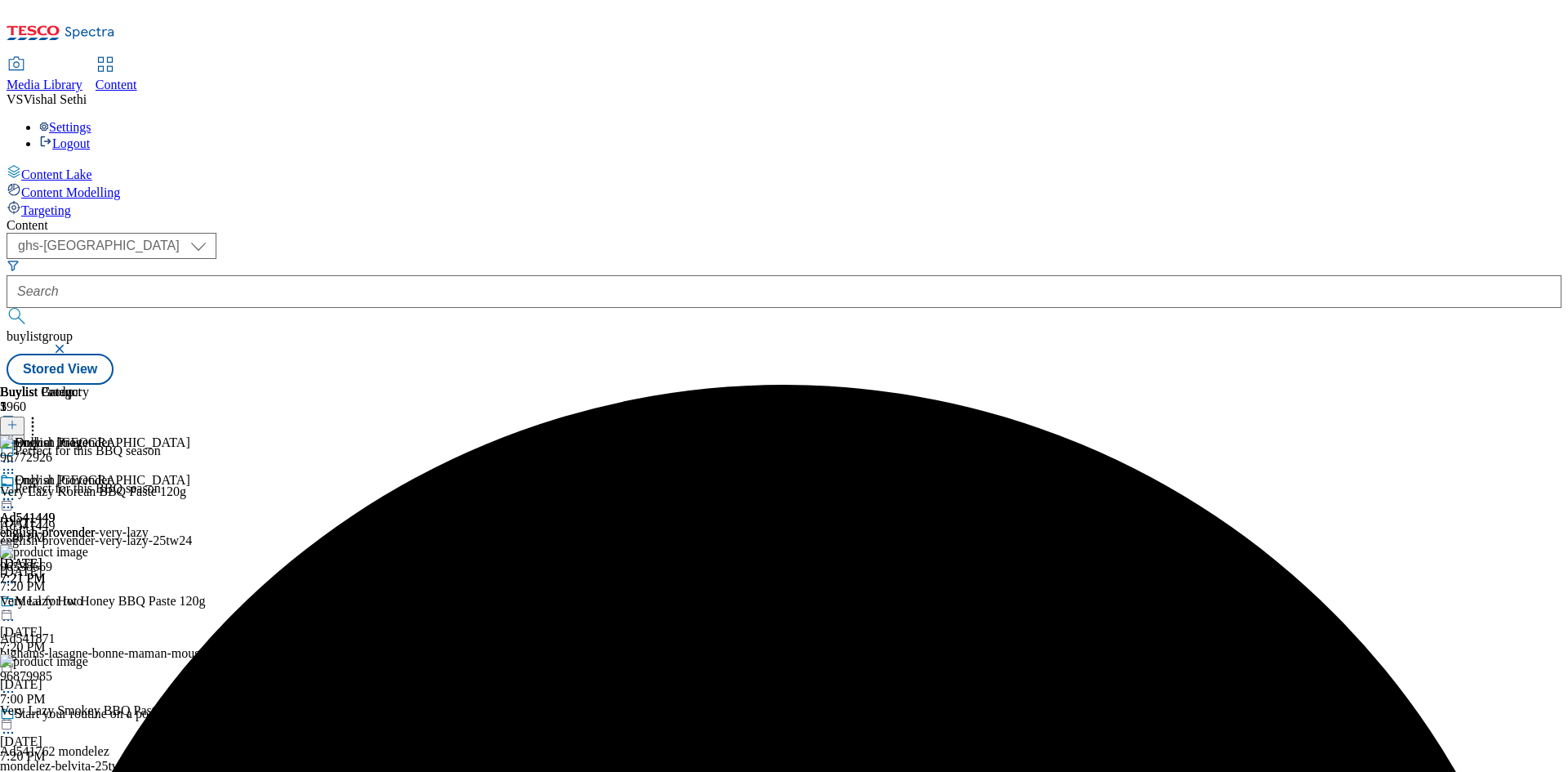
click at [1449, 385] on div "Buylist Group 5960 Perfect for this BBQ season Perfect for this BBQ season Ad54…" at bounding box center [783, 385] width 1555 height 0
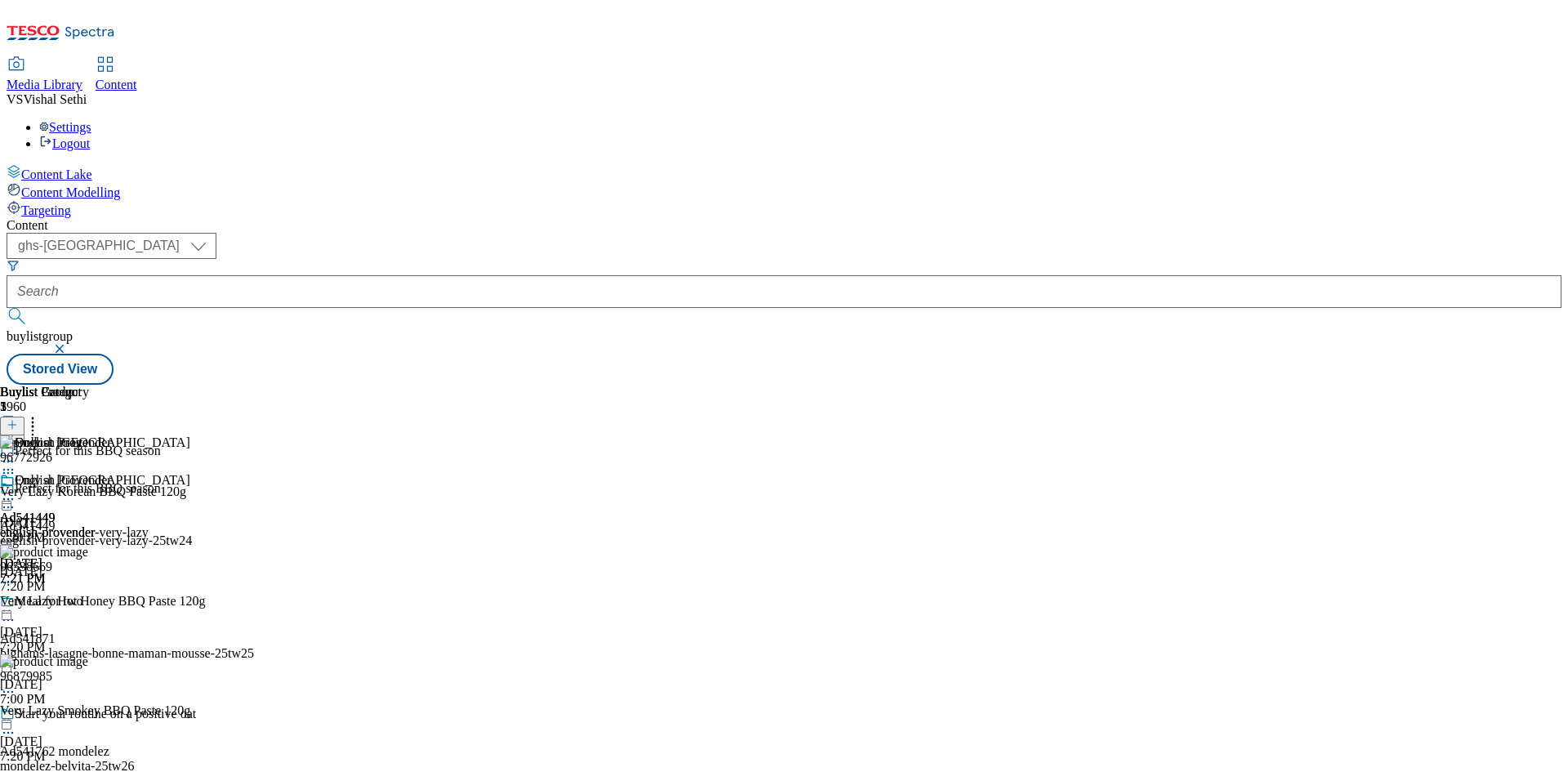
click at [1466, 385] on div "Buylist Group 5960 Perfect for this BBQ season Perfect for this BBQ season Ad54…" at bounding box center [783, 385] width 1555 height 0
click at [149, 586] on div "English Provender Ad541449 english-provender-very-lazy Aug 14, 2025 7:21 PM" at bounding box center [74, 530] width 149 height 113
click at [16, 491] on icon at bounding box center [8, 499] width 16 height 16
click at [69, 528] on span "Edit" at bounding box center [60, 534] width 19 height 12
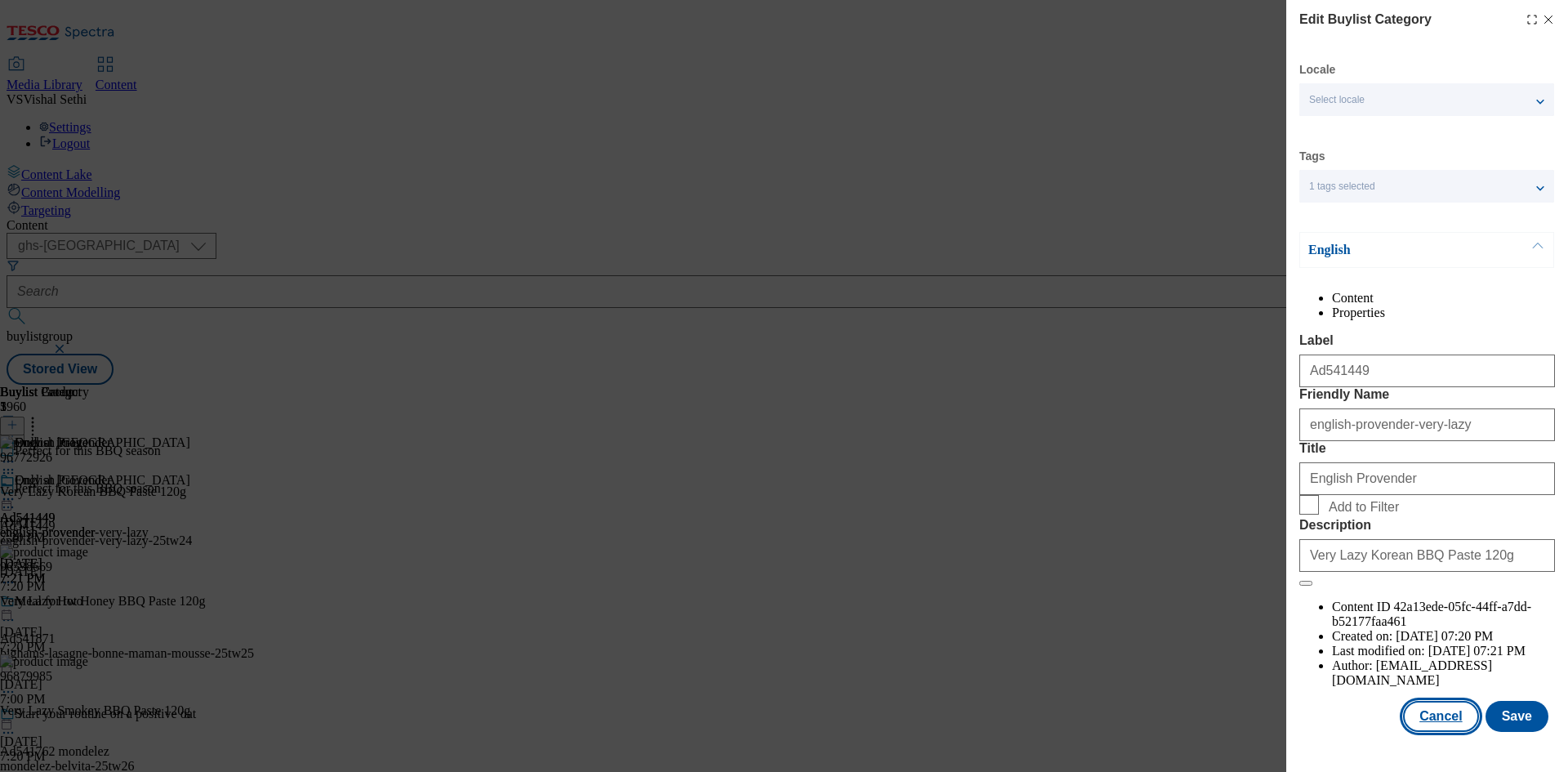
click at [1439, 732] on button "Cancel" at bounding box center [1441, 717] width 75 height 31
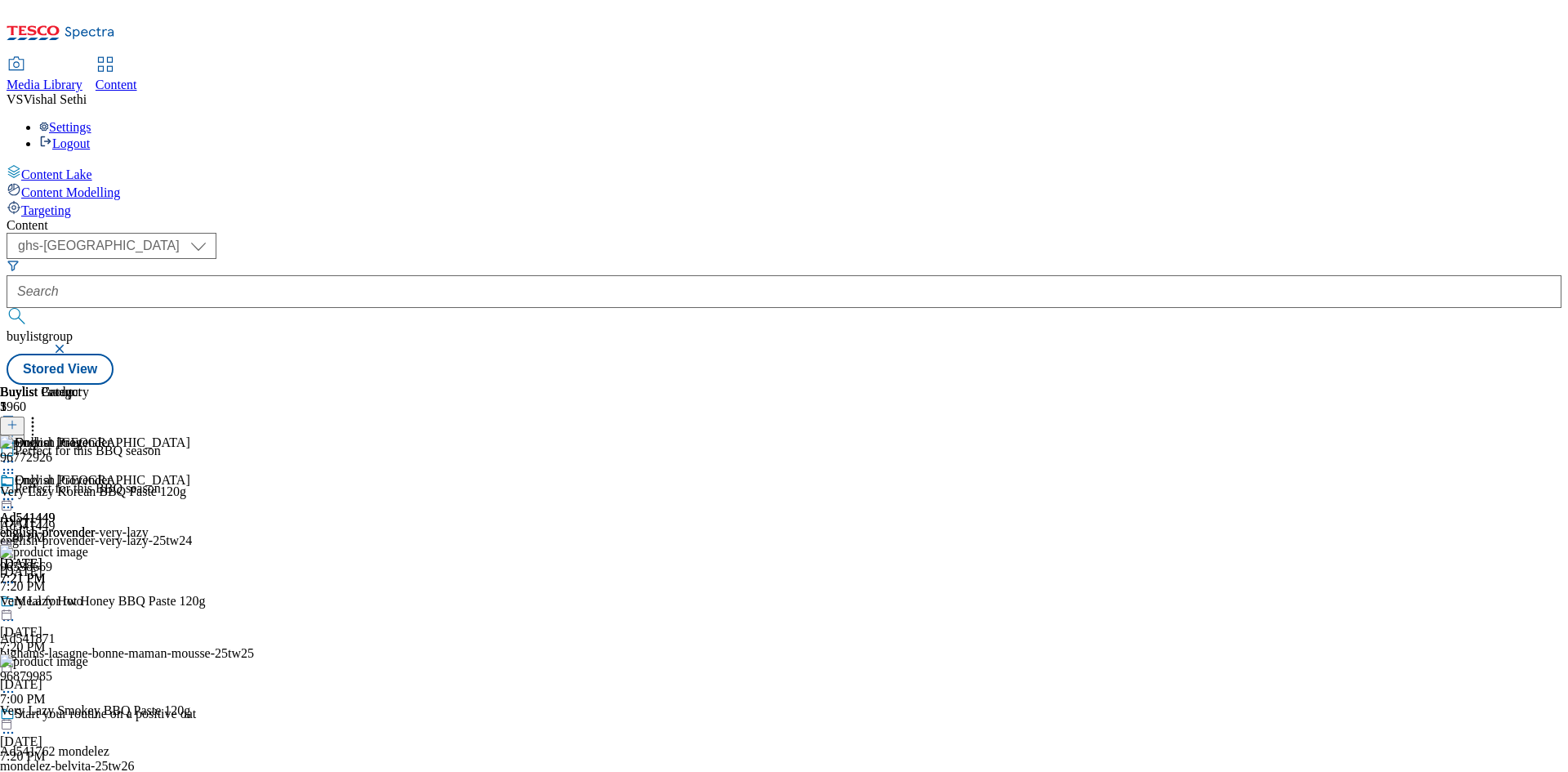
scroll to position [0, 0]
click at [16, 491] on icon at bounding box center [8, 499] width 16 height 16
click at [89, 604] on span "Preview" at bounding box center [69, 610] width 38 height 12
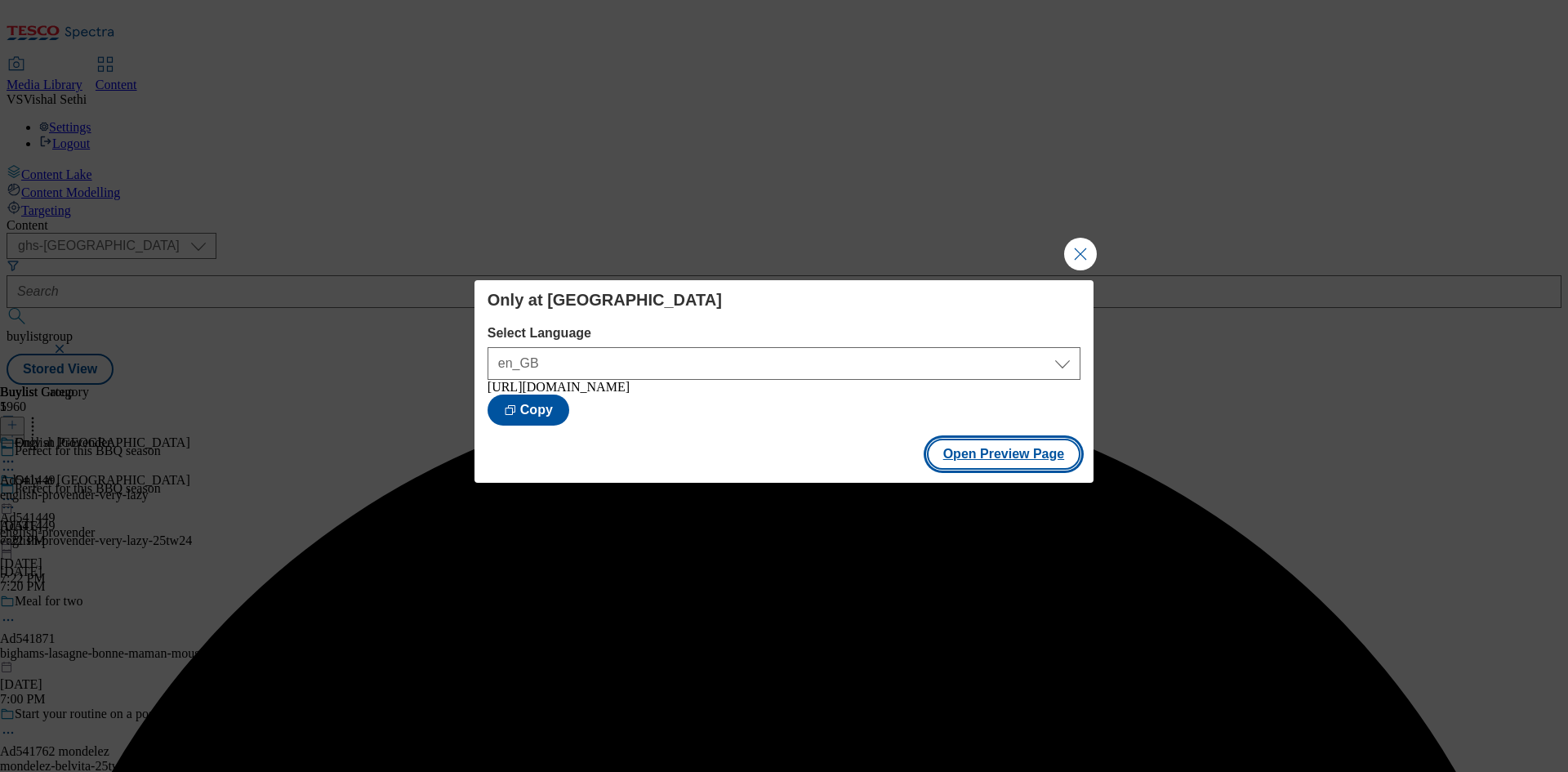
click at [1010, 464] on button "Open Preview Page" at bounding box center [1003, 454] width 154 height 31
click at [1078, 250] on button "Close Modal" at bounding box center [1080, 254] width 33 height 33
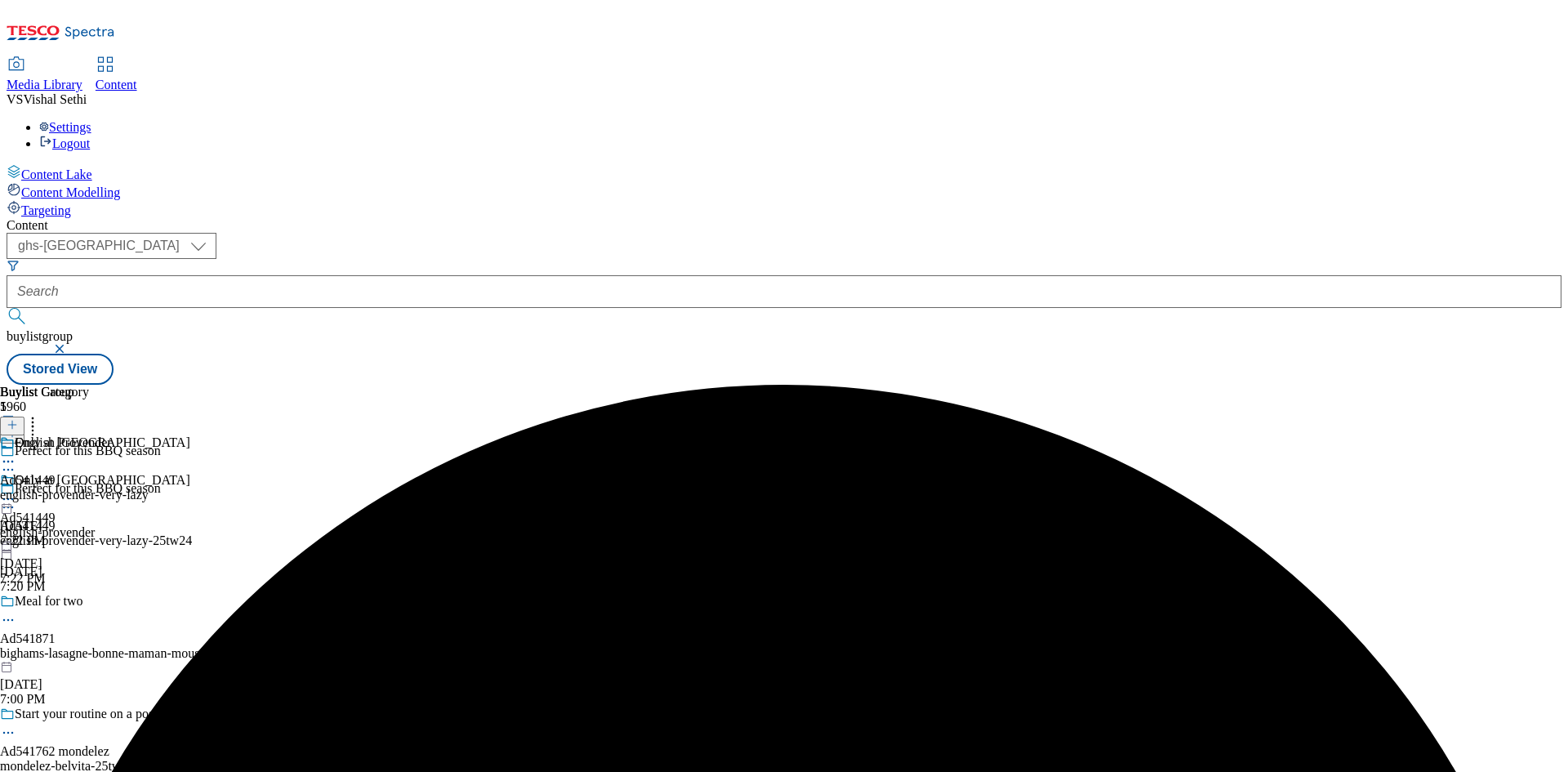
click at [16, 491] on icon at bounding box center [8, 499] width 16 height 16
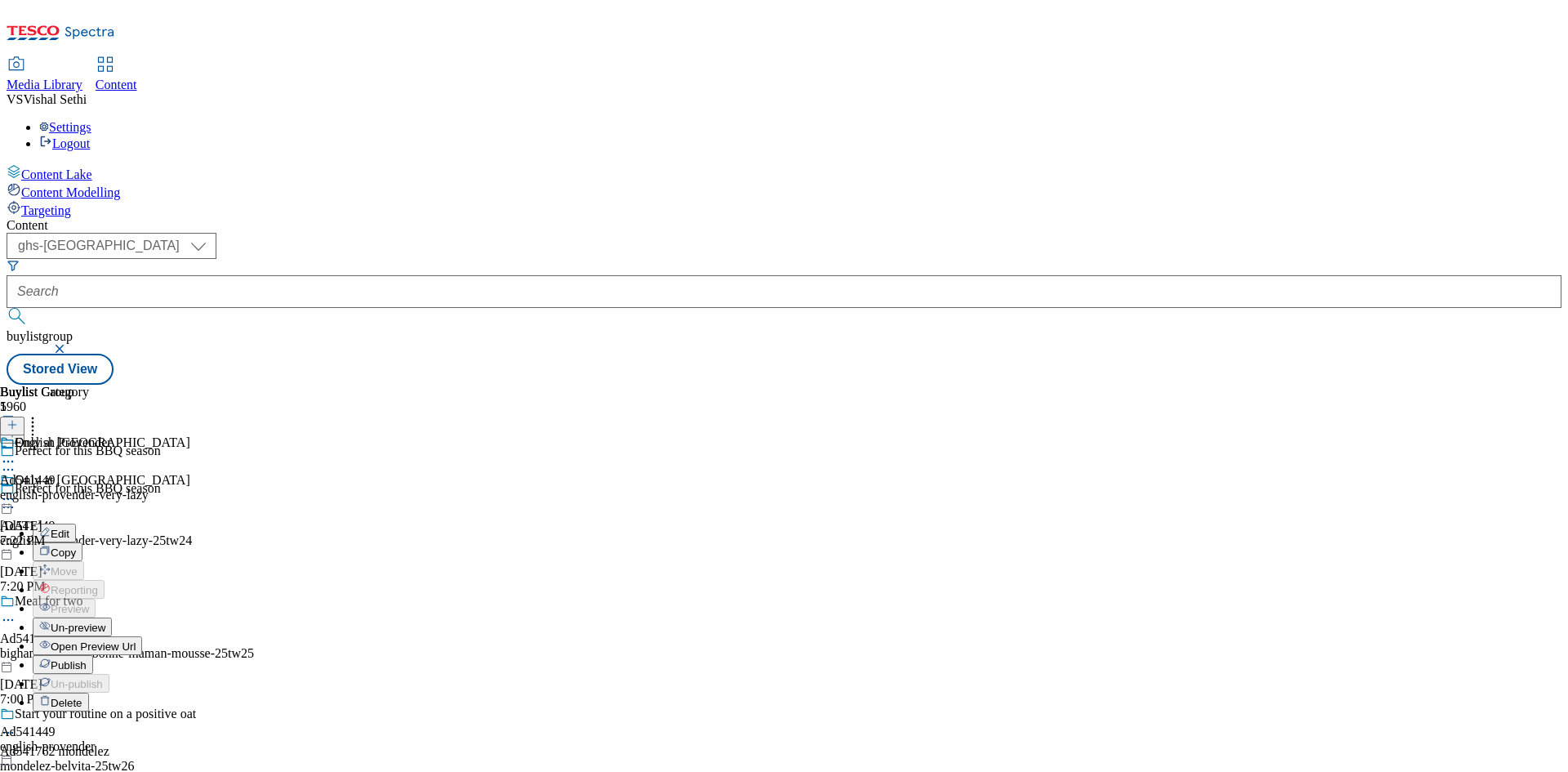
click at [94, 655] on button "Publish" at bounding box center [63, 664] width 61 height 19
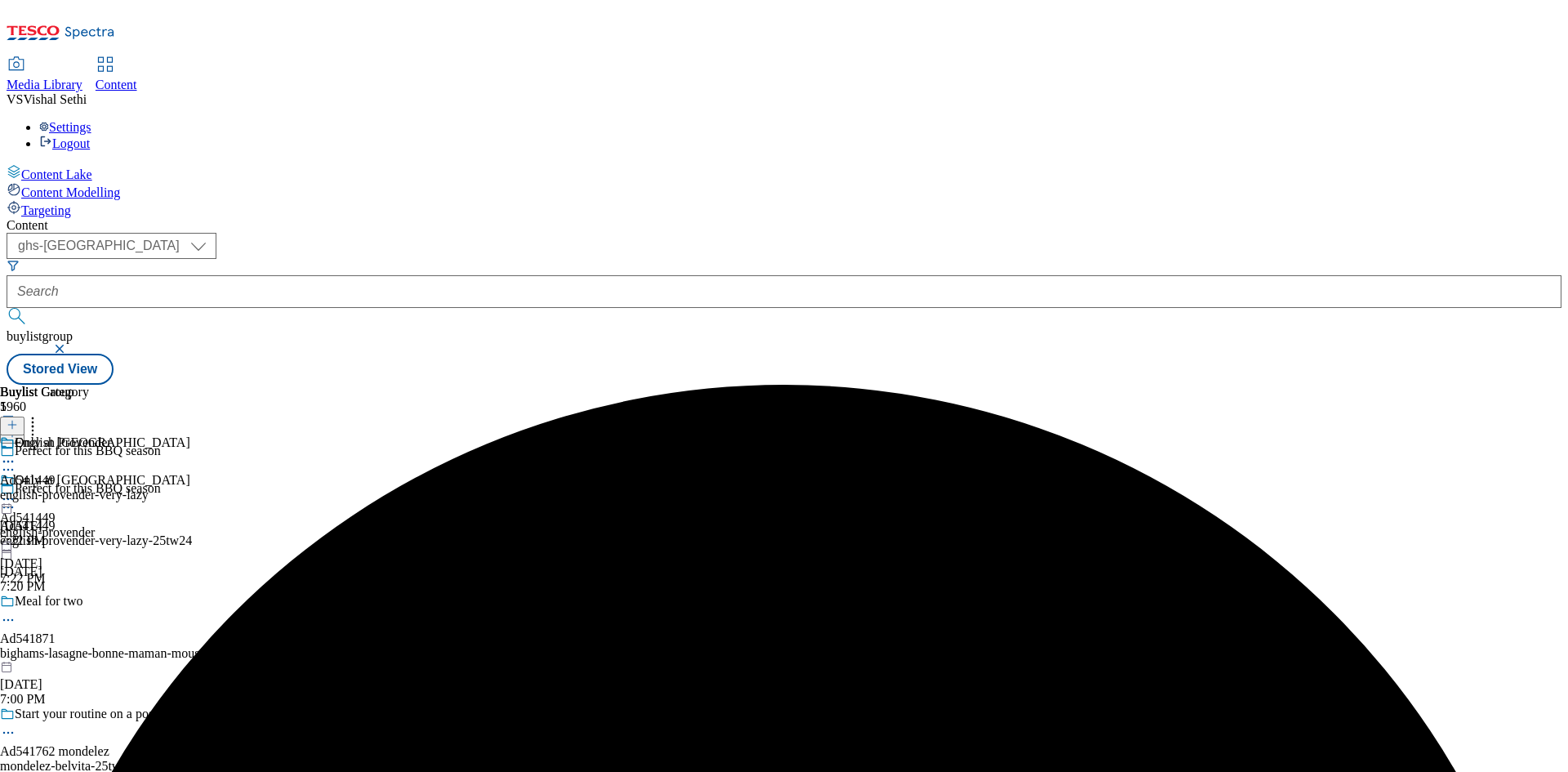
click at [16, 491] on icon at bounding box center [8, 499] width 16 height 16
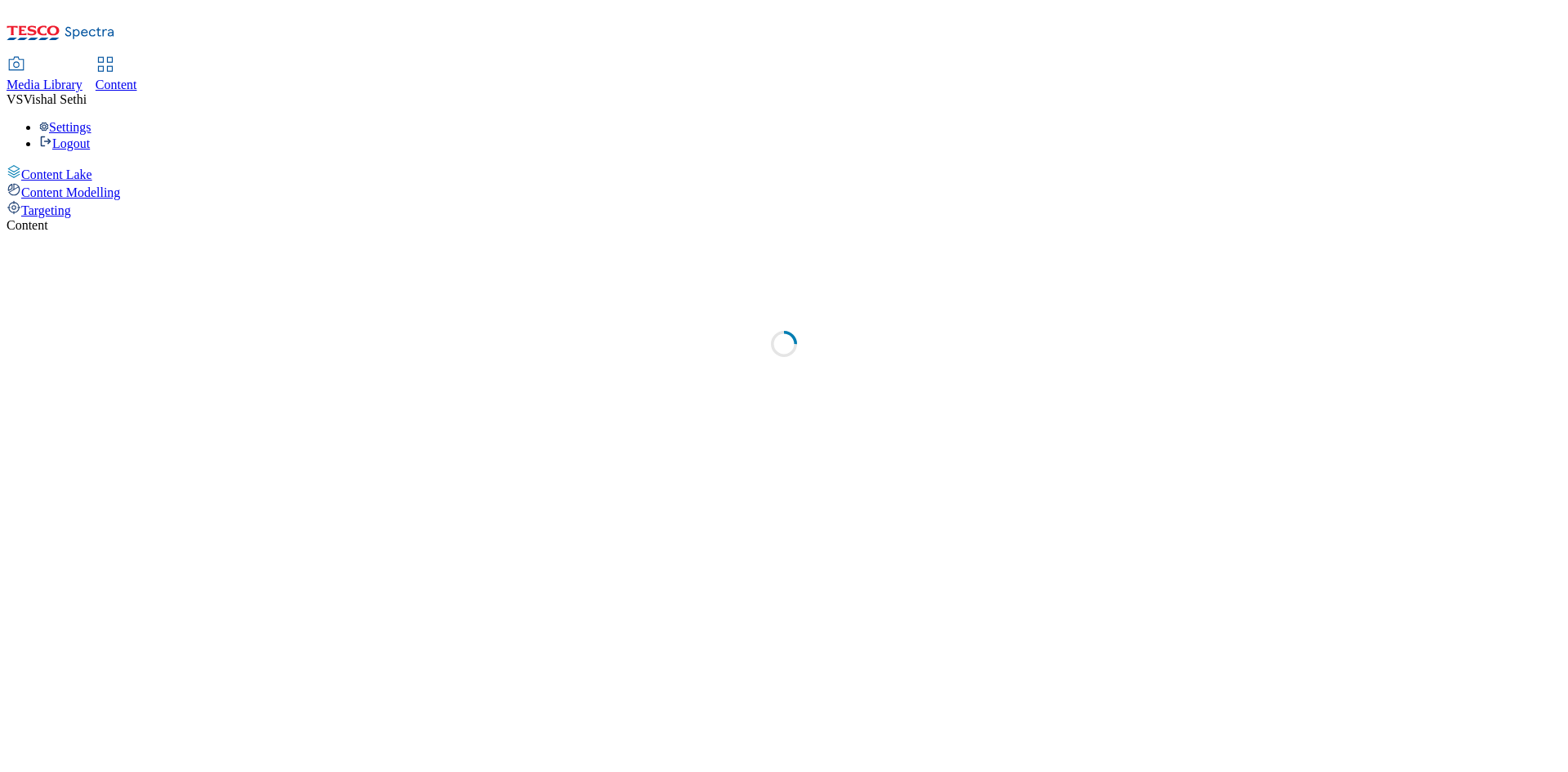
select select "ghs-[GEOGRAPHIC_DATA]"
